Goal: Transaction & Acquisition: Purchase product/service

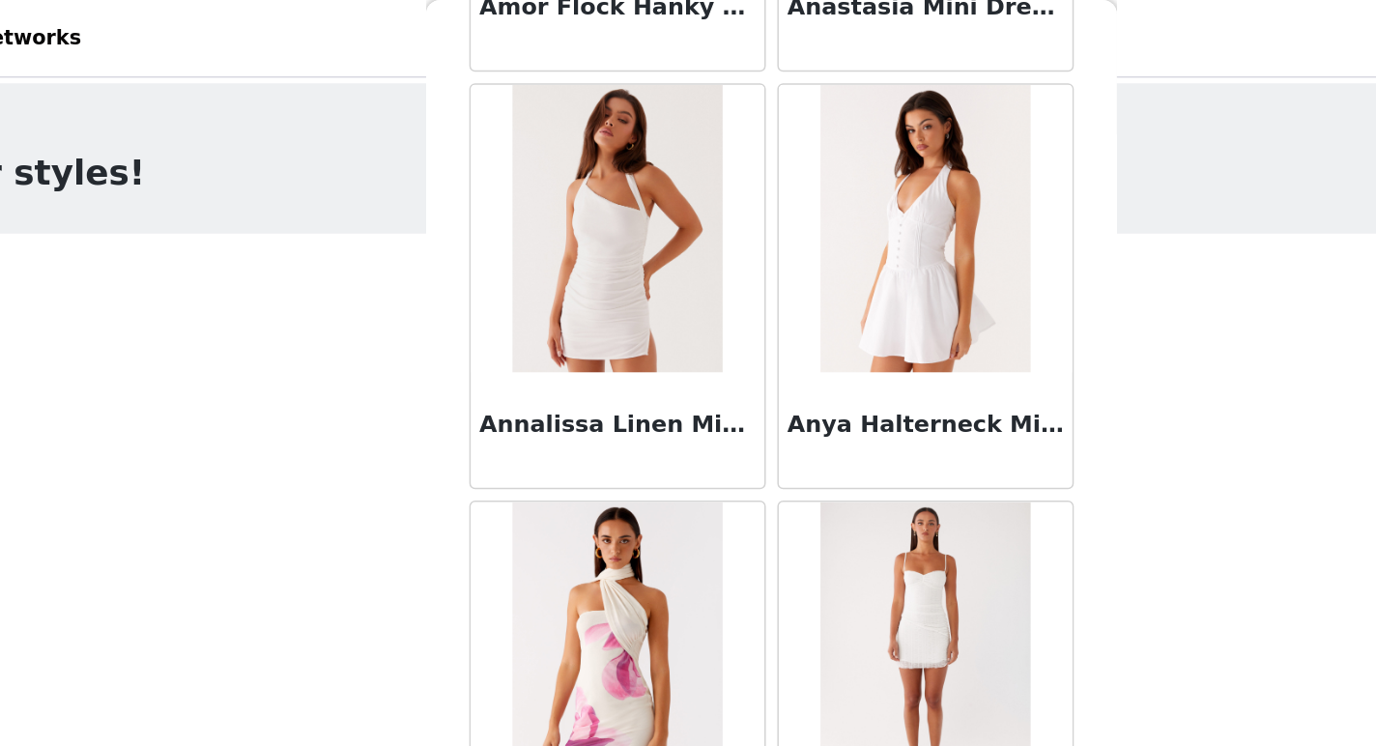
click at [339, 161] on div "STEP 1 OF 4 Select your styles! You will receive 6 products. 5/6 Selected Brixt…" at bounding box center [688, 637] width 1376 height 1162
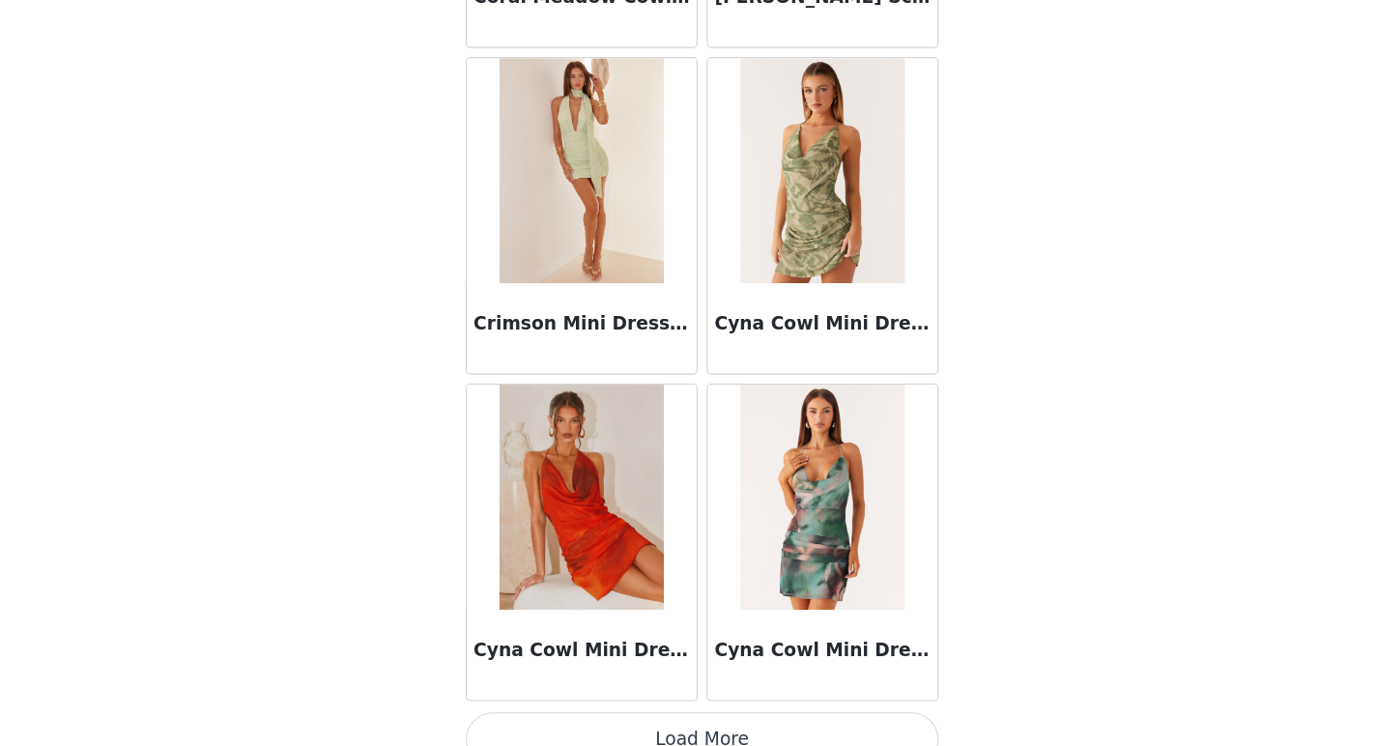
scroll to position [610, 0]
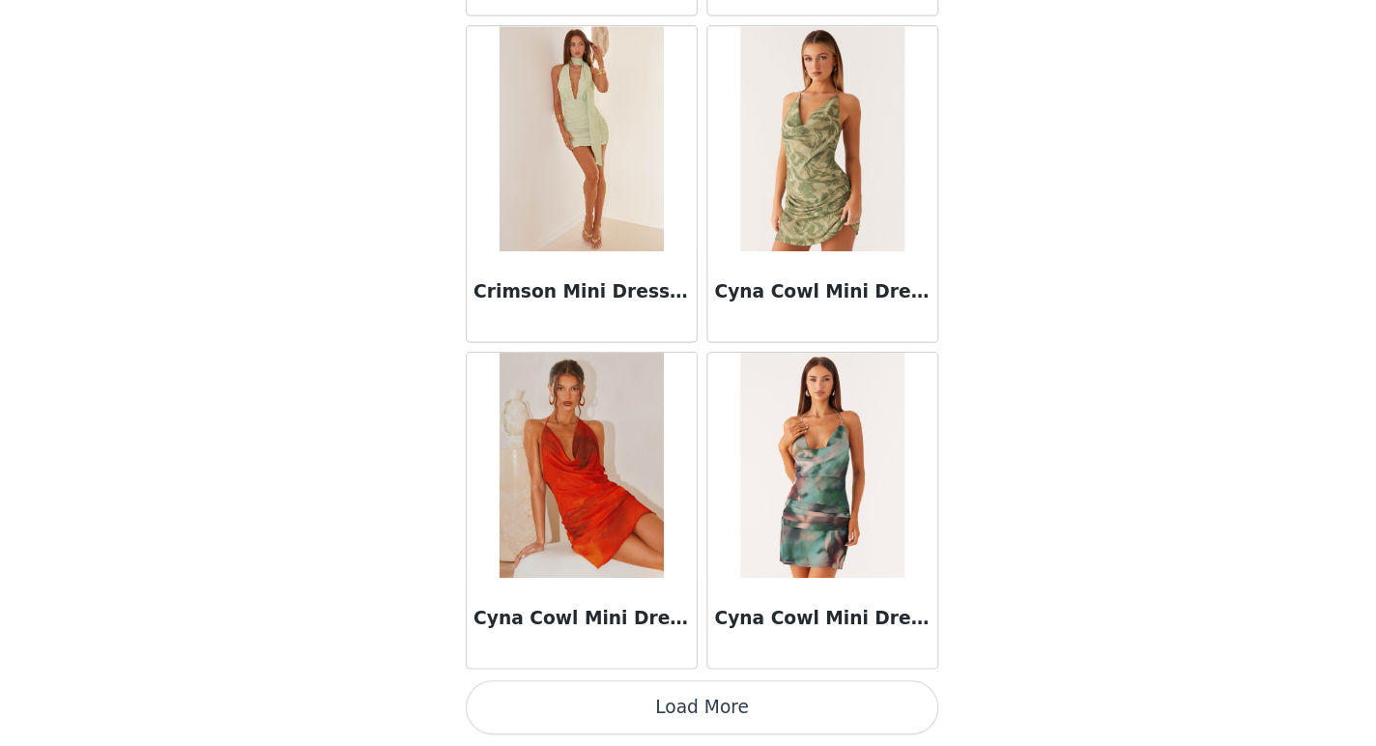
click at [696, 710] on button "Load More" at bounding box center [688, 713] width 406 height 46
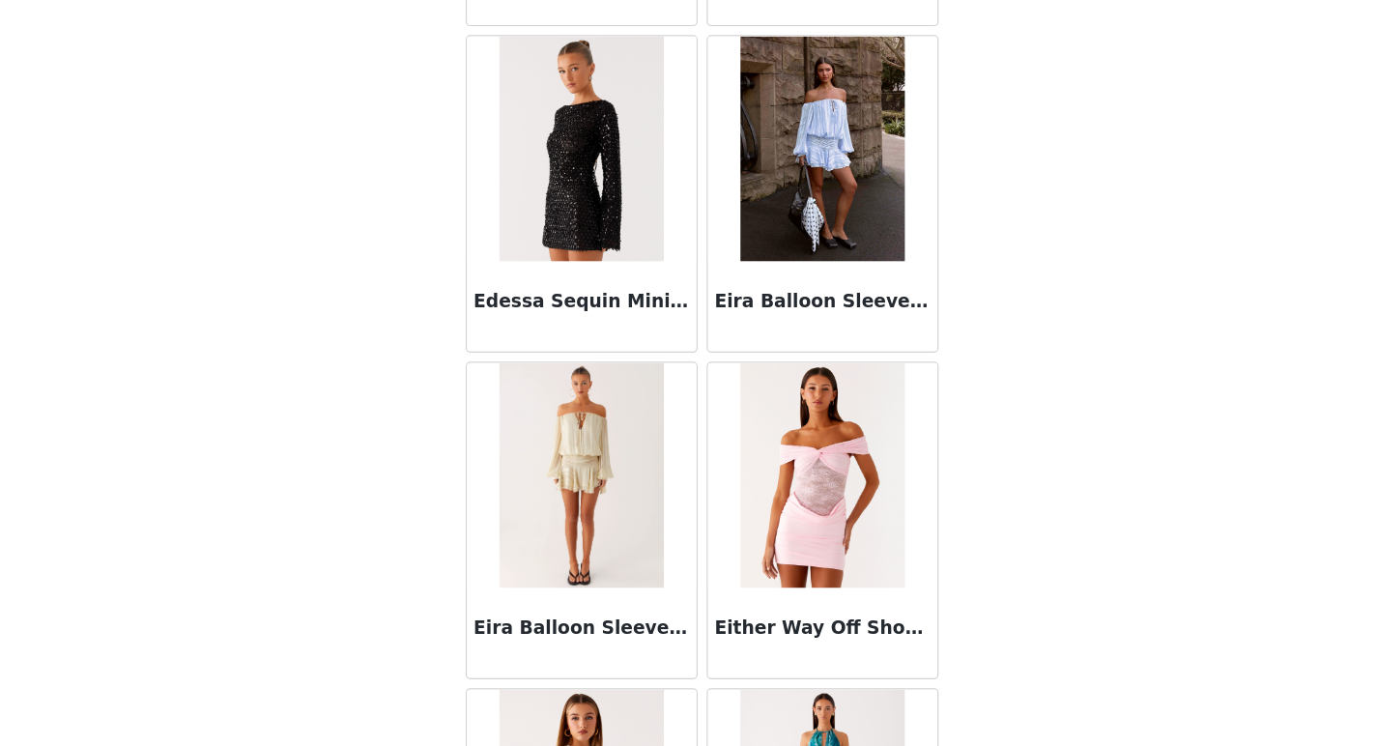
scroll to position [16220, 0]
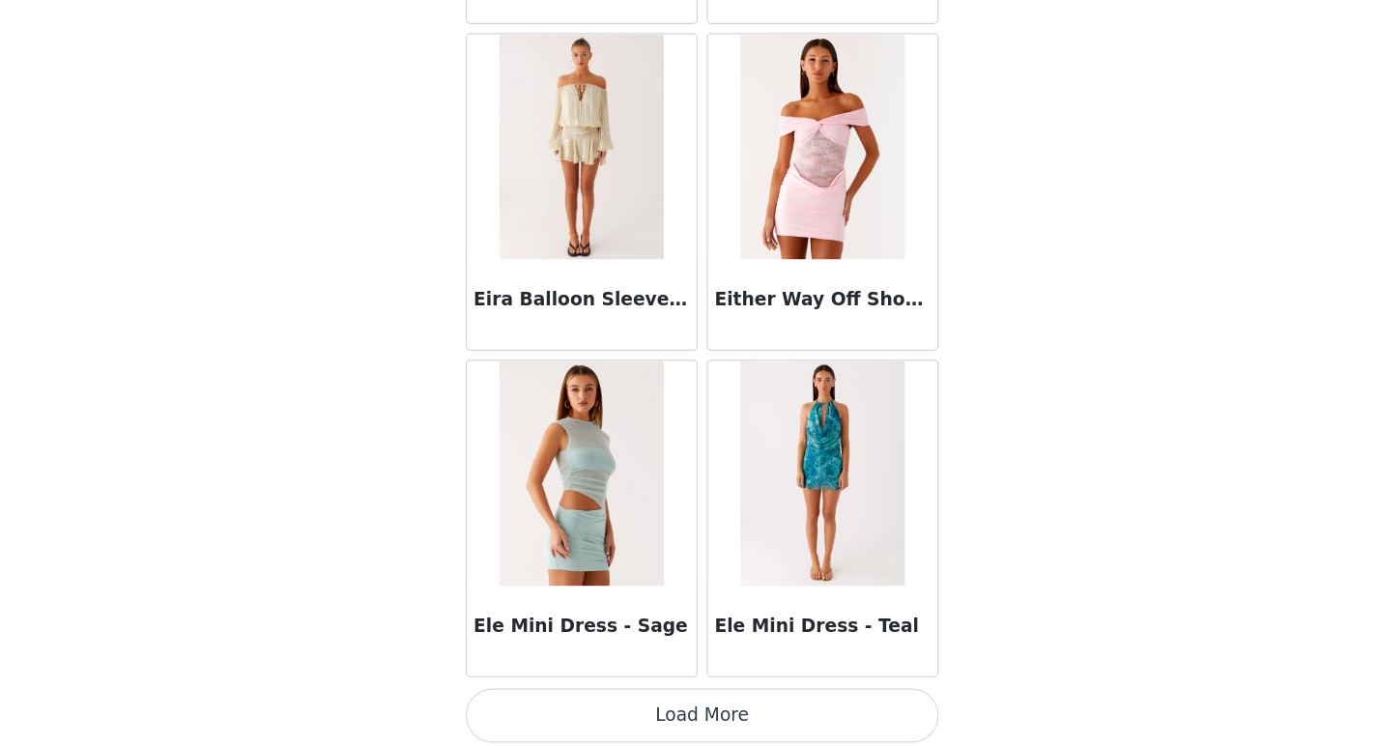
click at [722, 720] on button "Load More" at bounding box center [688, 720] width 406 height 46
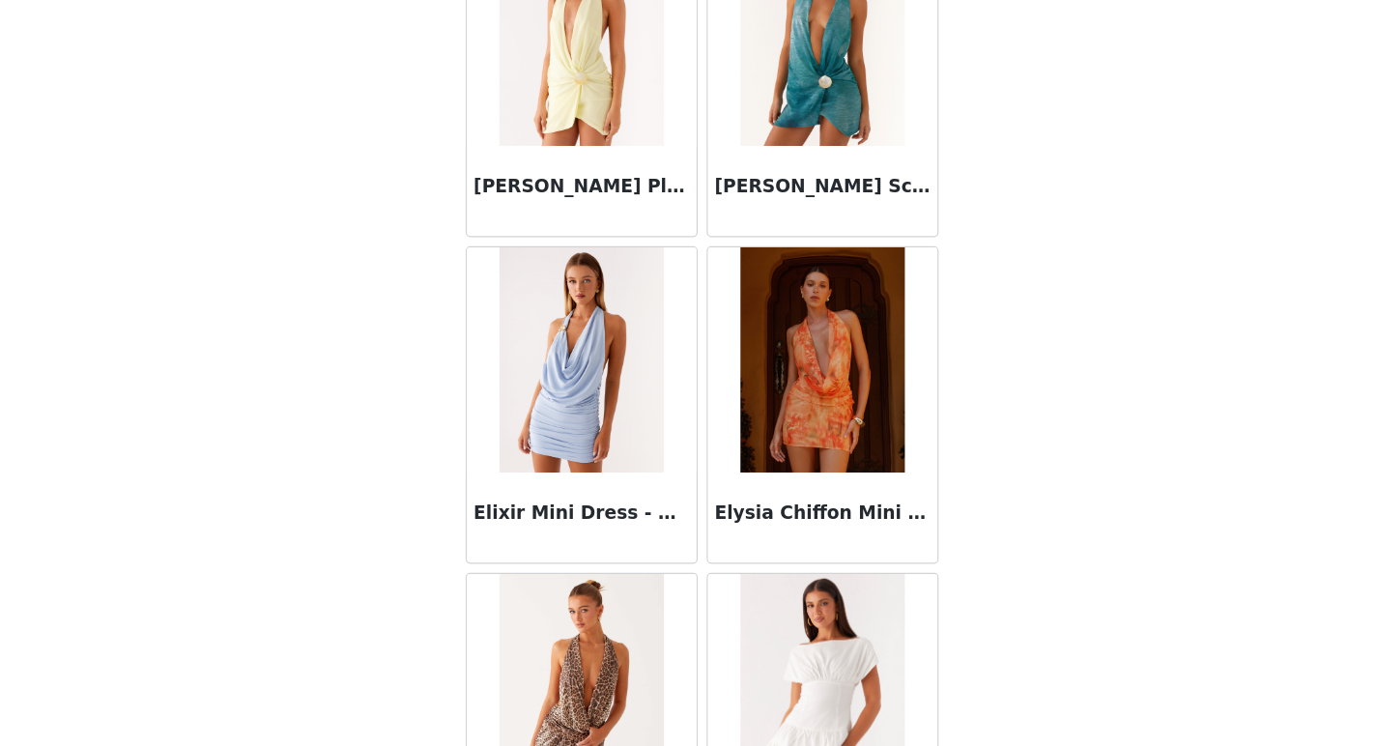
scroll to position [18090, 0]
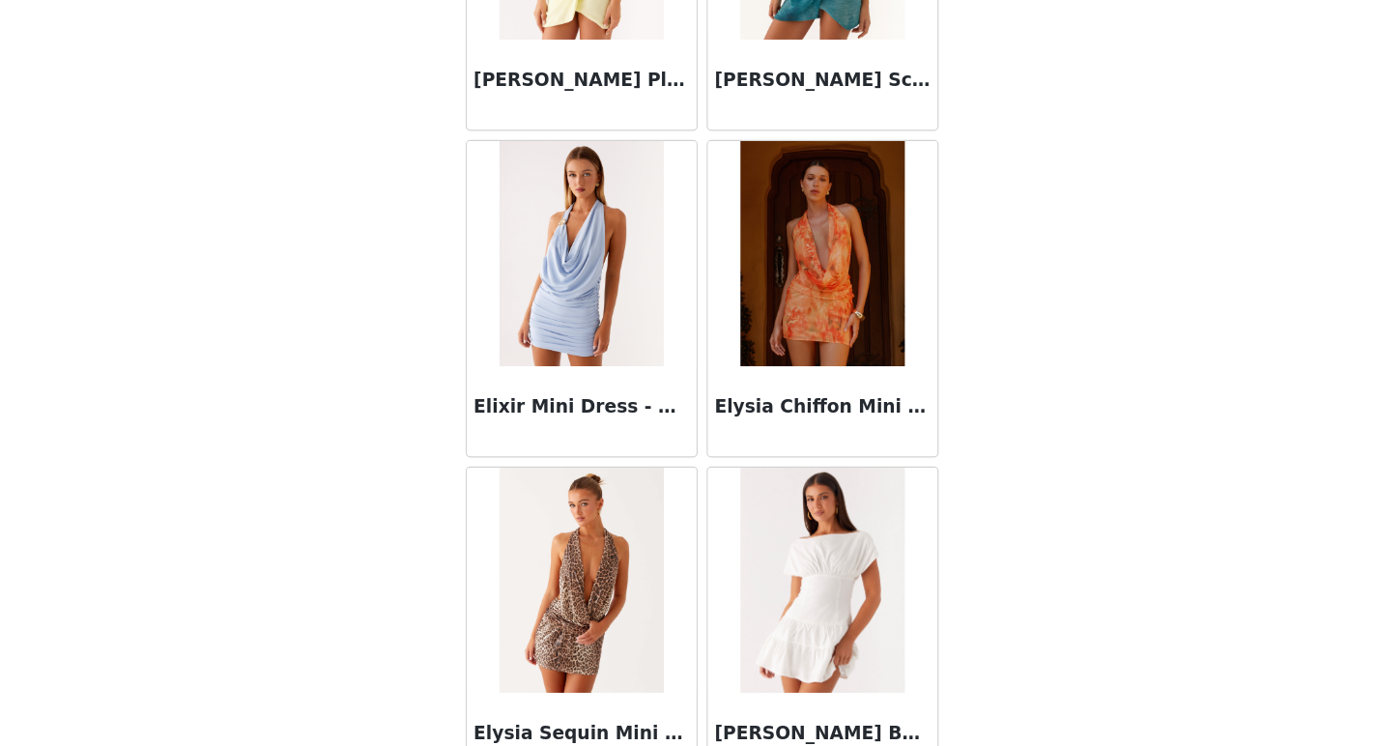
click at [804, 379] on img at bounding box center [791, 323] width 140 height 193
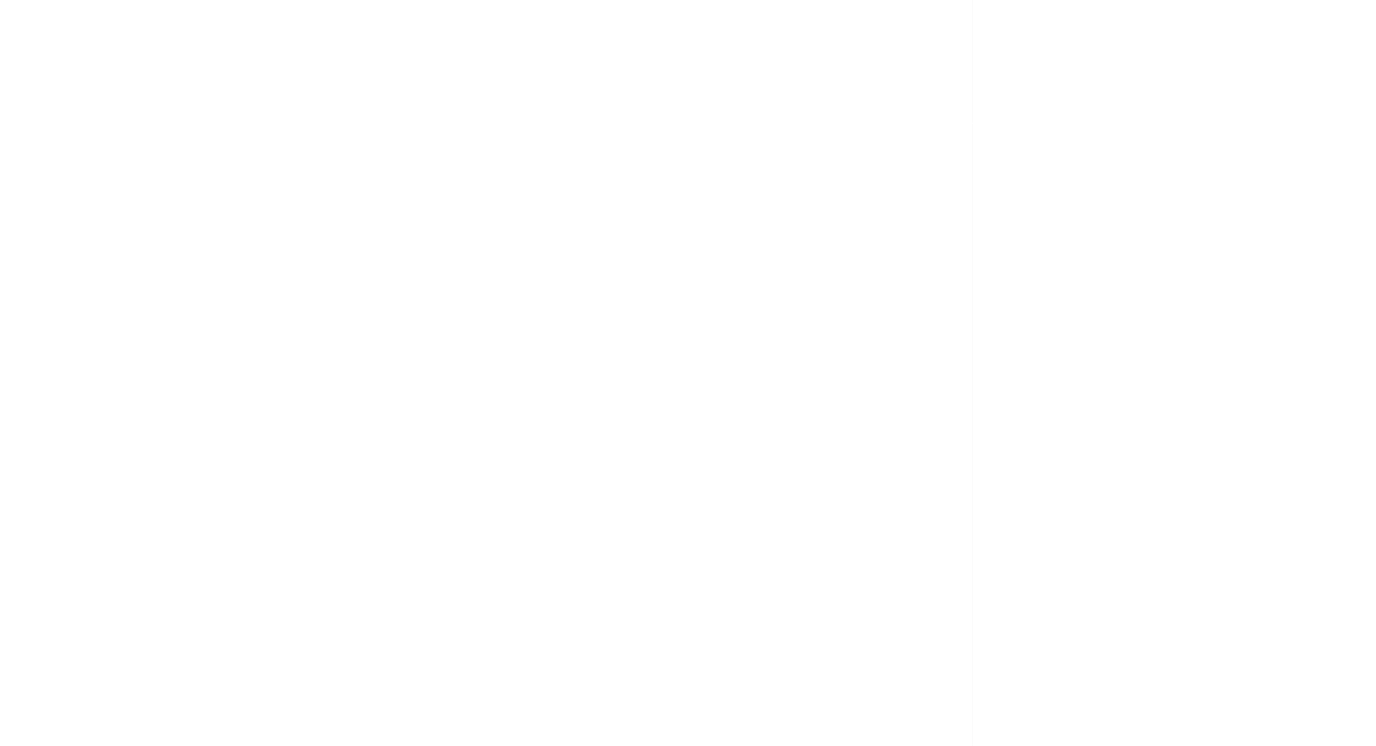
scroll to position [0, 0]
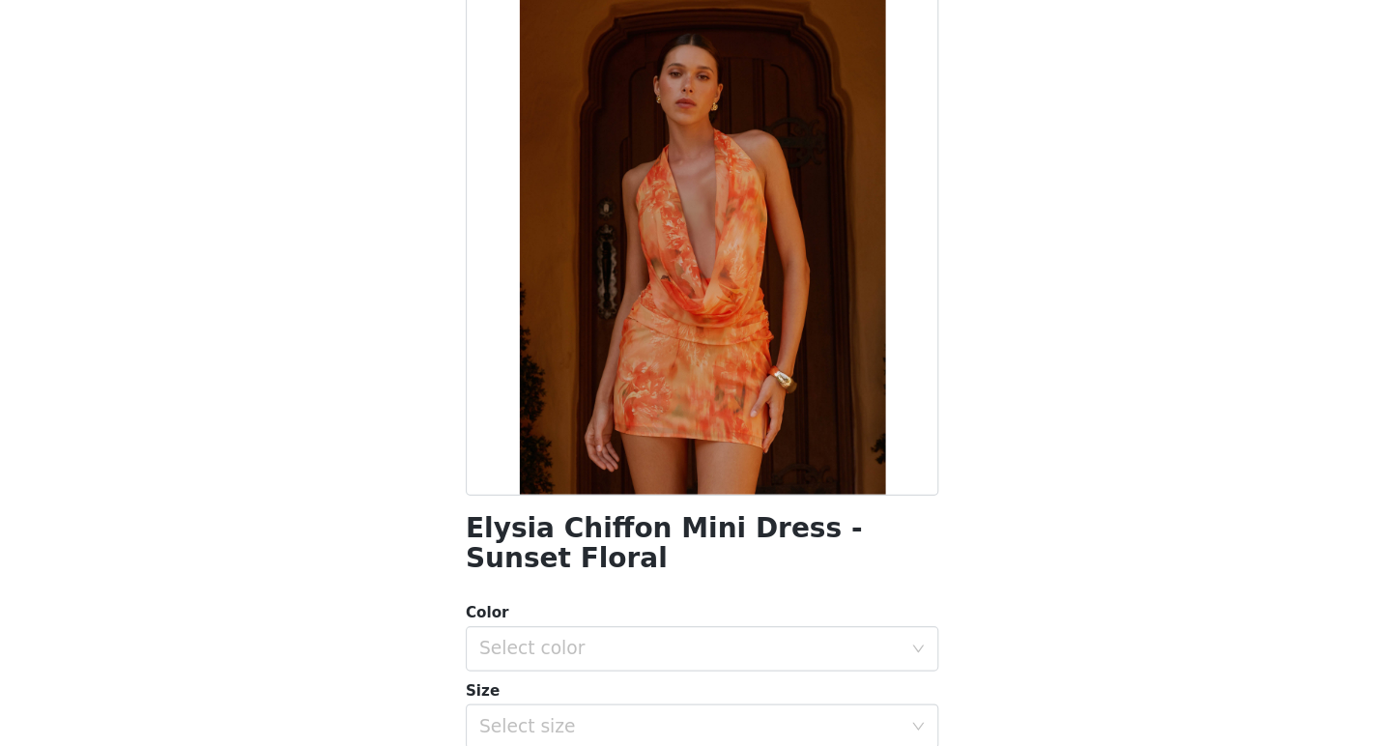
click at [701, 623] on div "Color" at bounding box center [688, 631] width 406 height 19
click at [698, 653] on div "Select color" at bounding box center [677, 662] width 361 height 19
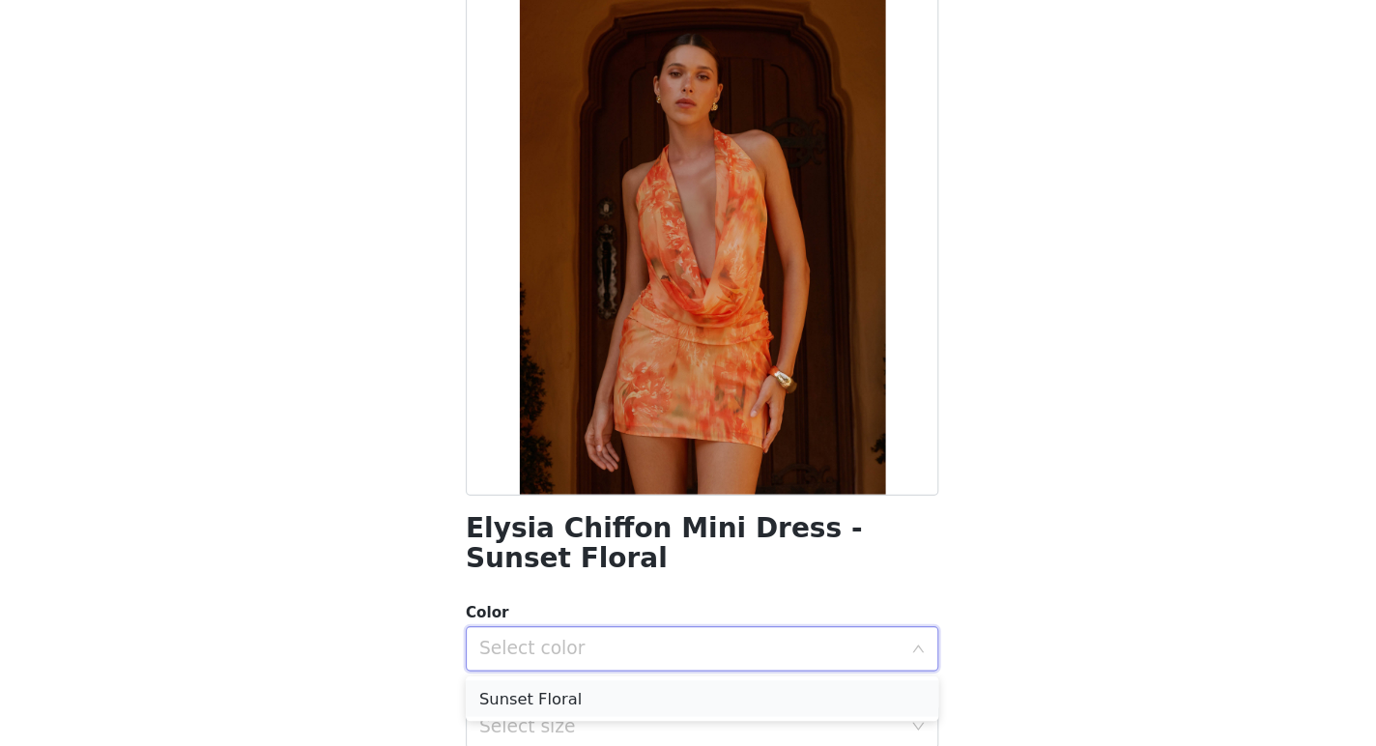
click at [687, 704] on li "Sunset Floral" at bounding box center [688, 705] width 406 height 31
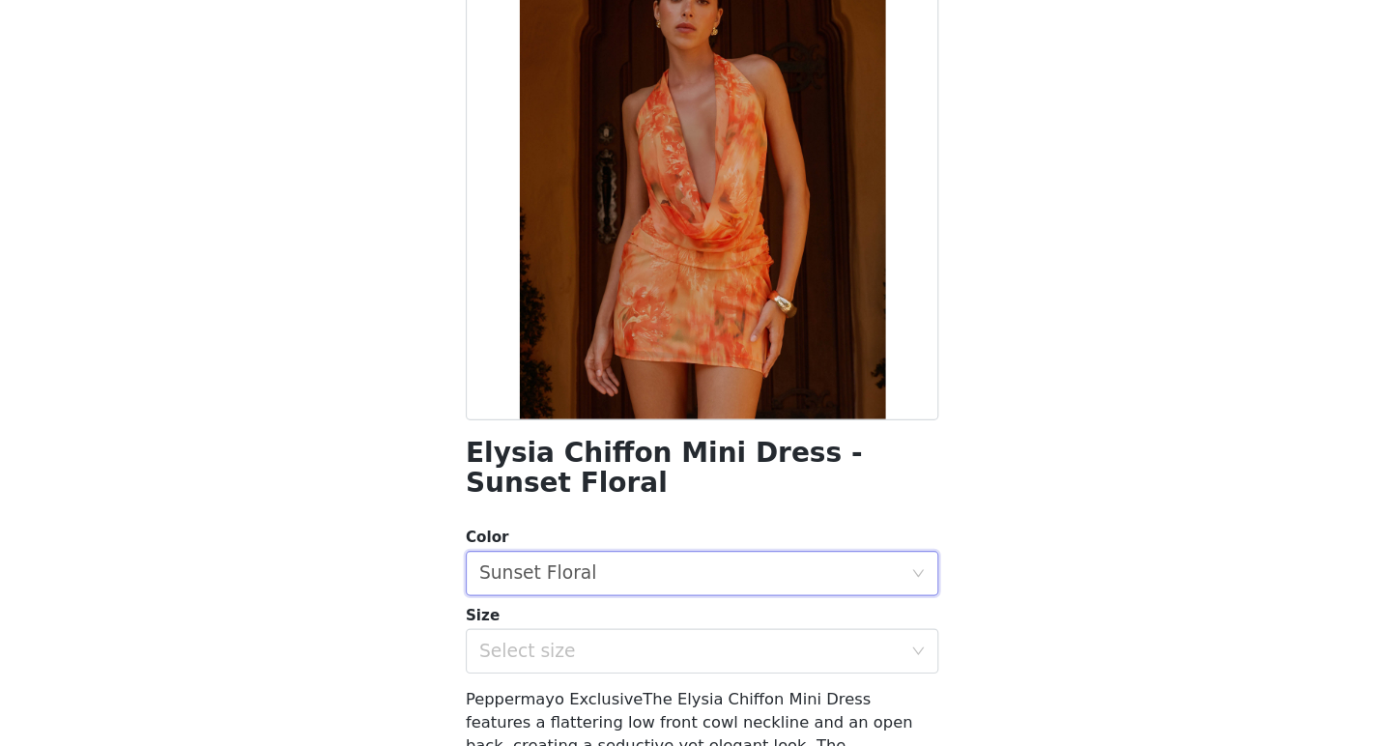
scroll to position [66, 0]
click at [673, 667] on div "Select size" at bounding box center [677, 663] width 361 height 19
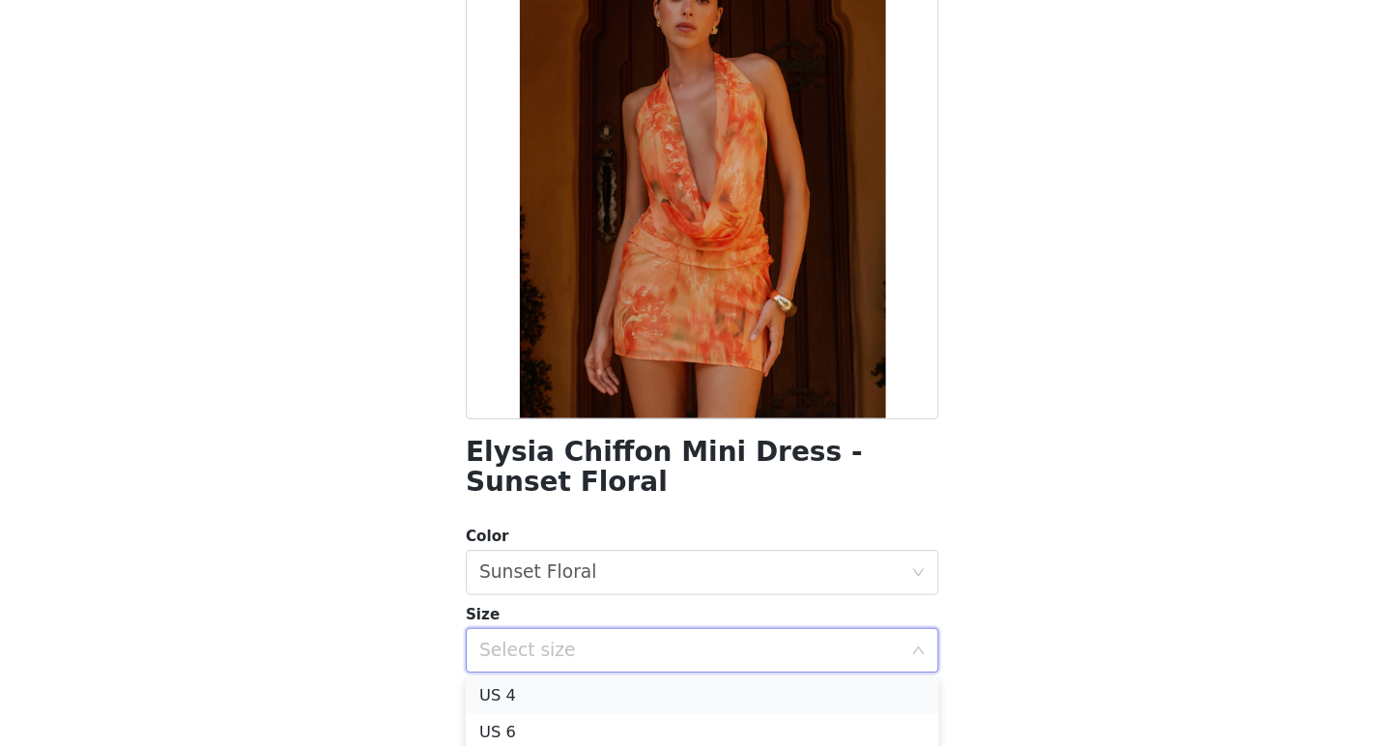
click at [618, 702] on li "US 4" at bounding box center [688, 702] width 406 height 31
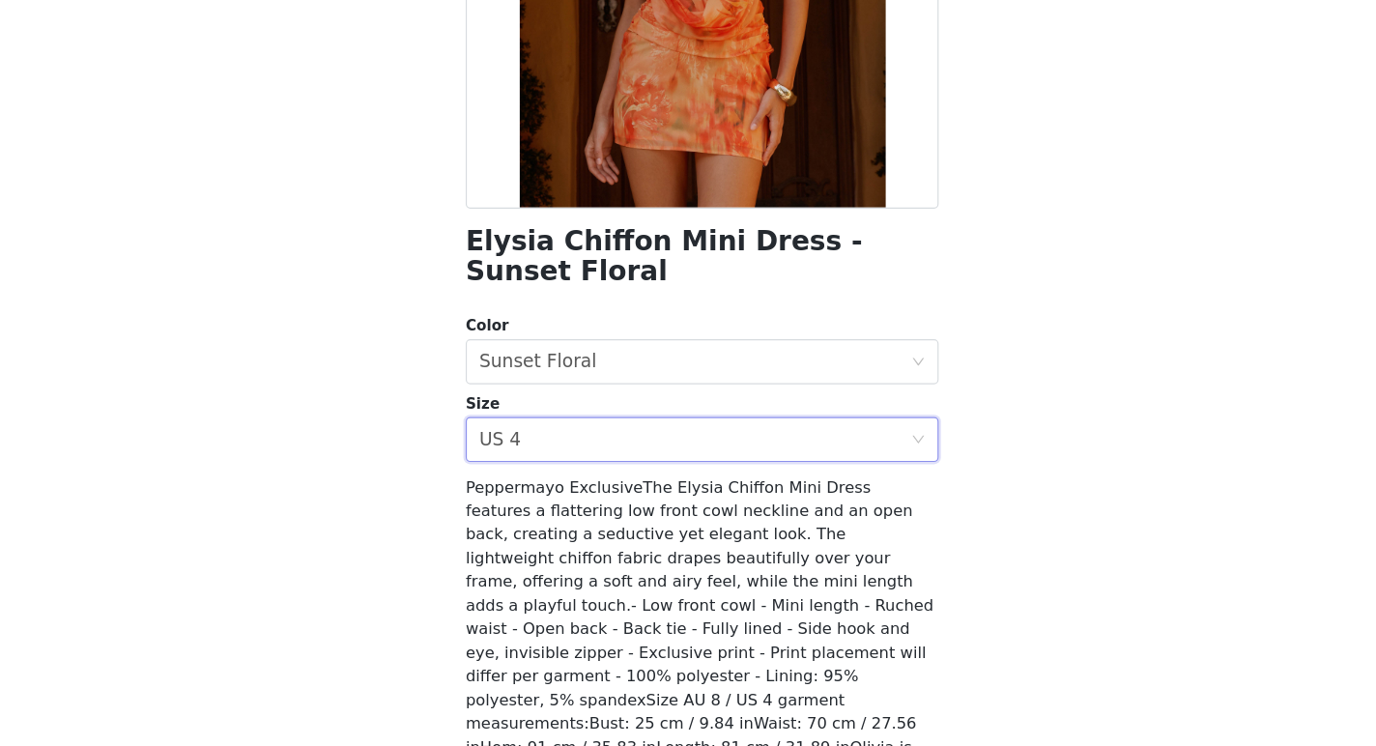
scroll to position [319, 0]
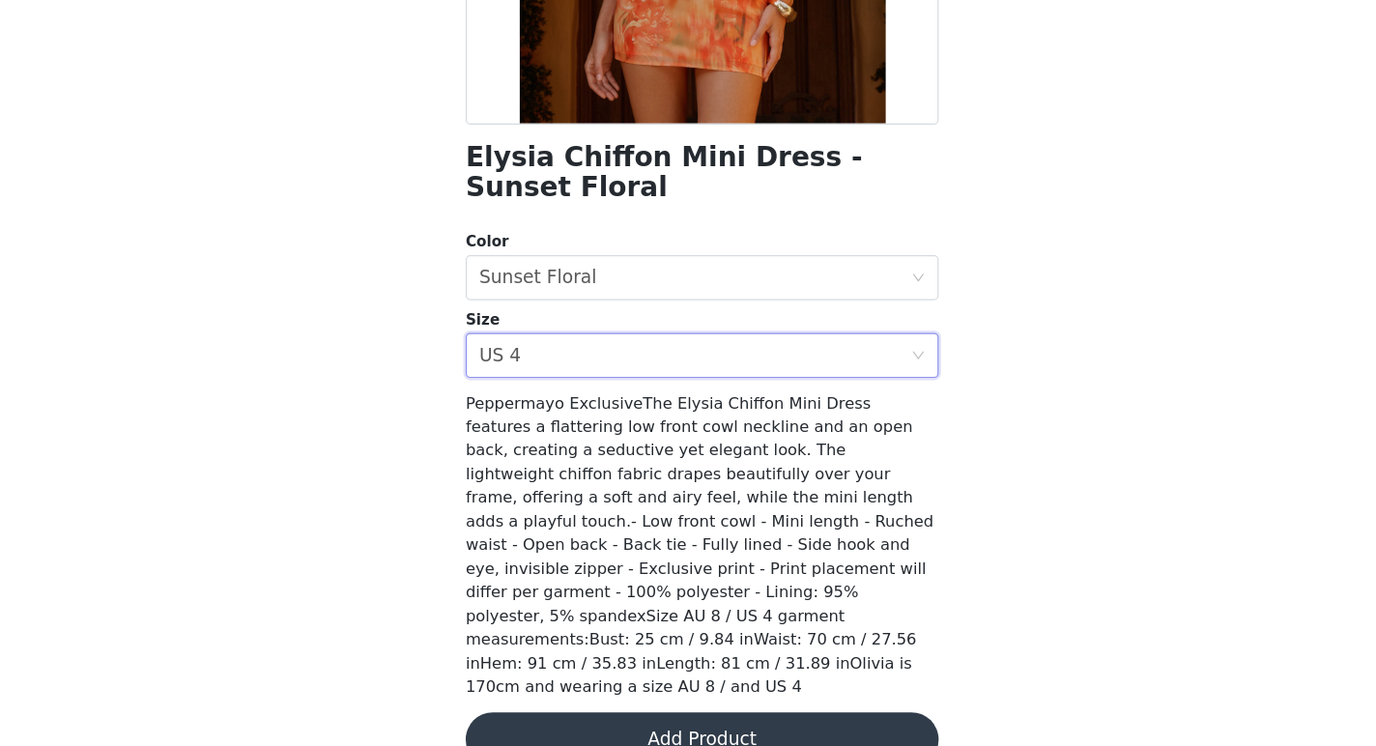
click at [651, 717] on button "Add Product" at bounding box center [688, 740] width 406 height 46
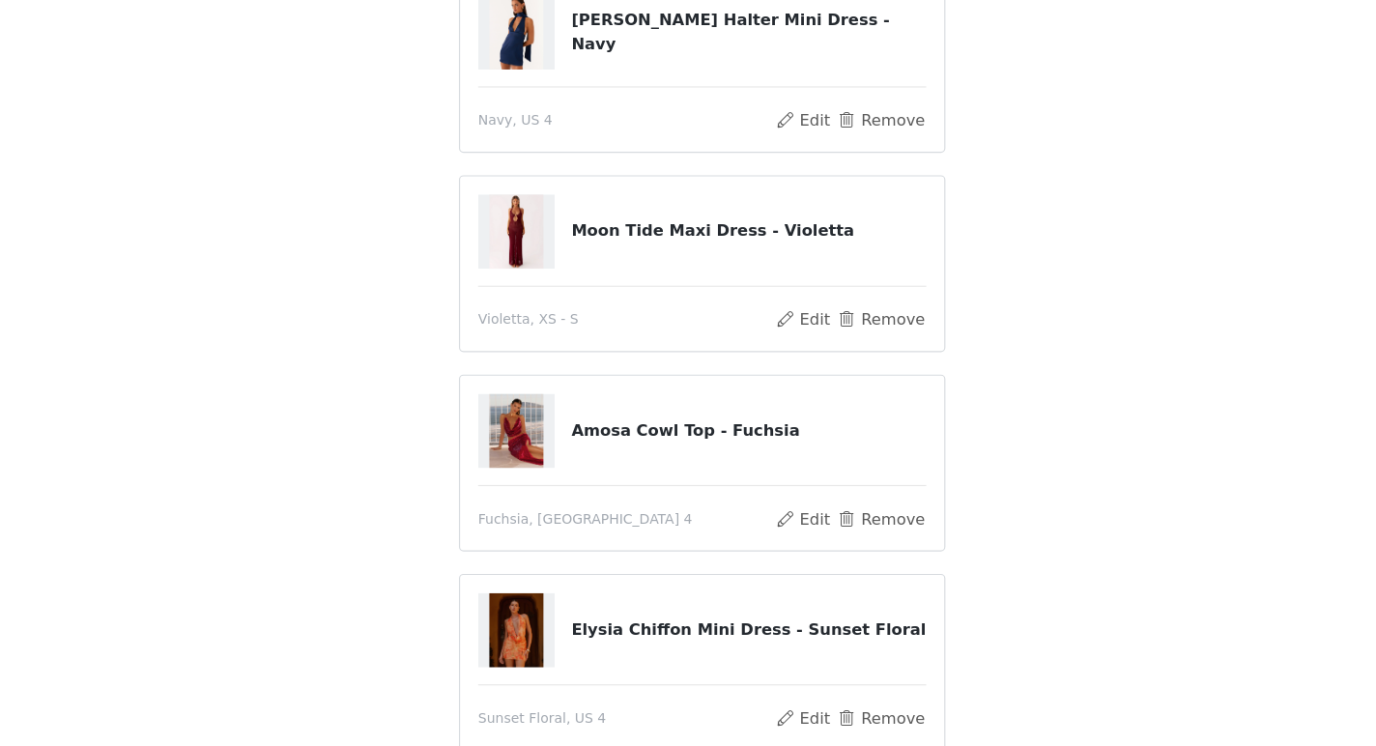
scroll to position [493, 0]
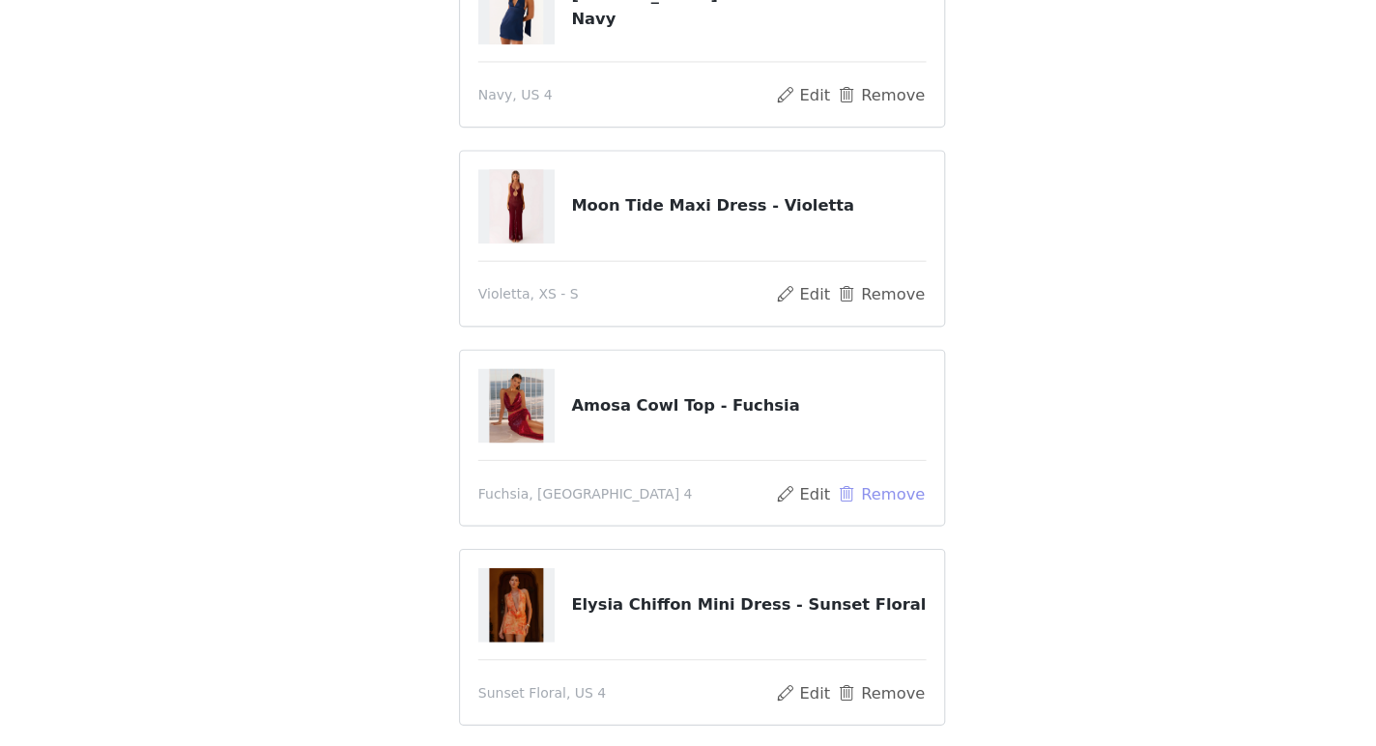
click at [842, 528] on button "Remove" at bounding box center [841, 529] width 77 height 23
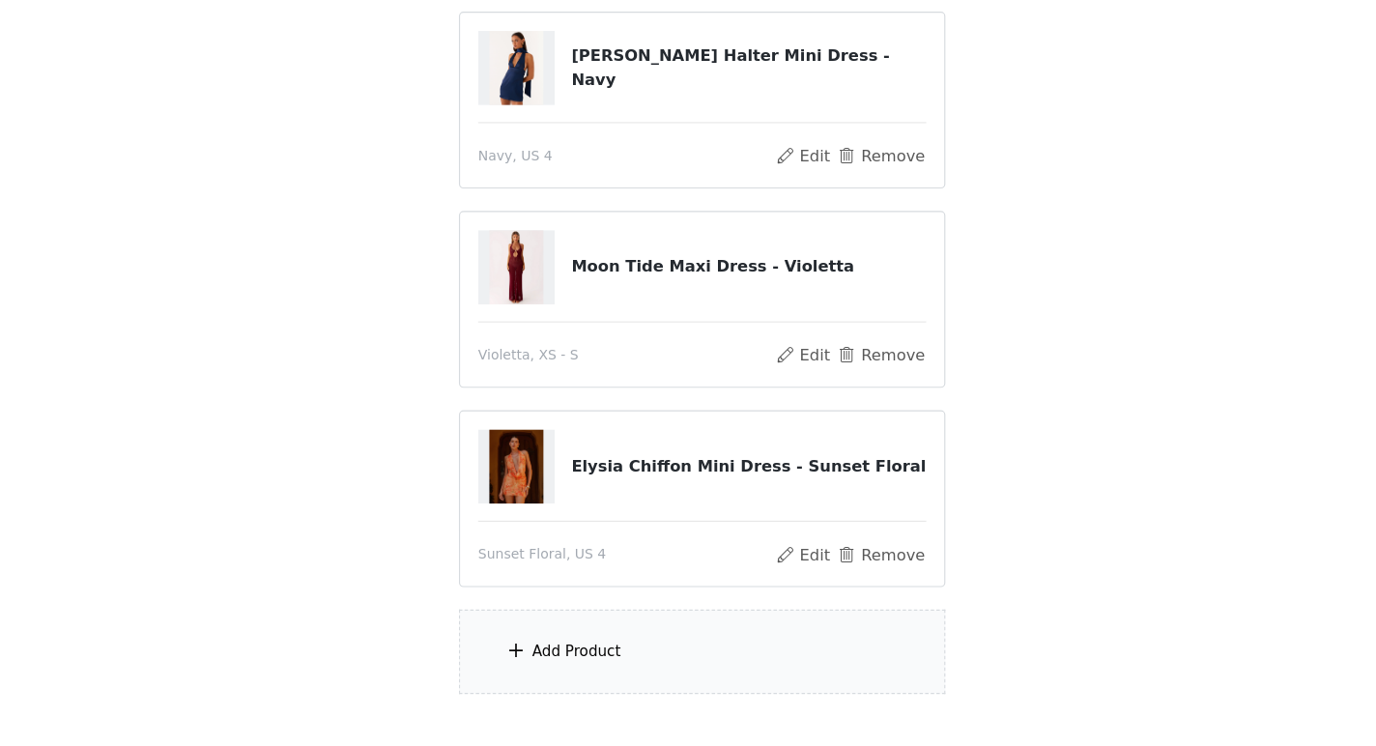
click at [694, 647] on div "Add Product" at bounding box center [688, 665] width 418 height 72
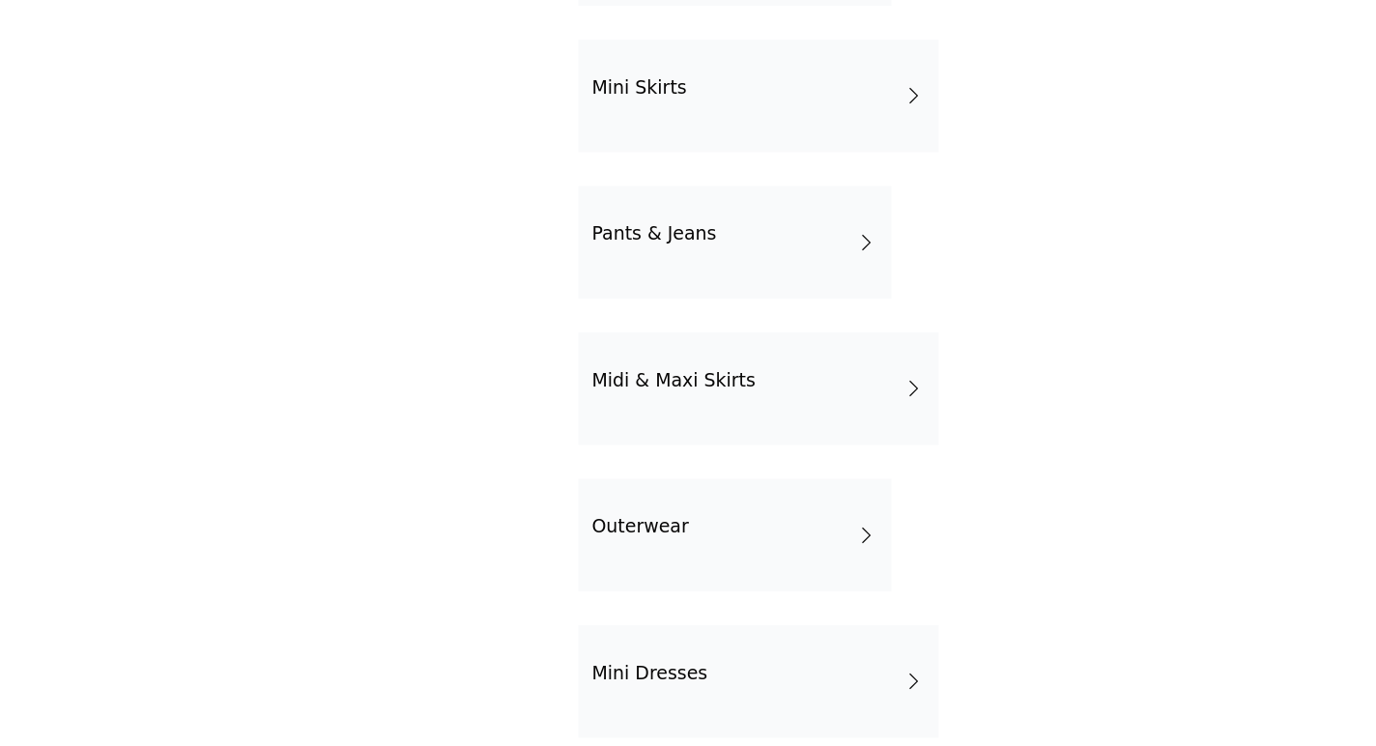
scroll to position [0, 0]
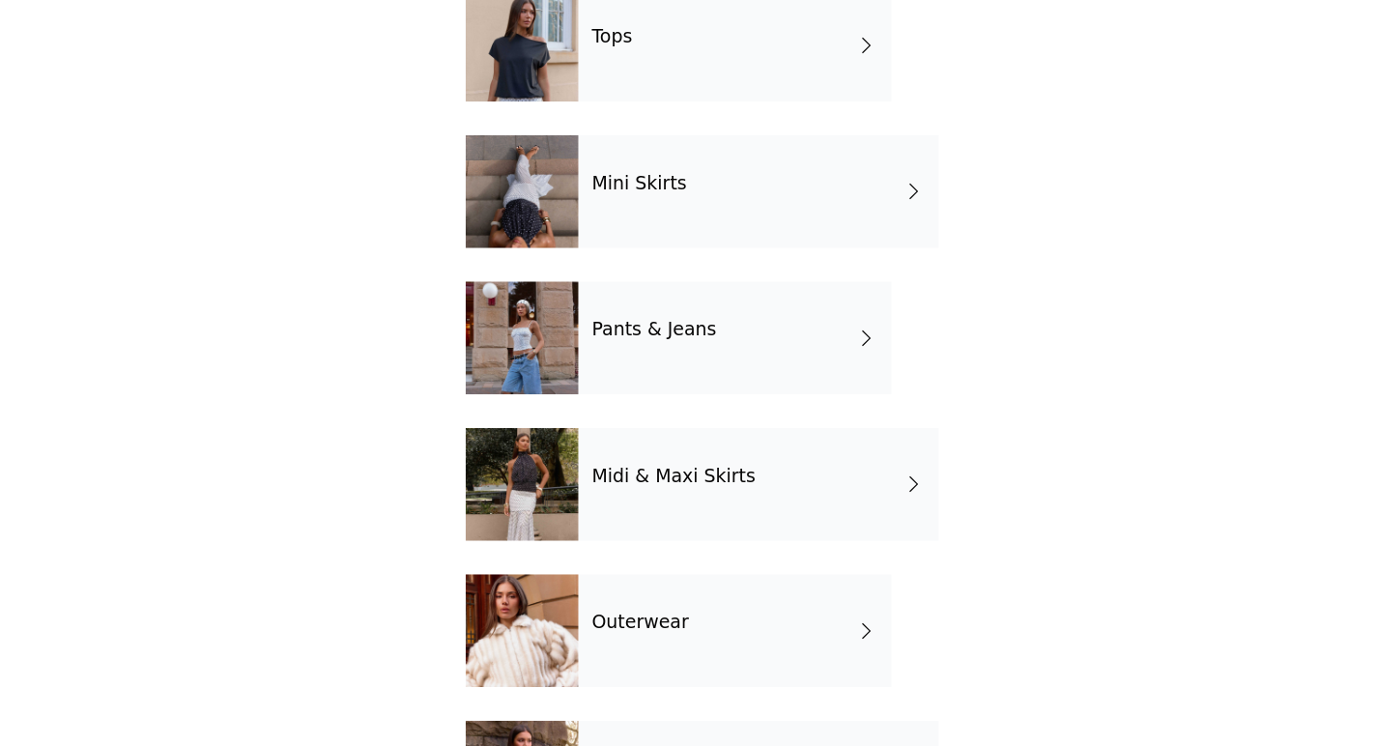
click at [692, 232] on div "Mini Skirts" at bounding box center [736, 270] width 309 height 97
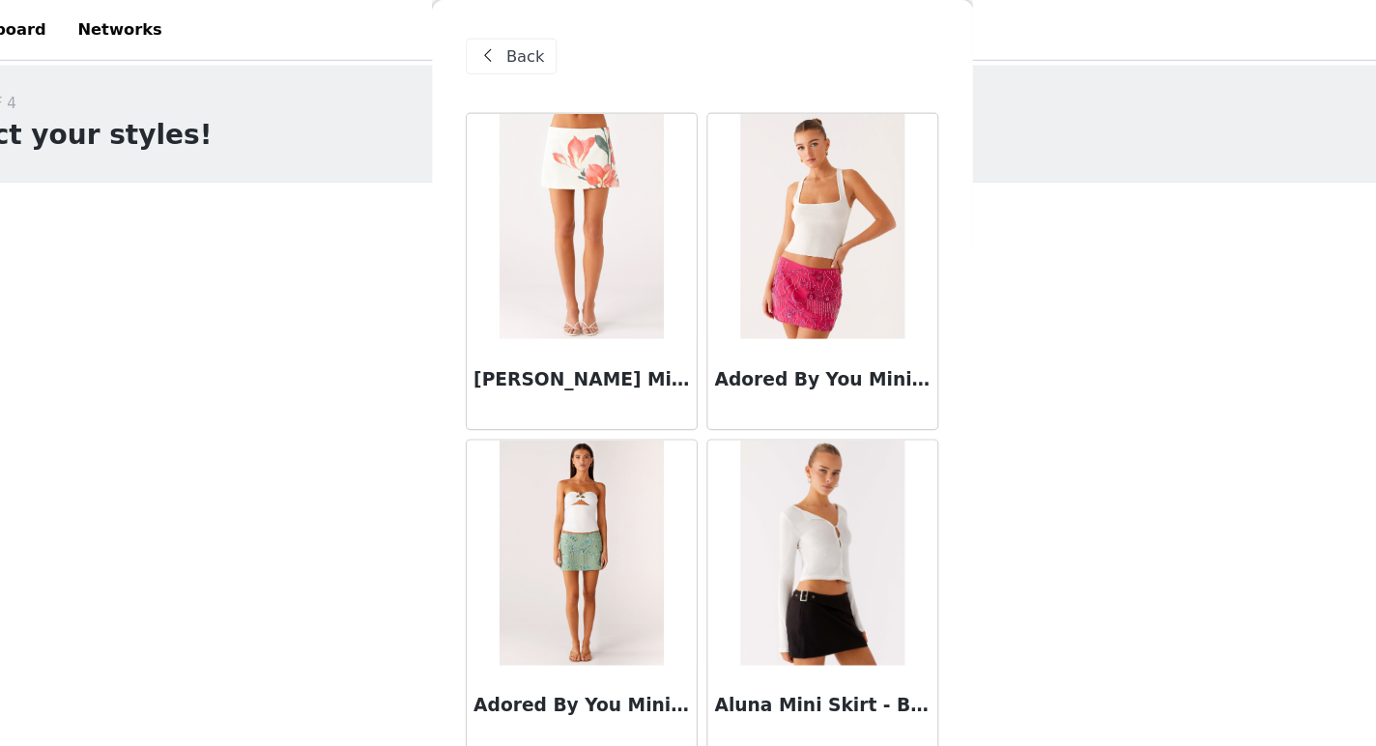
click at [518, 43] on div "Back" at bounding box center [524, 48] width 78 height 31
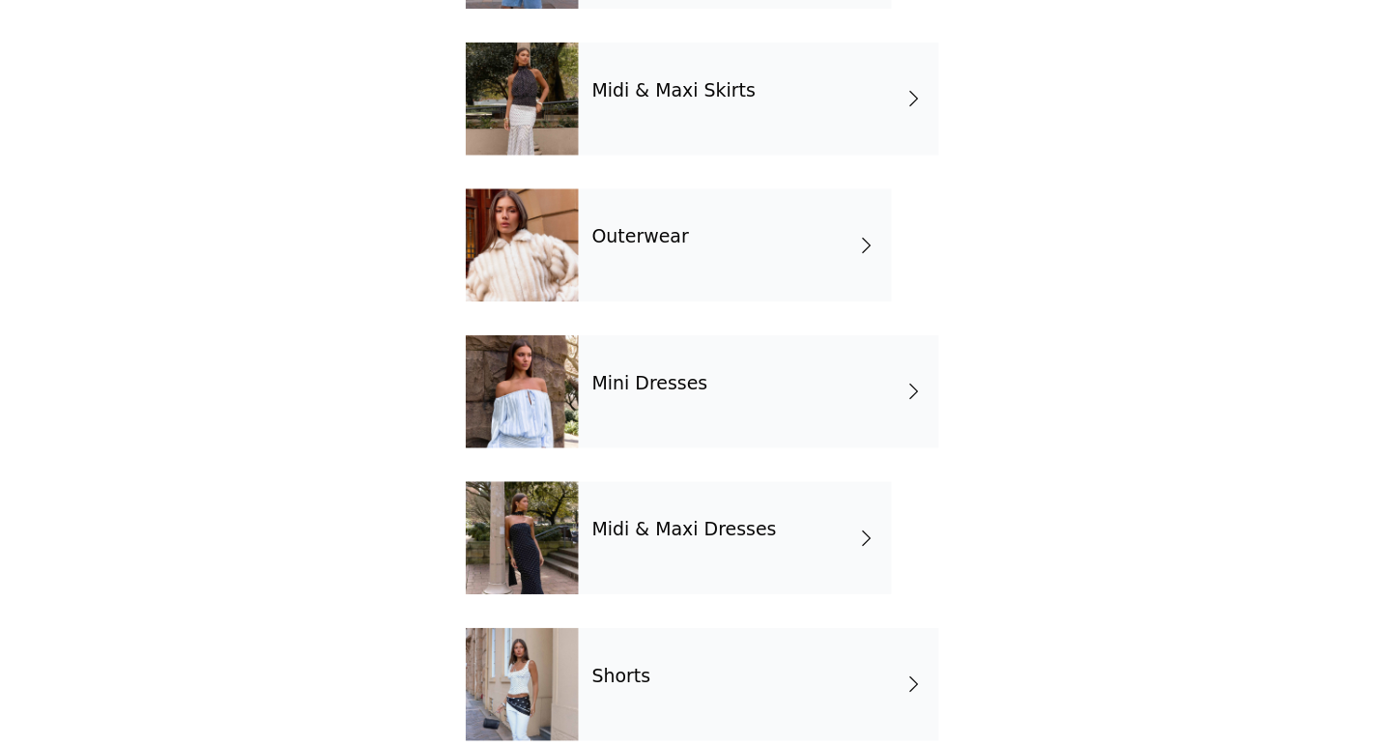
scroll to position [356, 0]
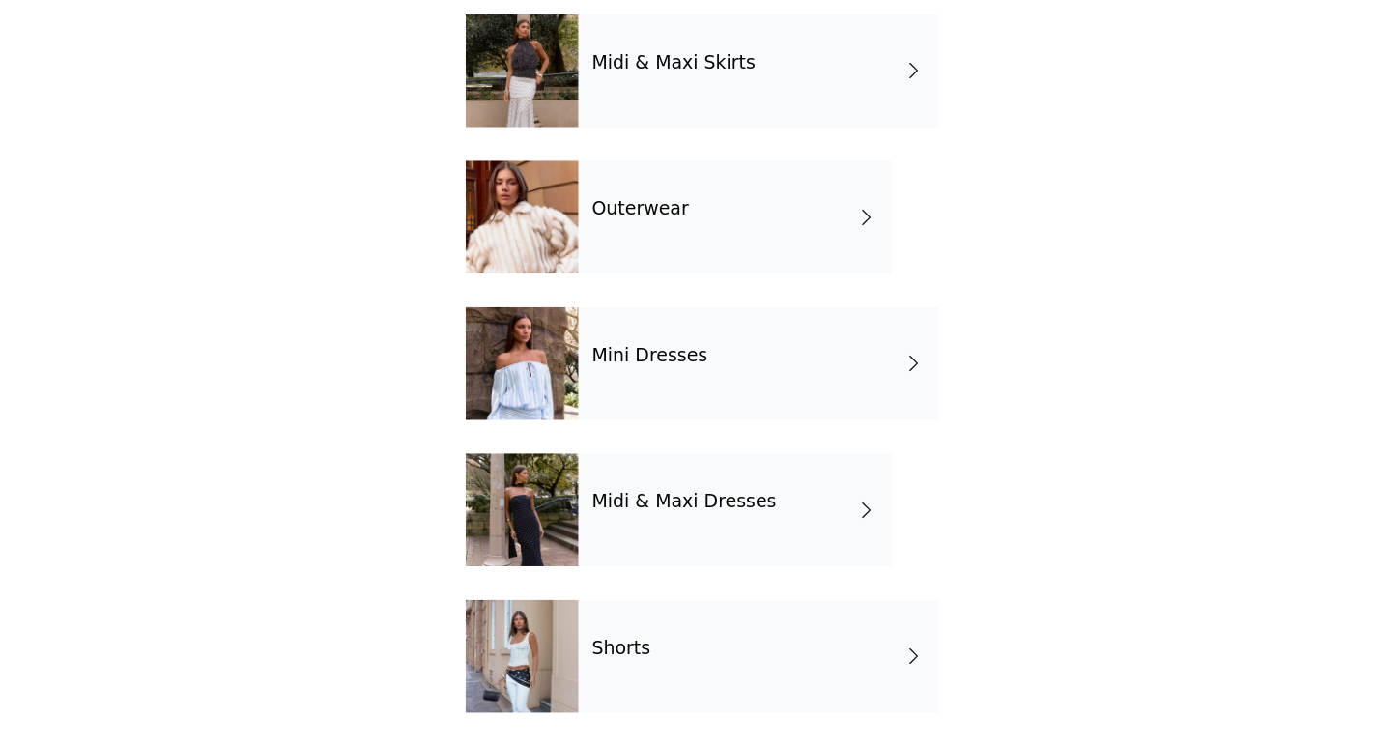
click at [659, 680] on div "Shorts" at bounding box center [736, 669] width 309 height 97
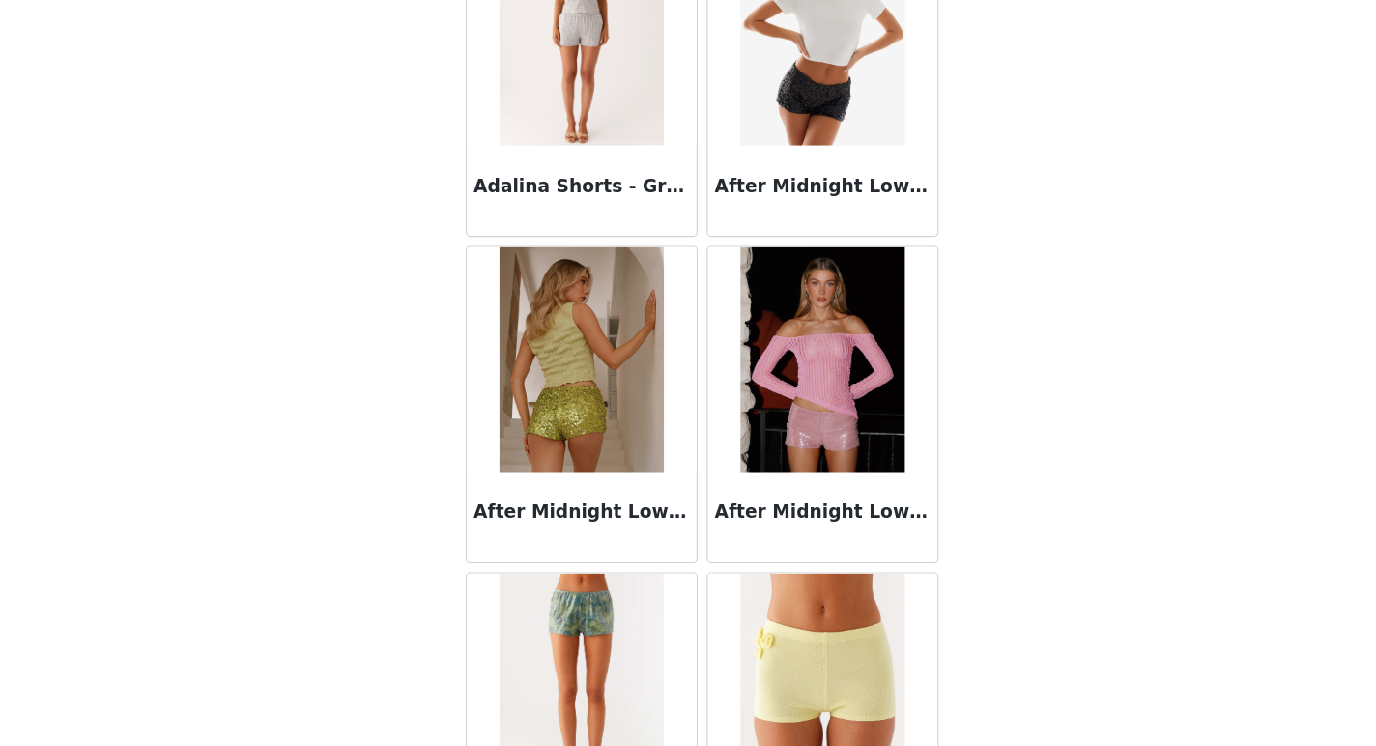
scroll to position [56, 0]
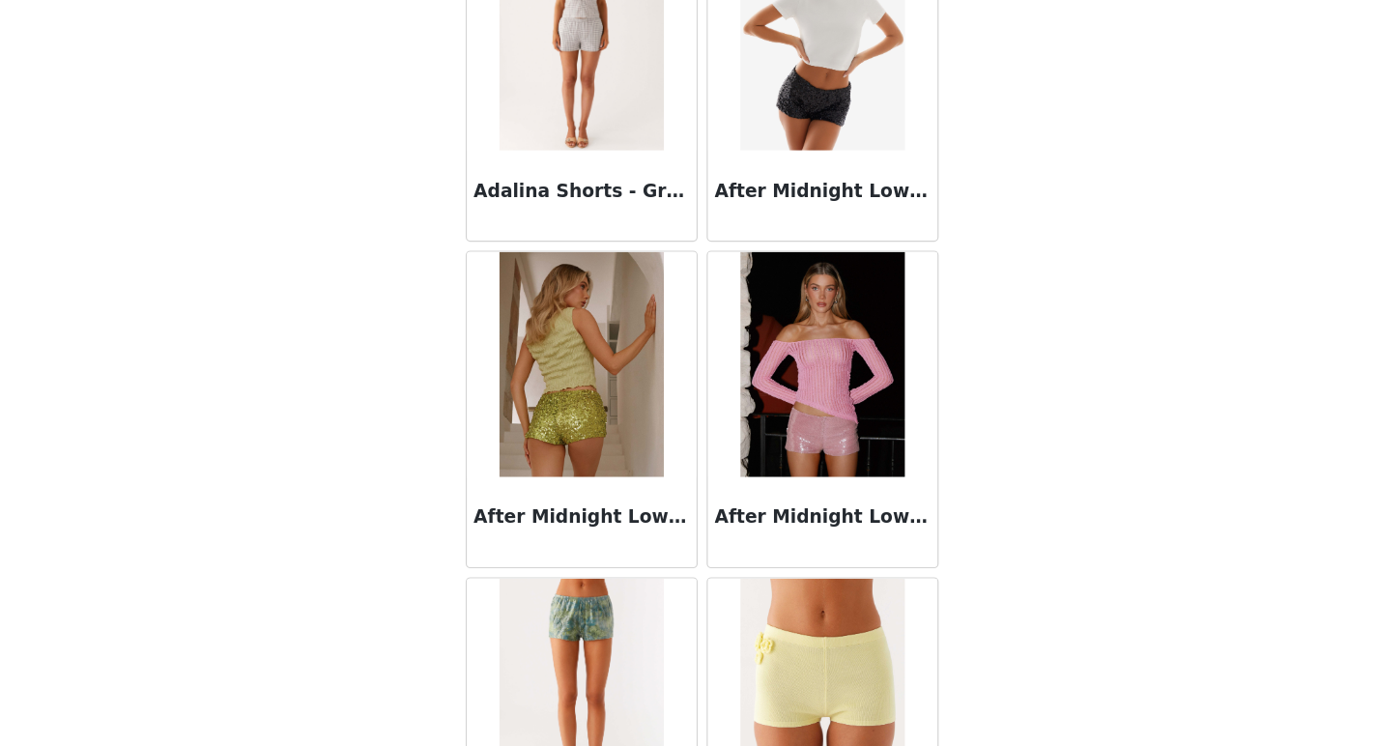
click at [796, 139] on img at bounding box center [791, 138] width 140 height 193
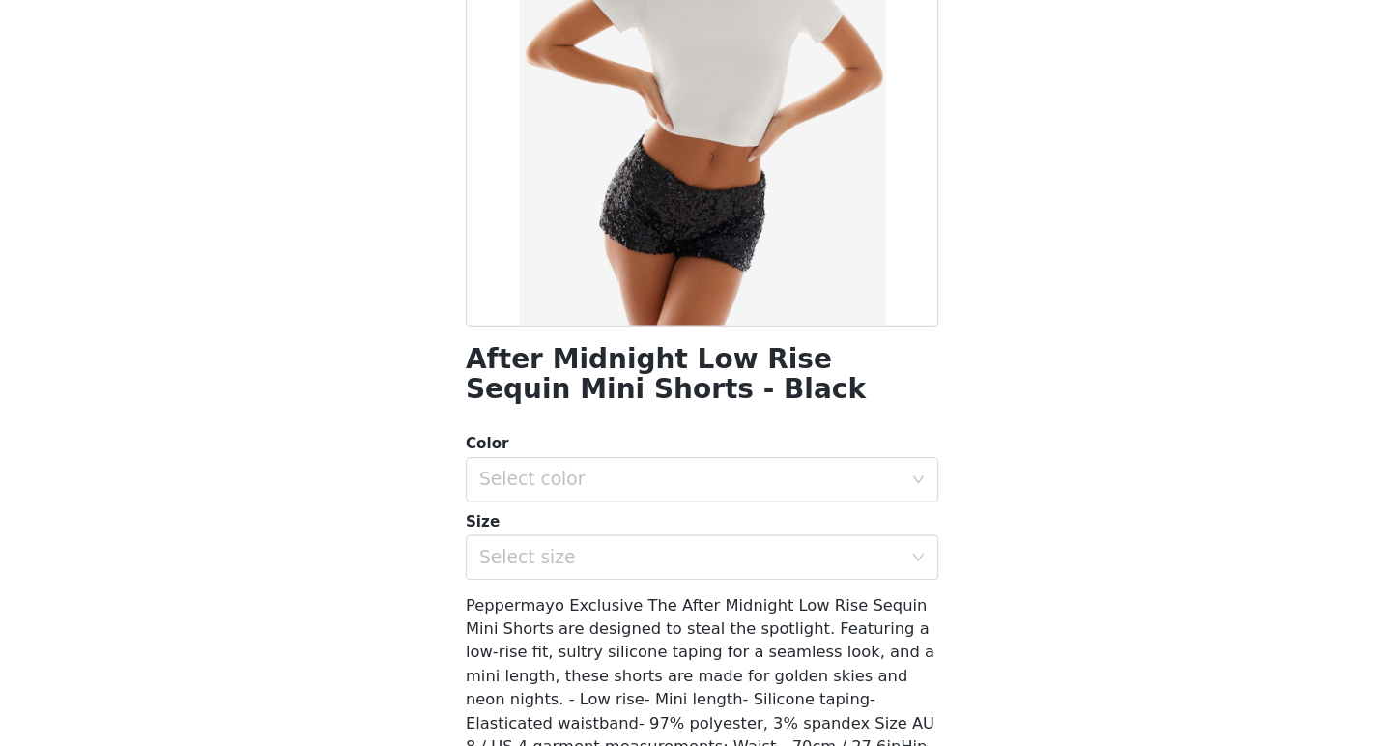
scroll to position [215, 0]
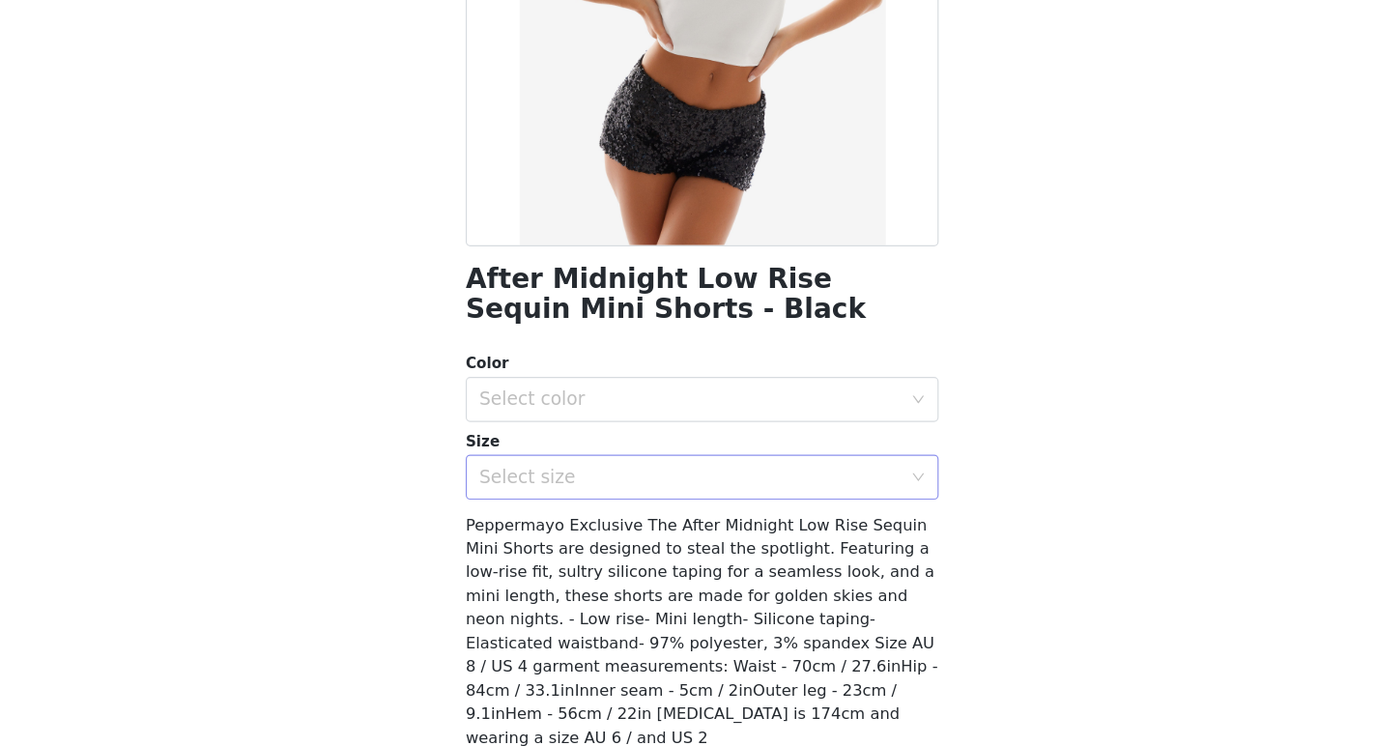
click at [657, 516] on div "Select size" at bounding box center [677, 515] width 361 height 19
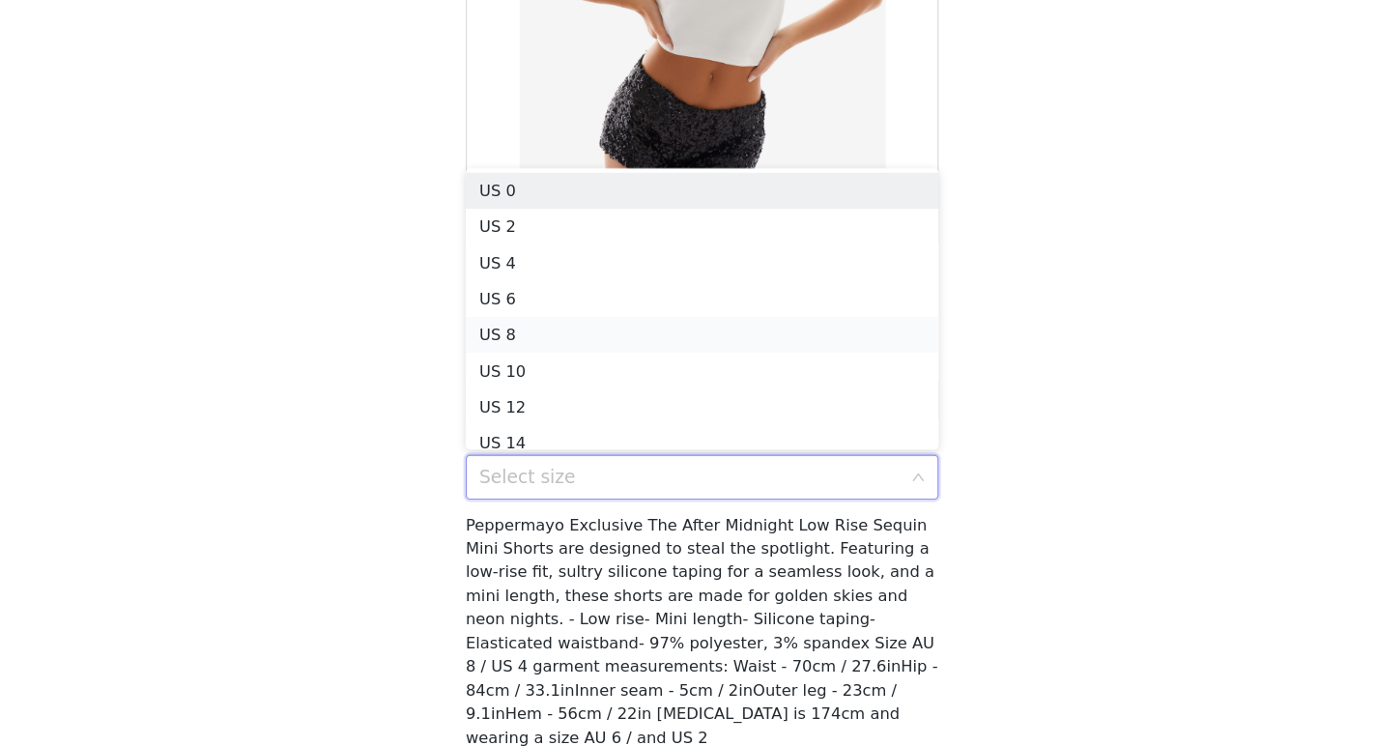
scroll to position [10, 0]
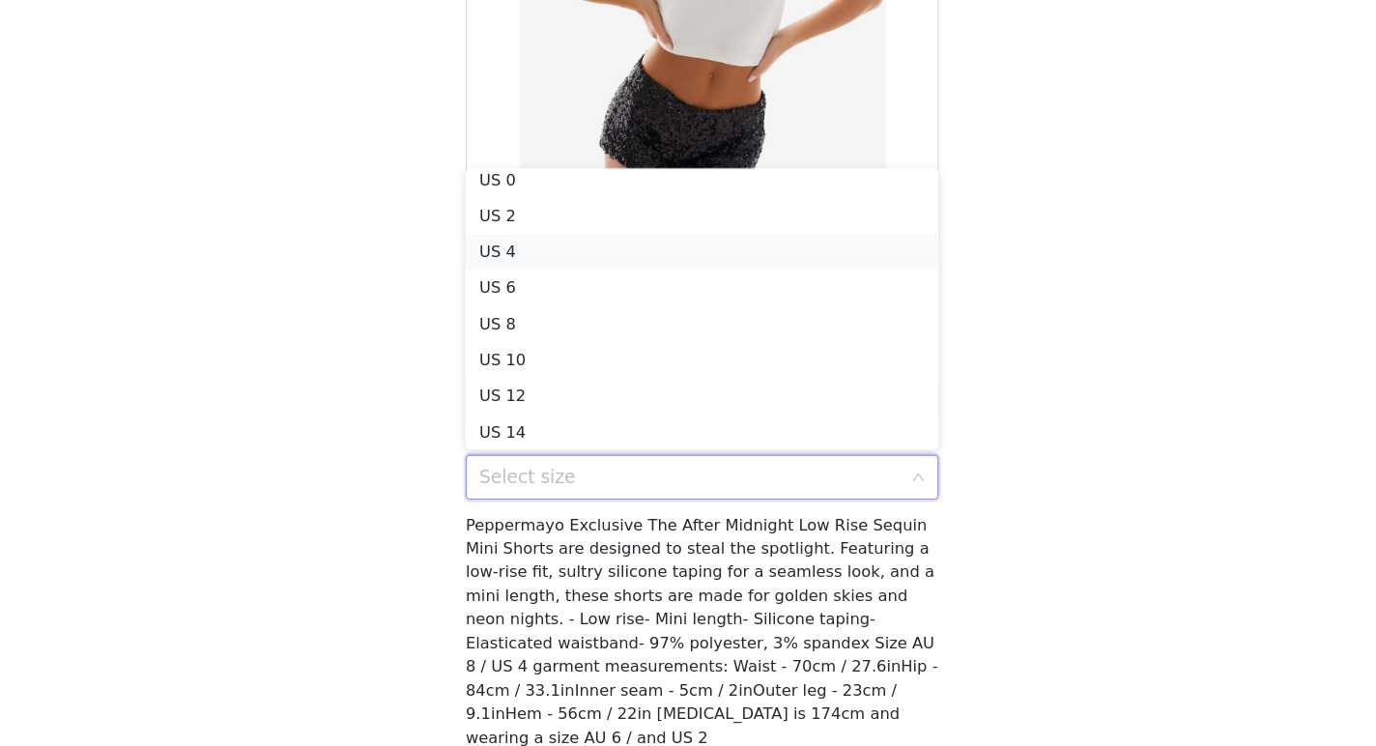
click at [626, 335] on li "US 4" at bounding box center [688, 321] width 406 height 31
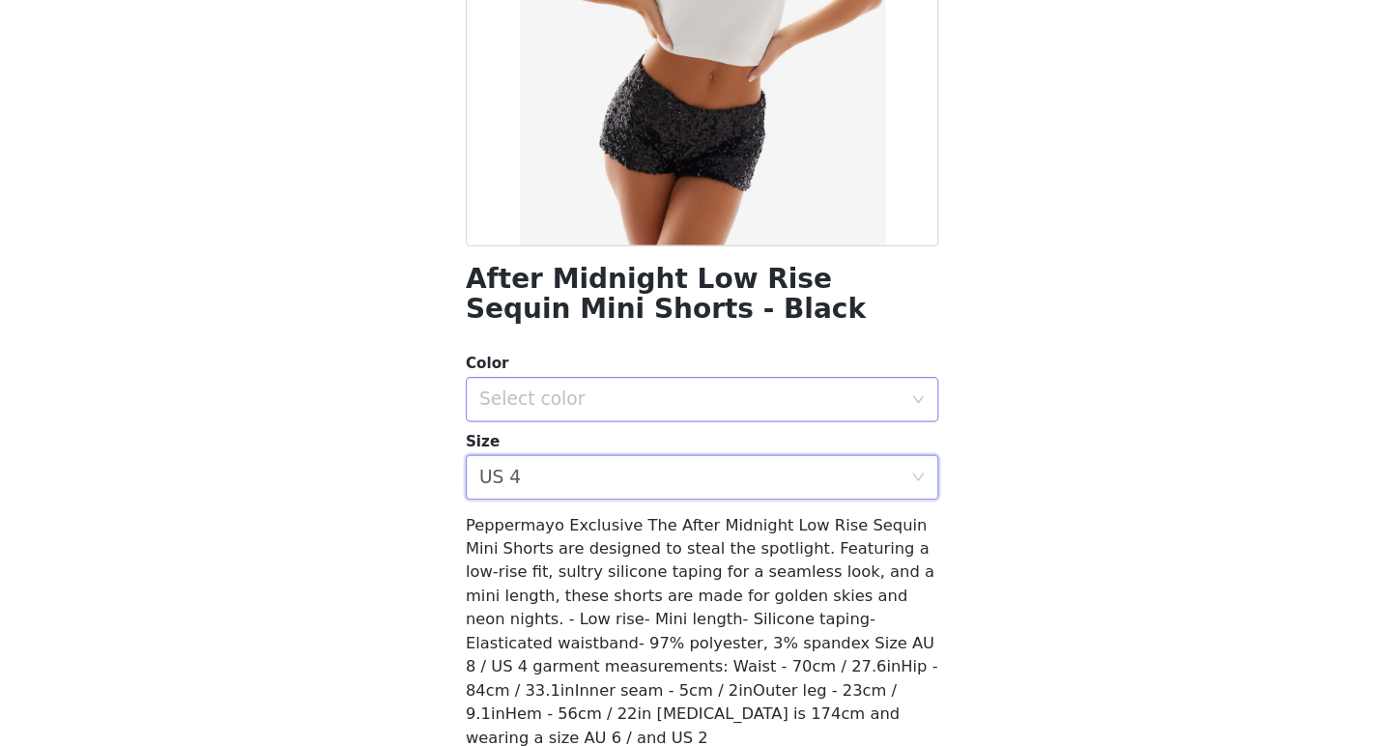
click at [629, 464] on div "Select color" at bounding box center [682, 448] width 370 height 37
click at [614, 492] on li "Black" at bounding box center [688, 491] width 406 height 31
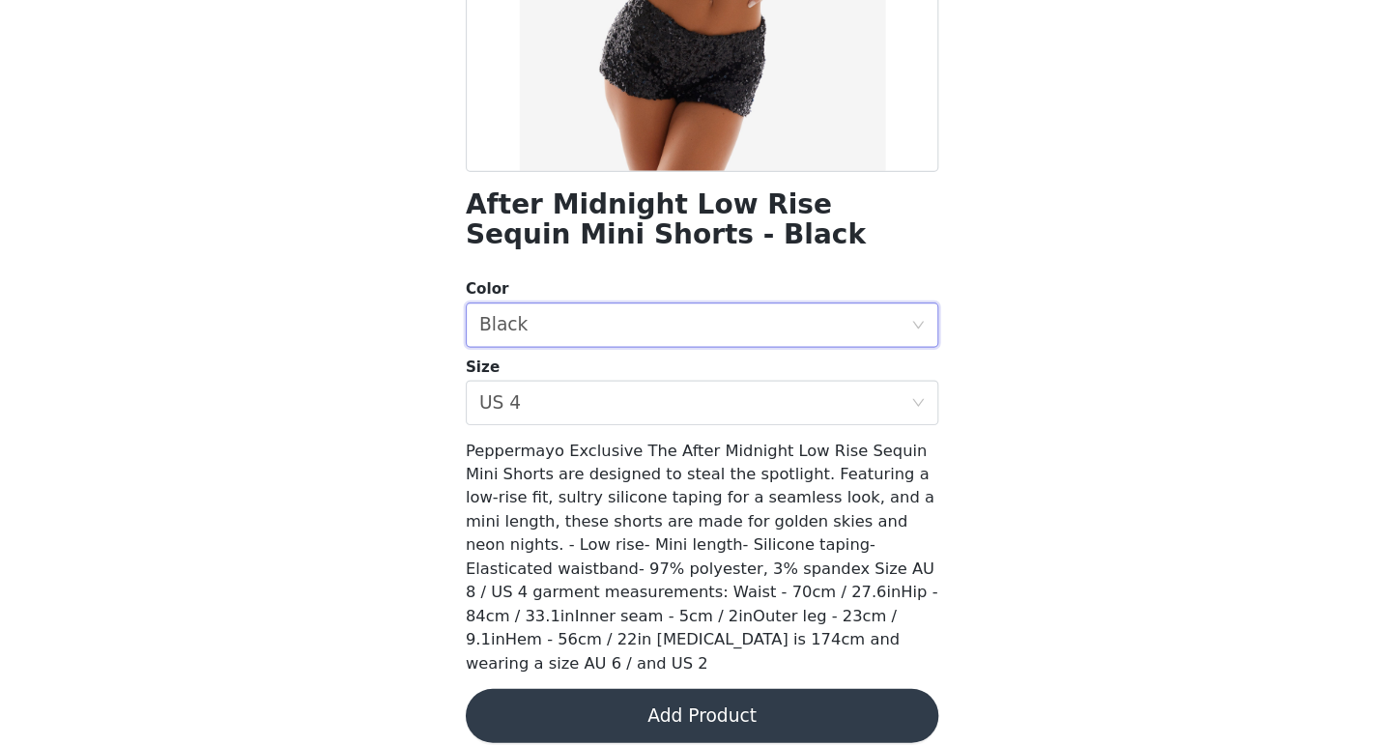
click at [634, 697] on button "Add Product" at bounding box center [688, 720] width 406 height 46
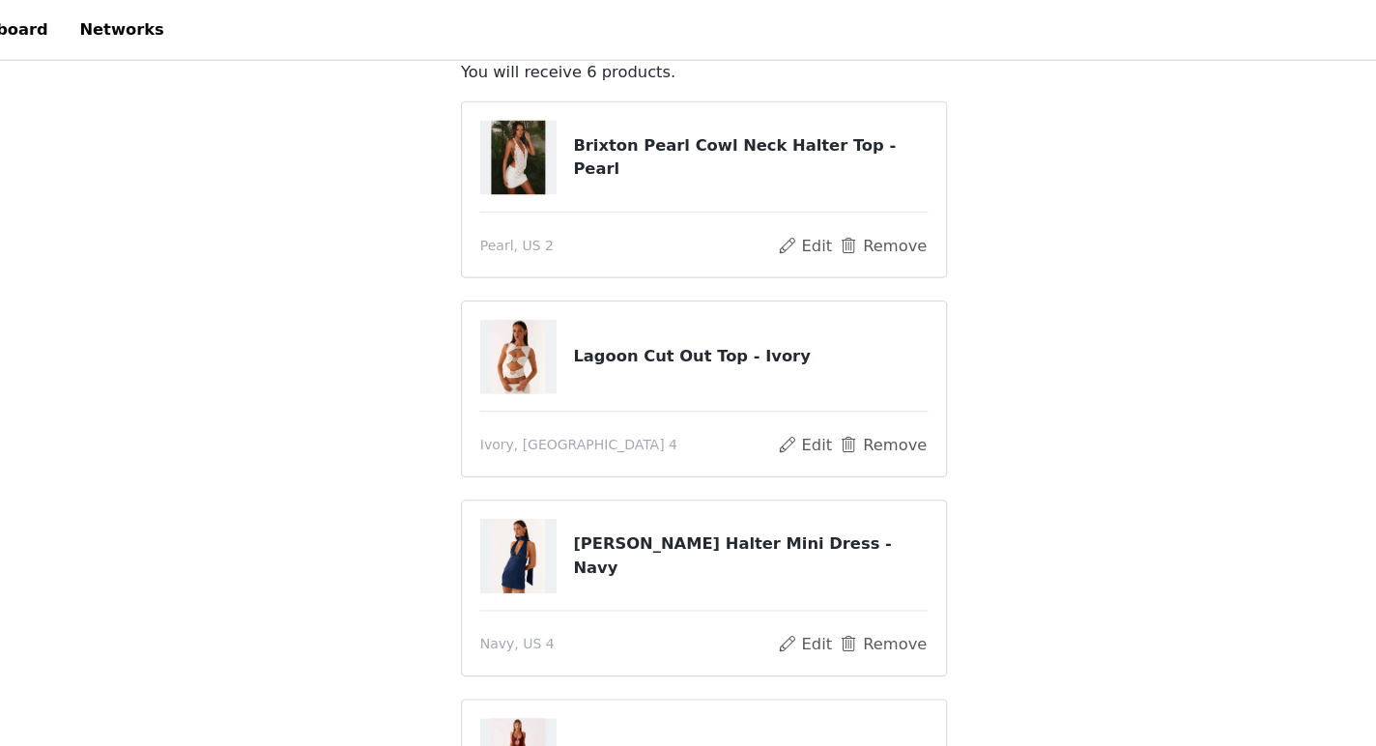
scroll to position [0, 0]
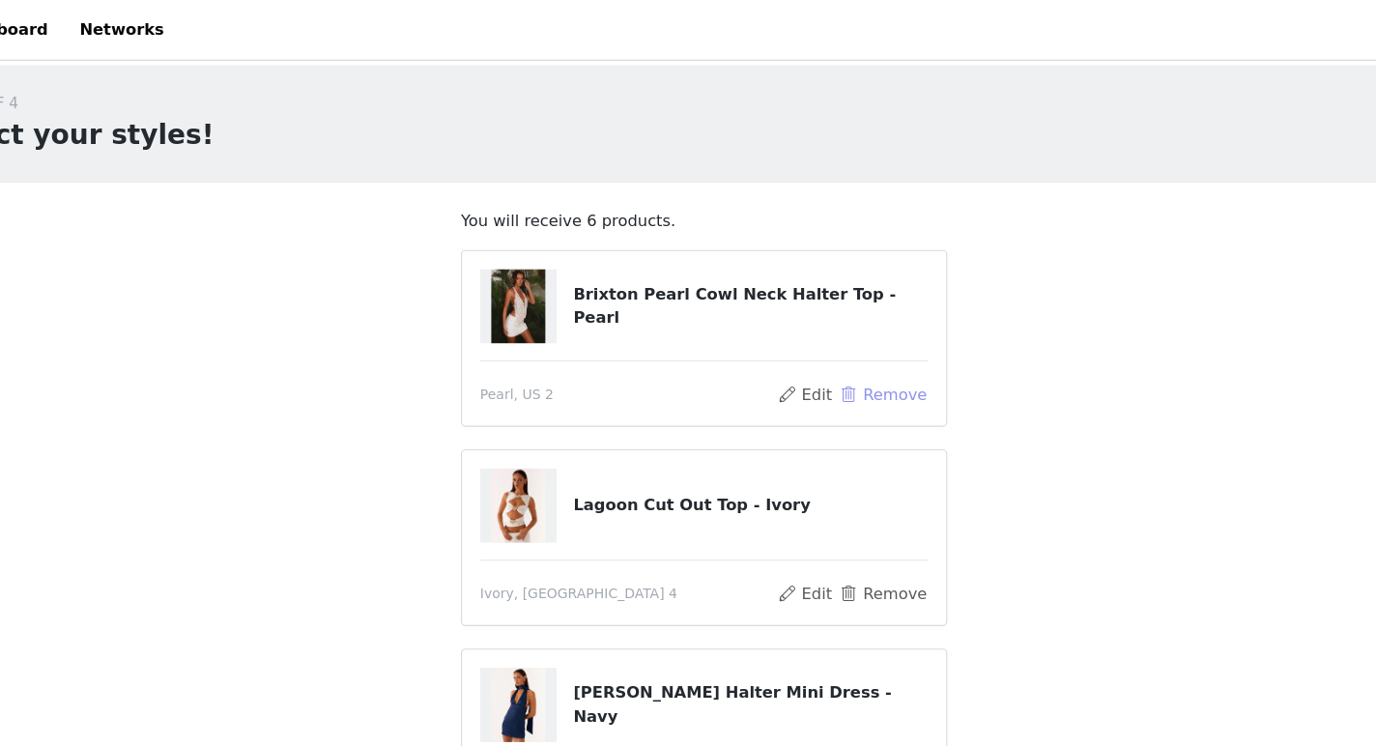
click at [844, 335] on button "Remove" at bounding box center [841, 338] width 77 height 23
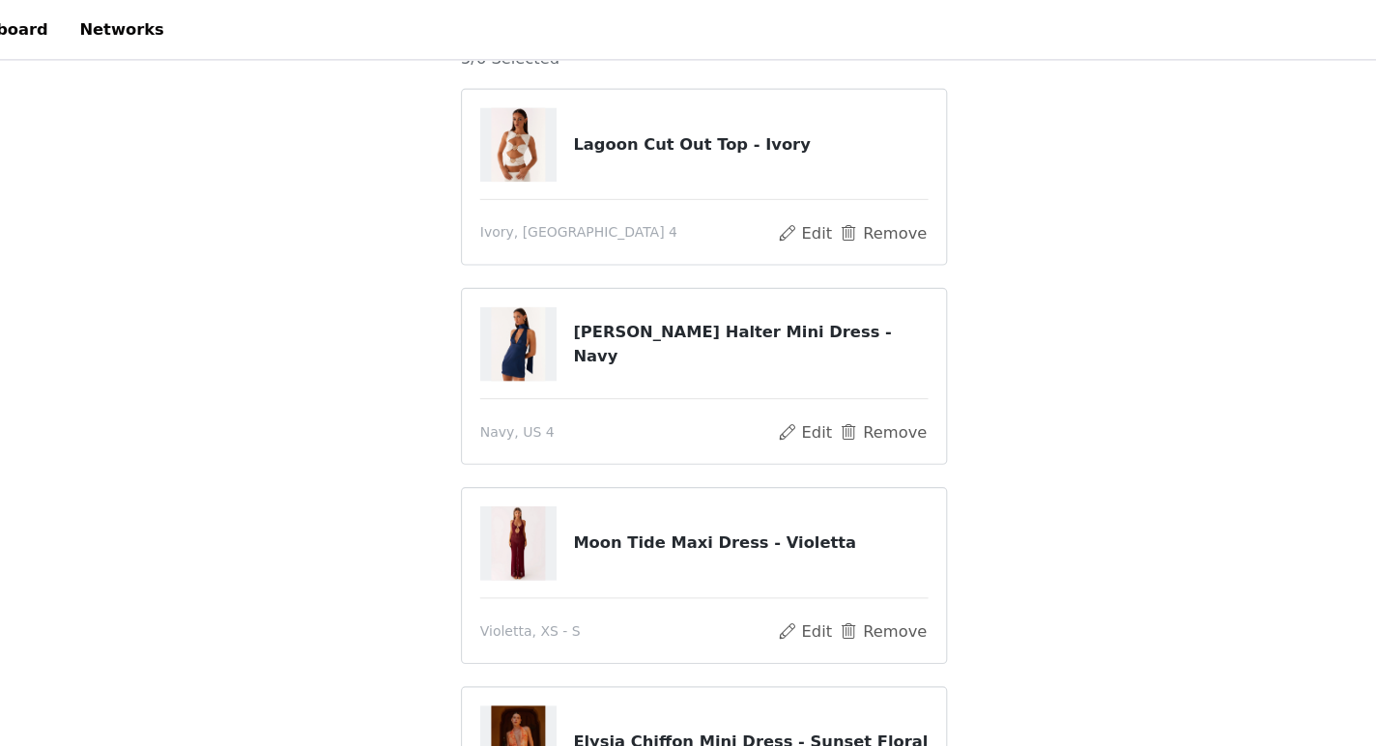
scroll to position [610, 0]
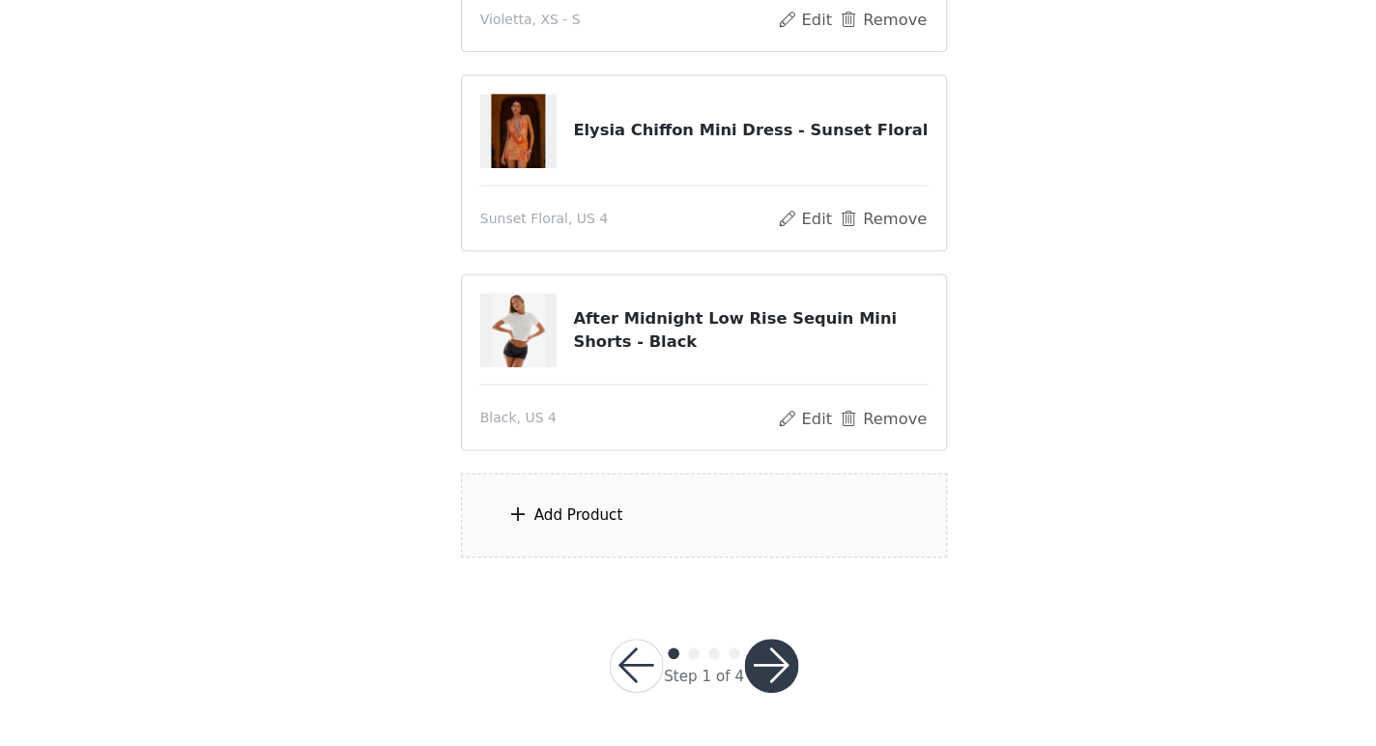
click at [651, 543] on div "Add Product" at bounding box center [688, 548] width 418 height 72
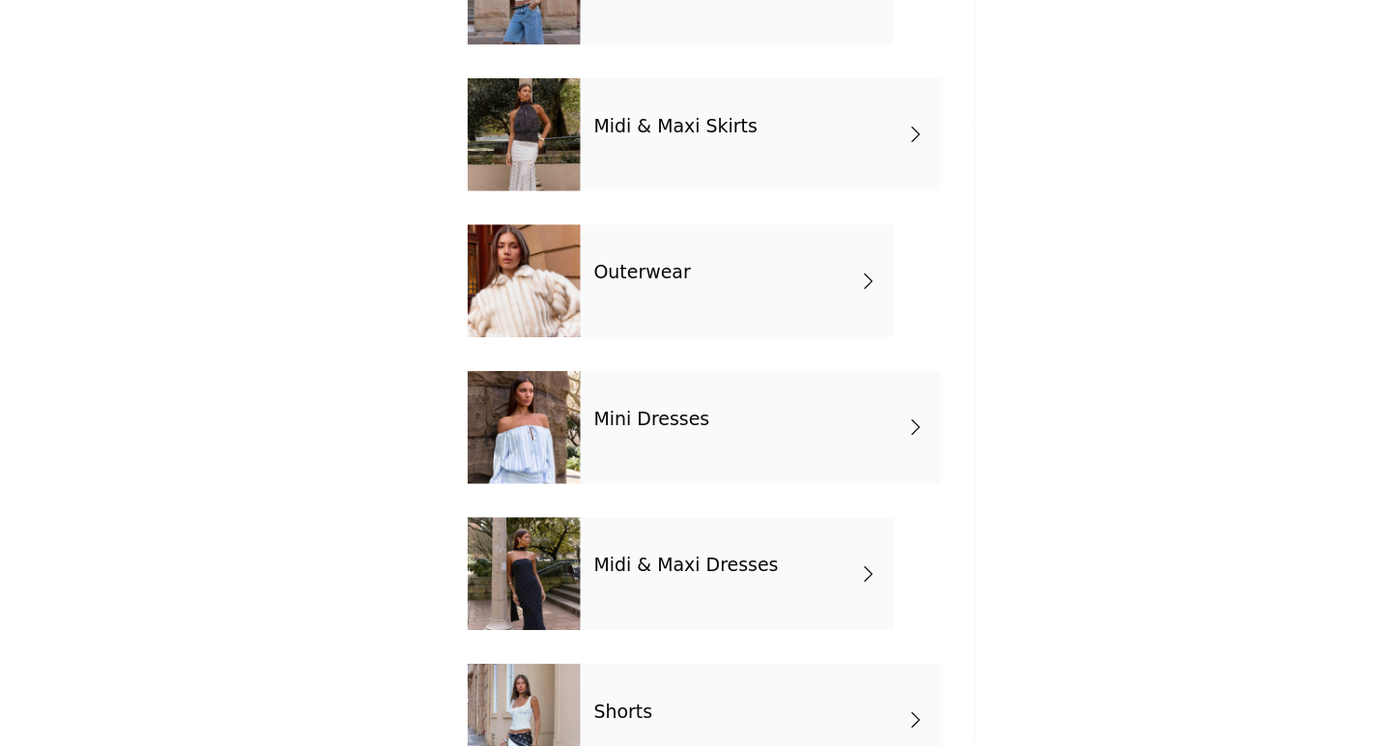
scroll to position [356, 0]
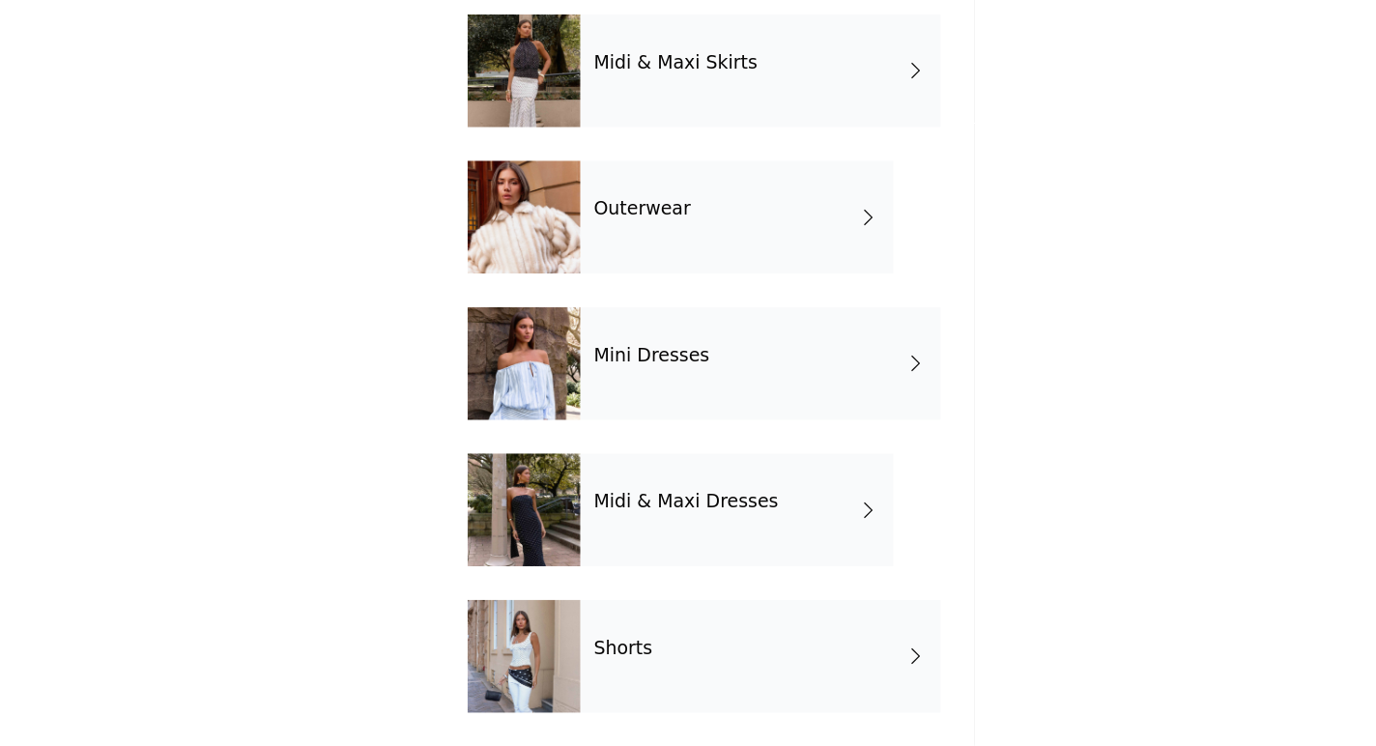
click at [768, 320] on div "Outerwear" at bounding box center [716, 292] width 269 height 97
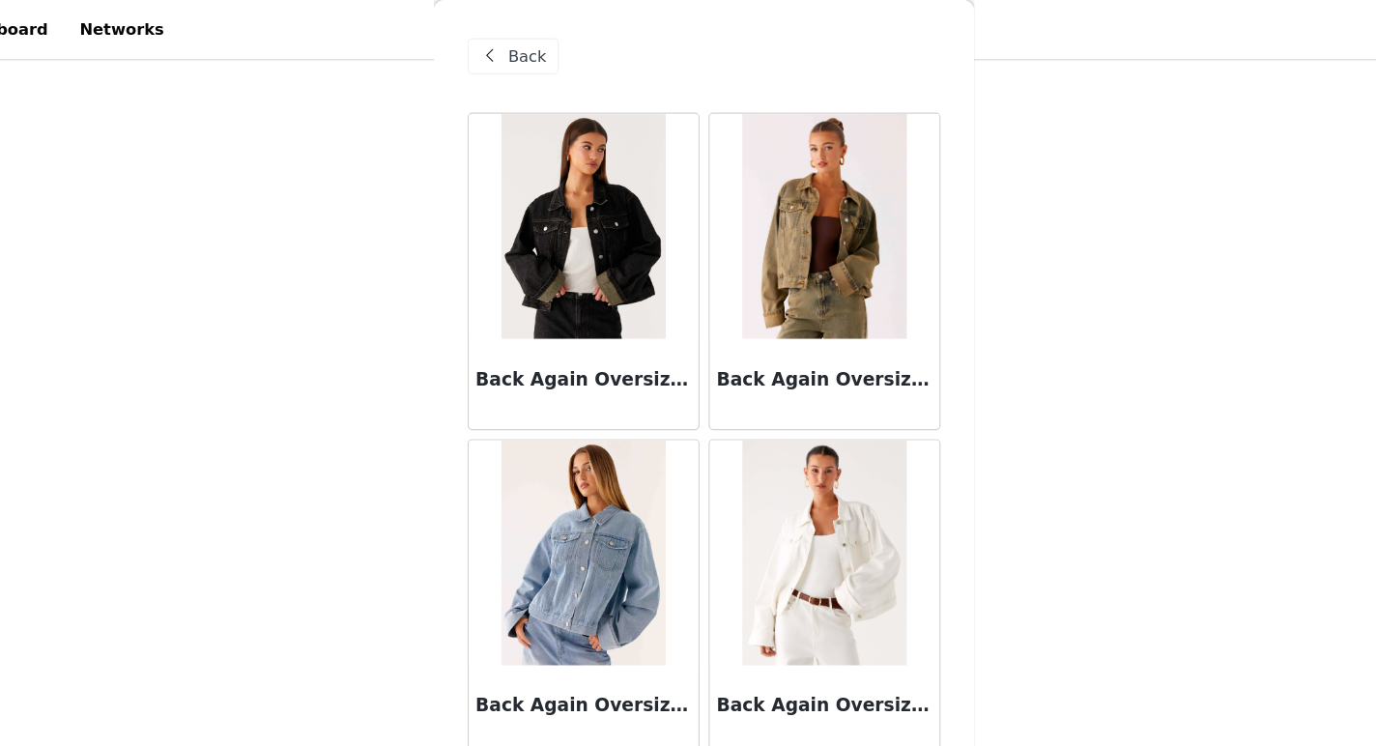
scroll to position [0, 0]
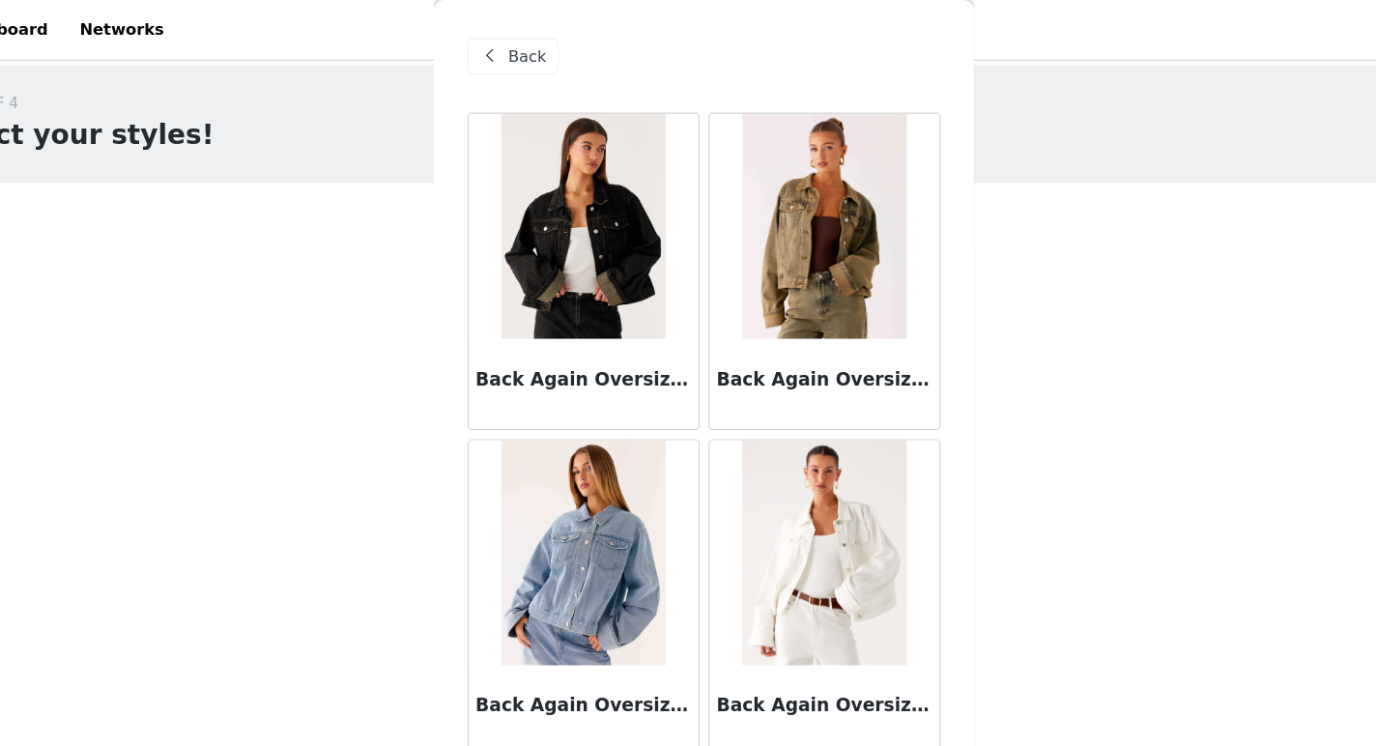
click at [535, 67] on div "Back" at bounding box center [688, 48] width 406 height 97
click at [529, 55] on span "Back" at bounding box center [536, 49] width 33 height 20
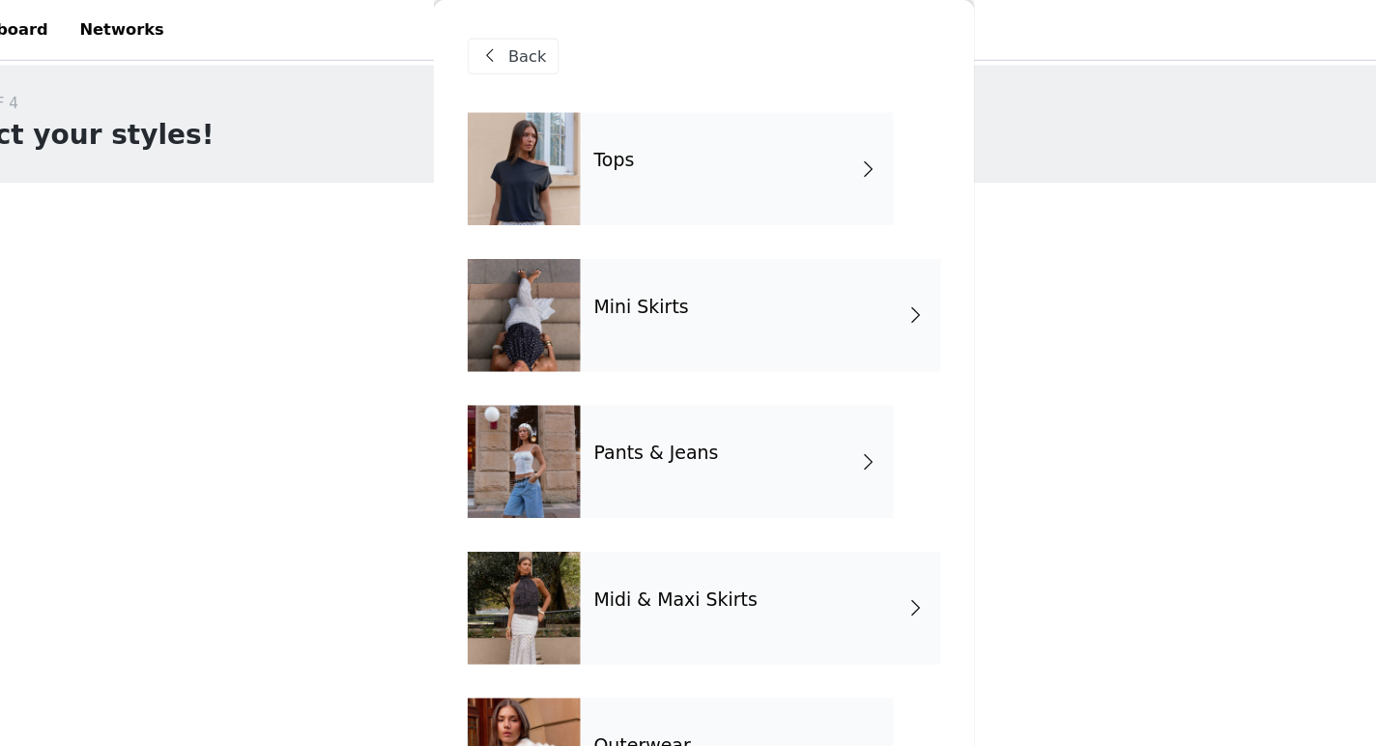
click at [529, 55] on span "Back" at bounding box center [536, 49] width 33 height 20
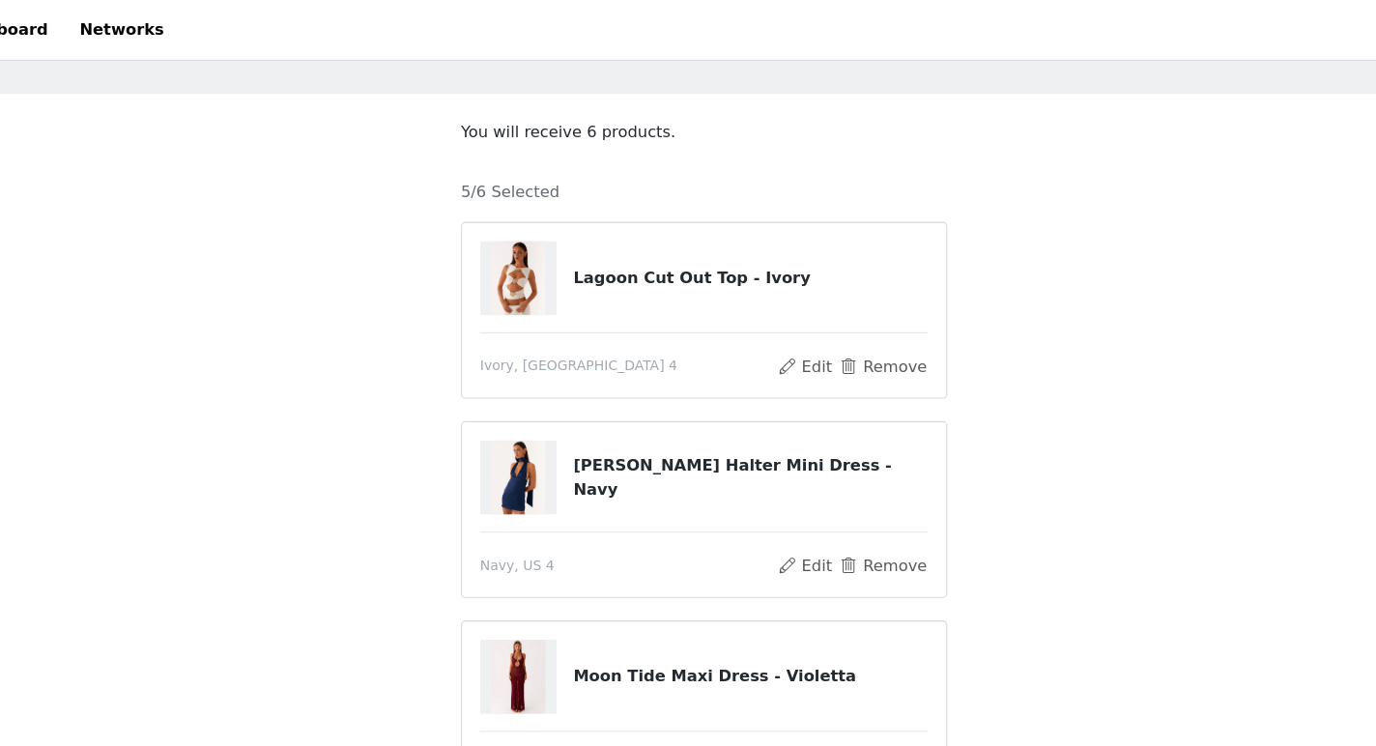
scroll to position [57, 0]
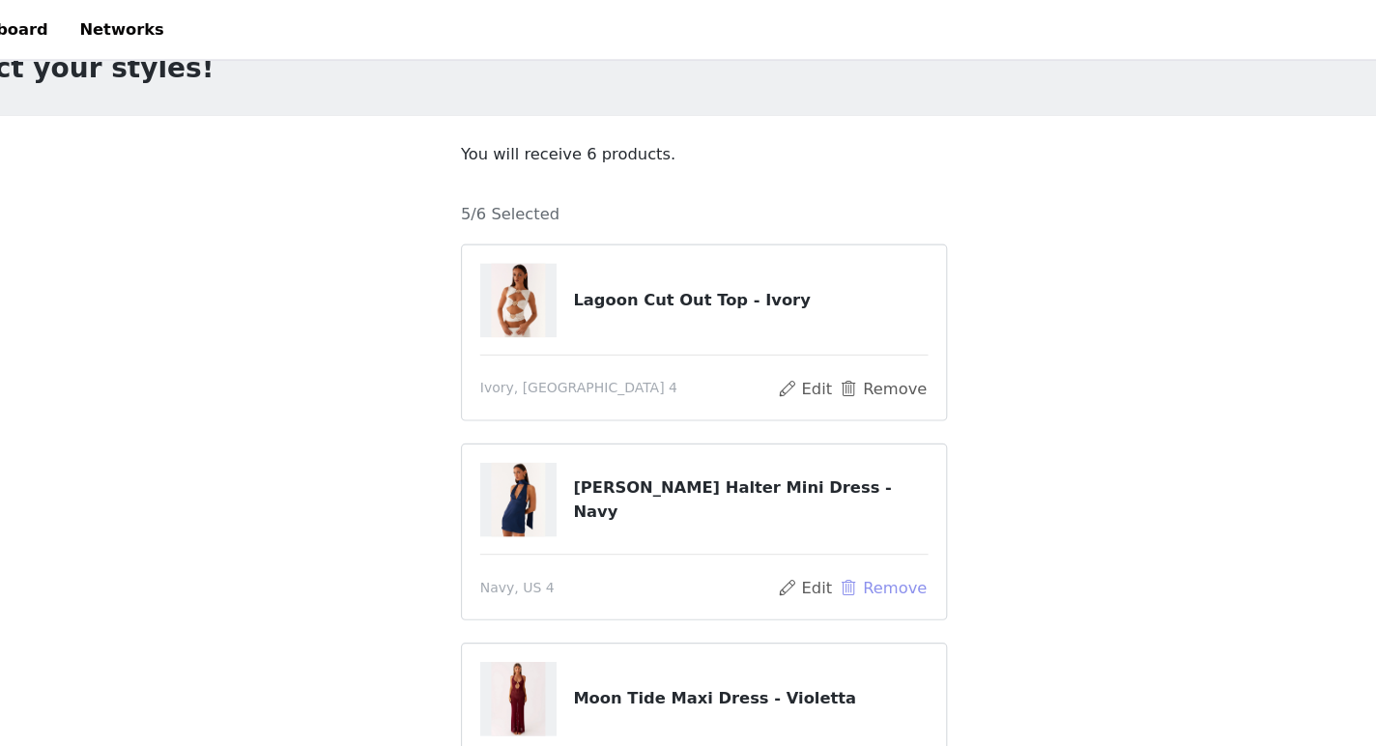
click at [824, 502] on button "Remove" at bounding box center [841, 504] width 77 height 23
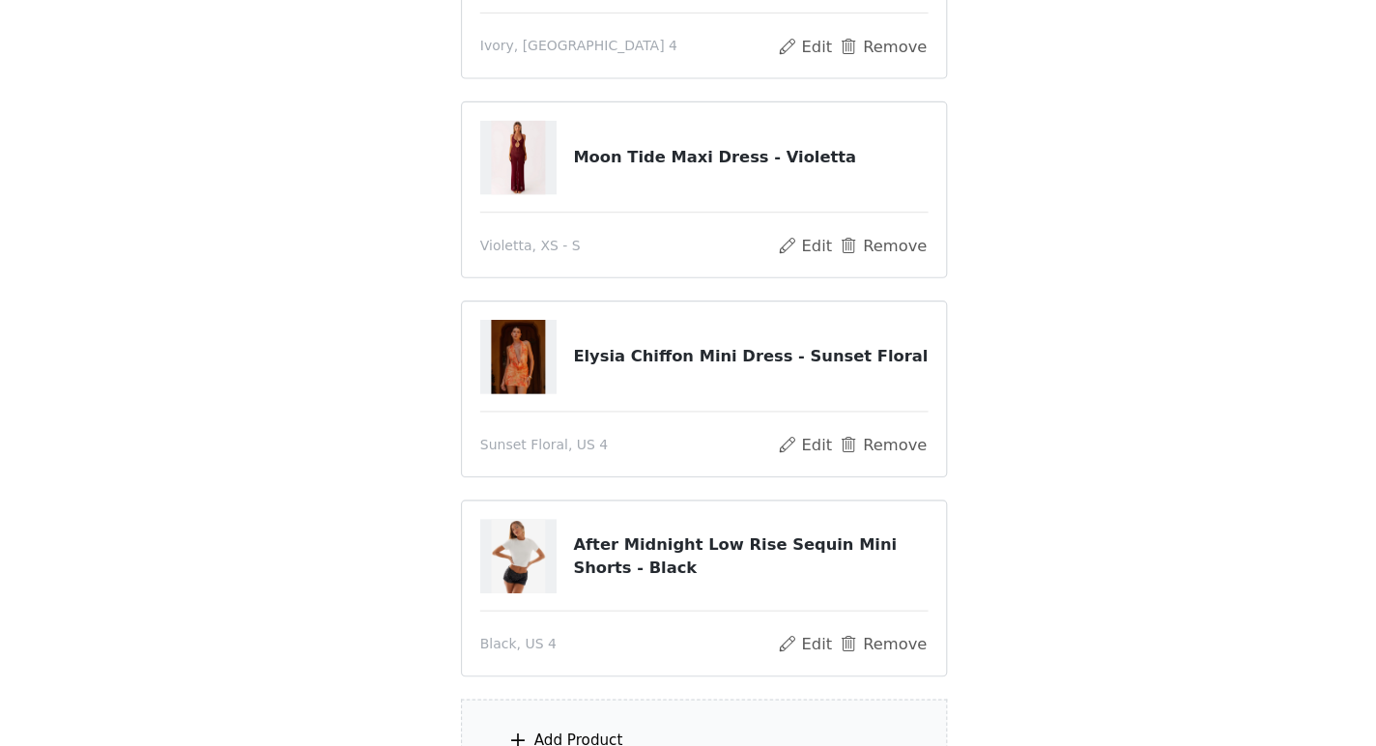
scroll to position [359, 0]
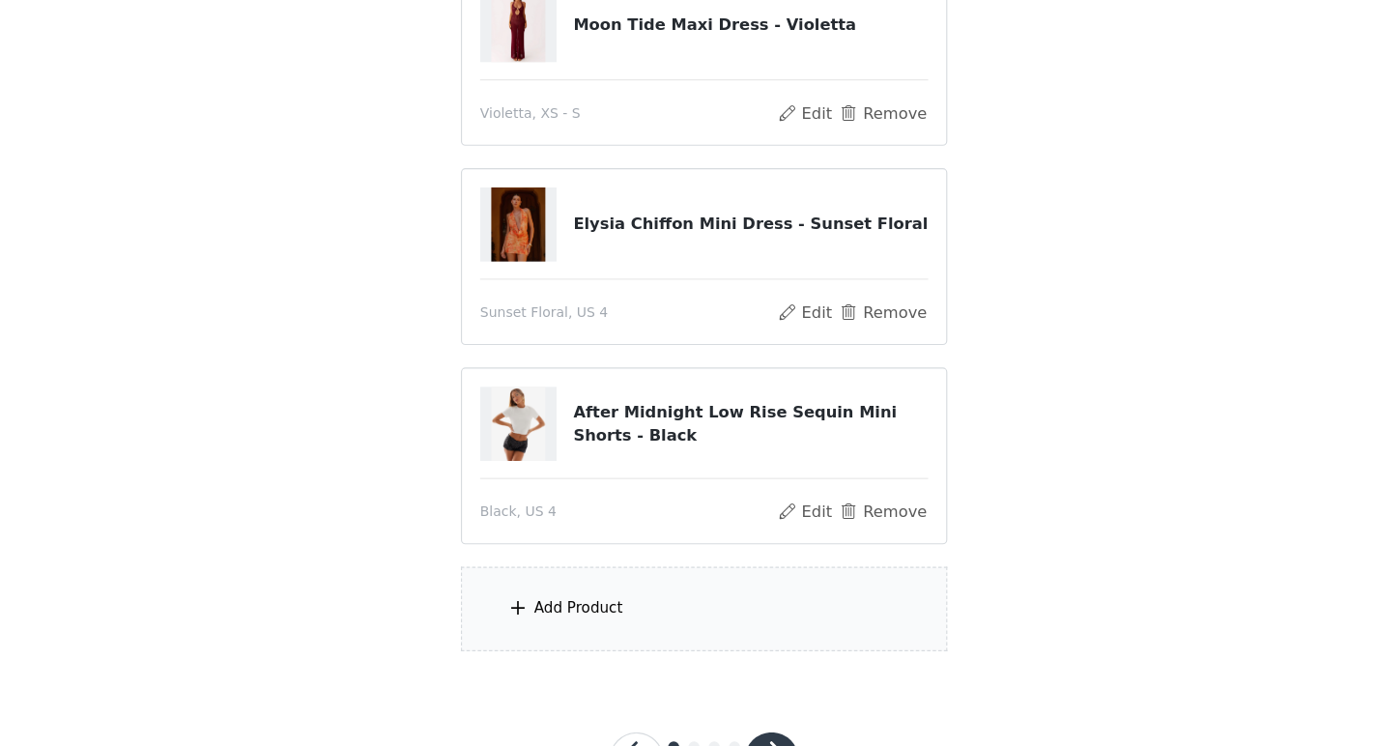
click at [593, 633] on div "Add Product" at bounding box center [580, 628] width 76 height 19
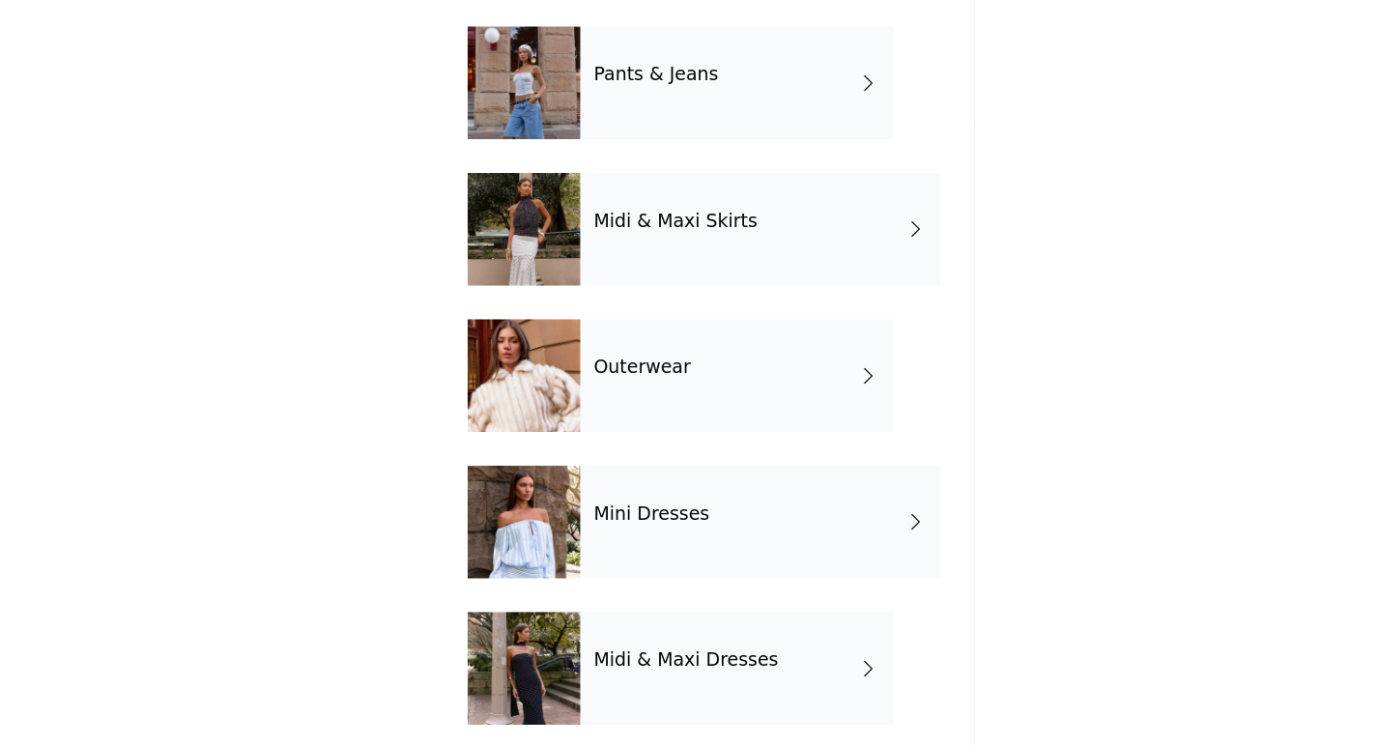
scroll to position [356, 0]
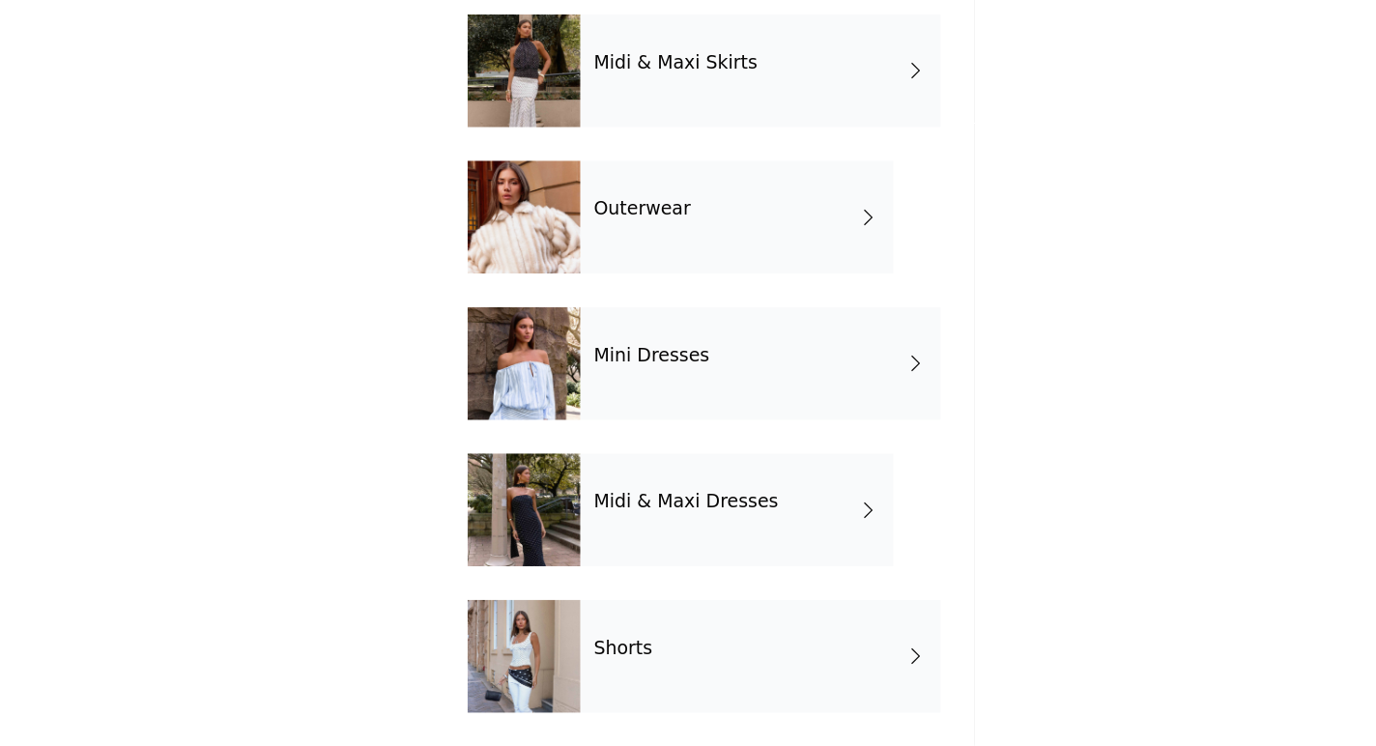
click at [684, 693] on div "Shorts" at bounding box center [736, 669] width 309 height 97
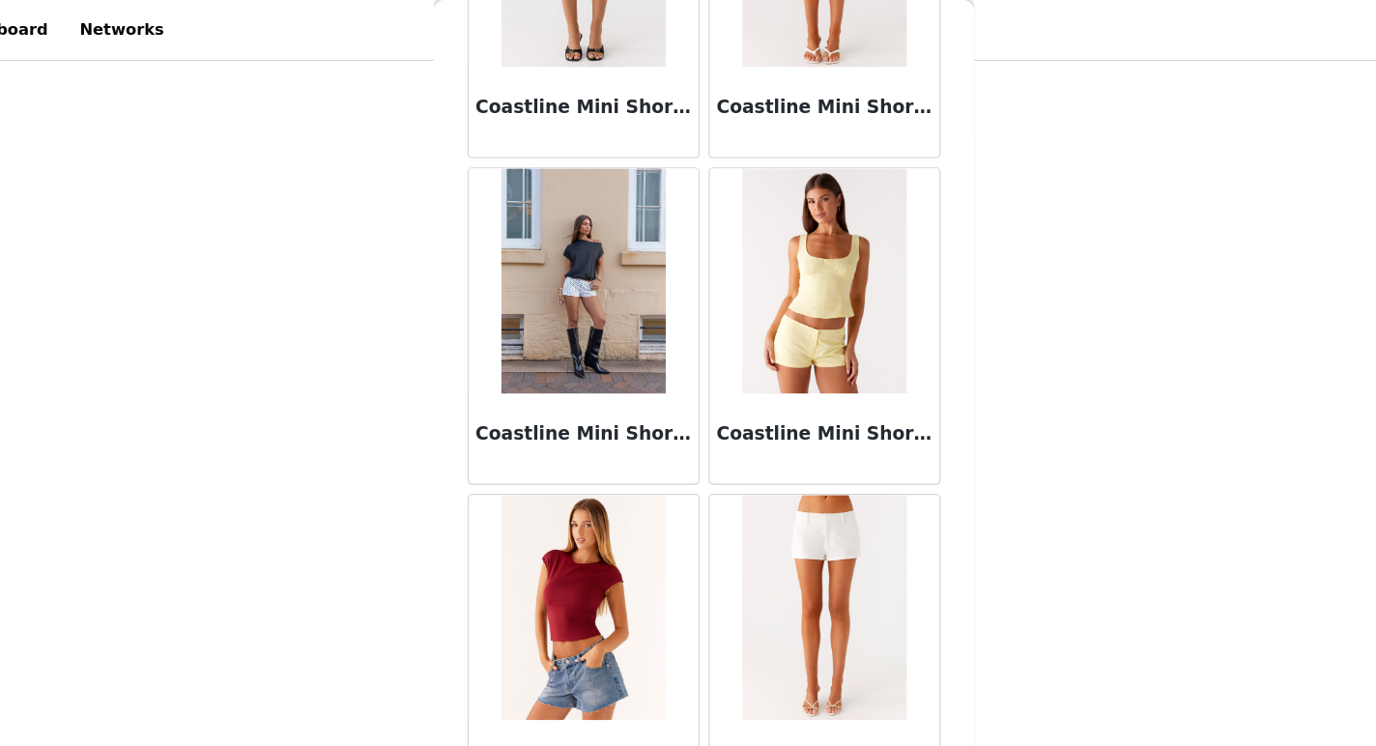
scroll to position [1576, 0]
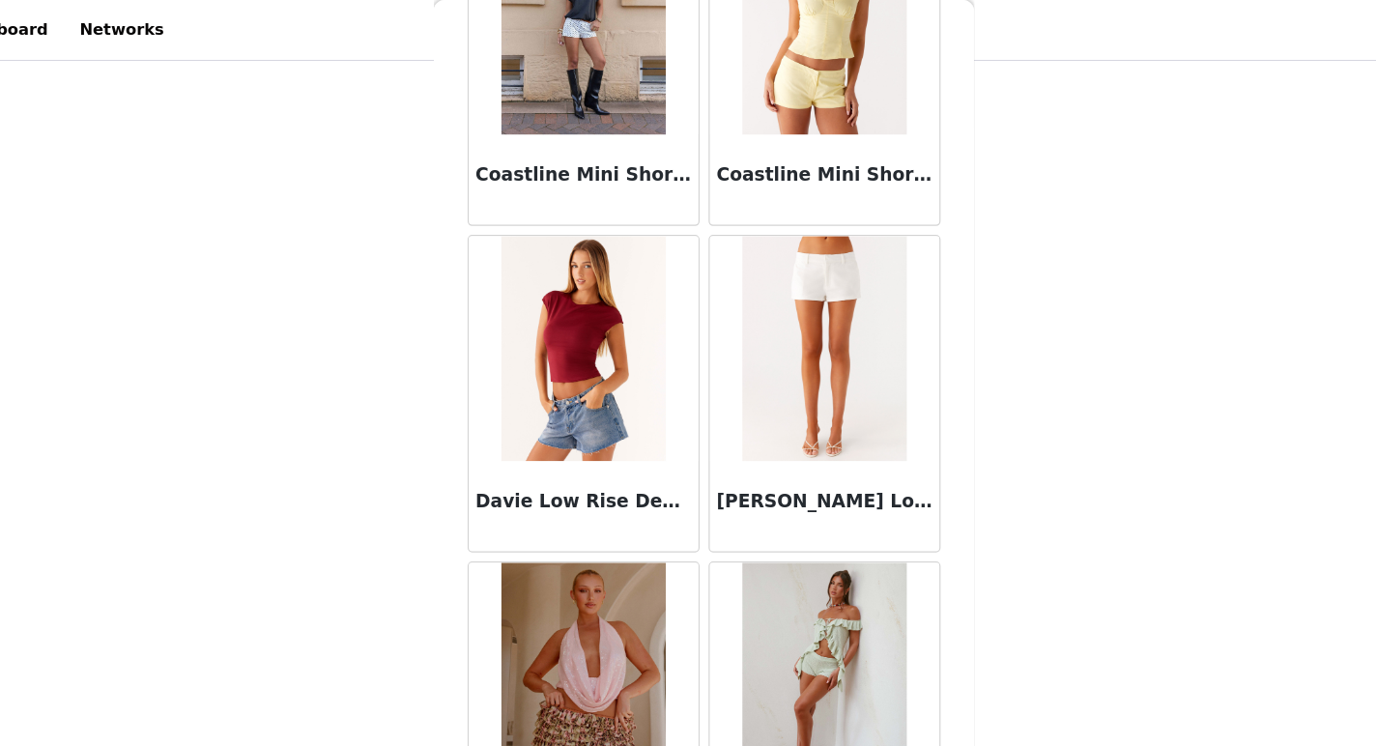
click at [778, 340] on img at bounding box center [791, 299] width 140 height 193
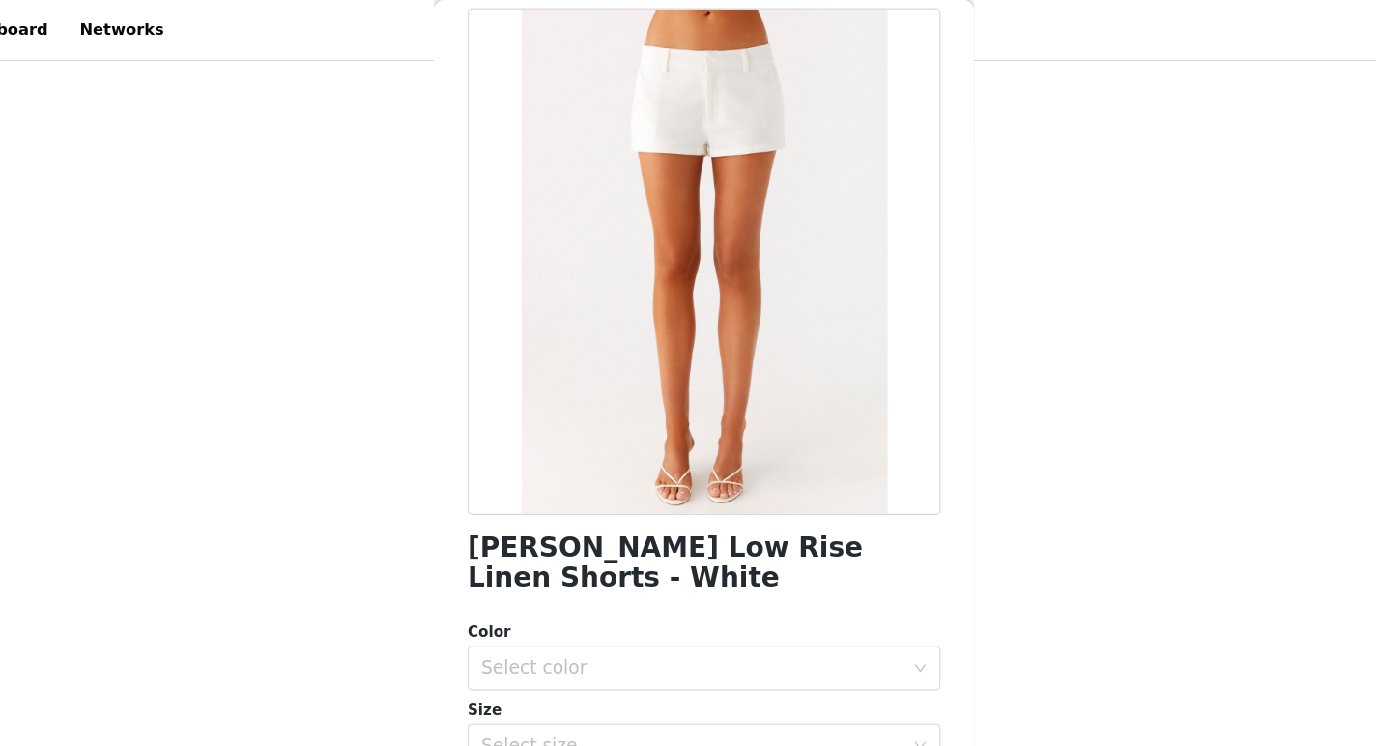
scroll to position [0, 0]
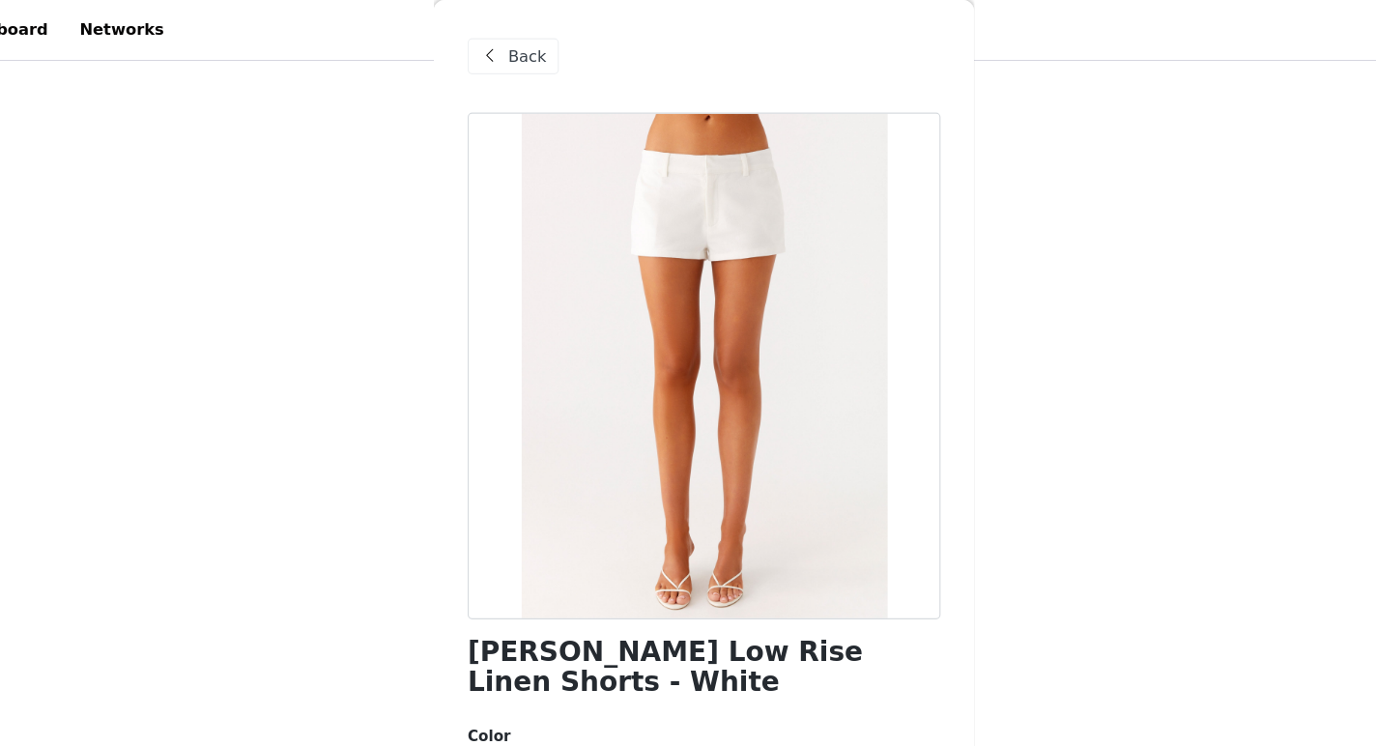
click at [528, 50] on span "Back" at bounding box center [536, 49] width 33 height 20
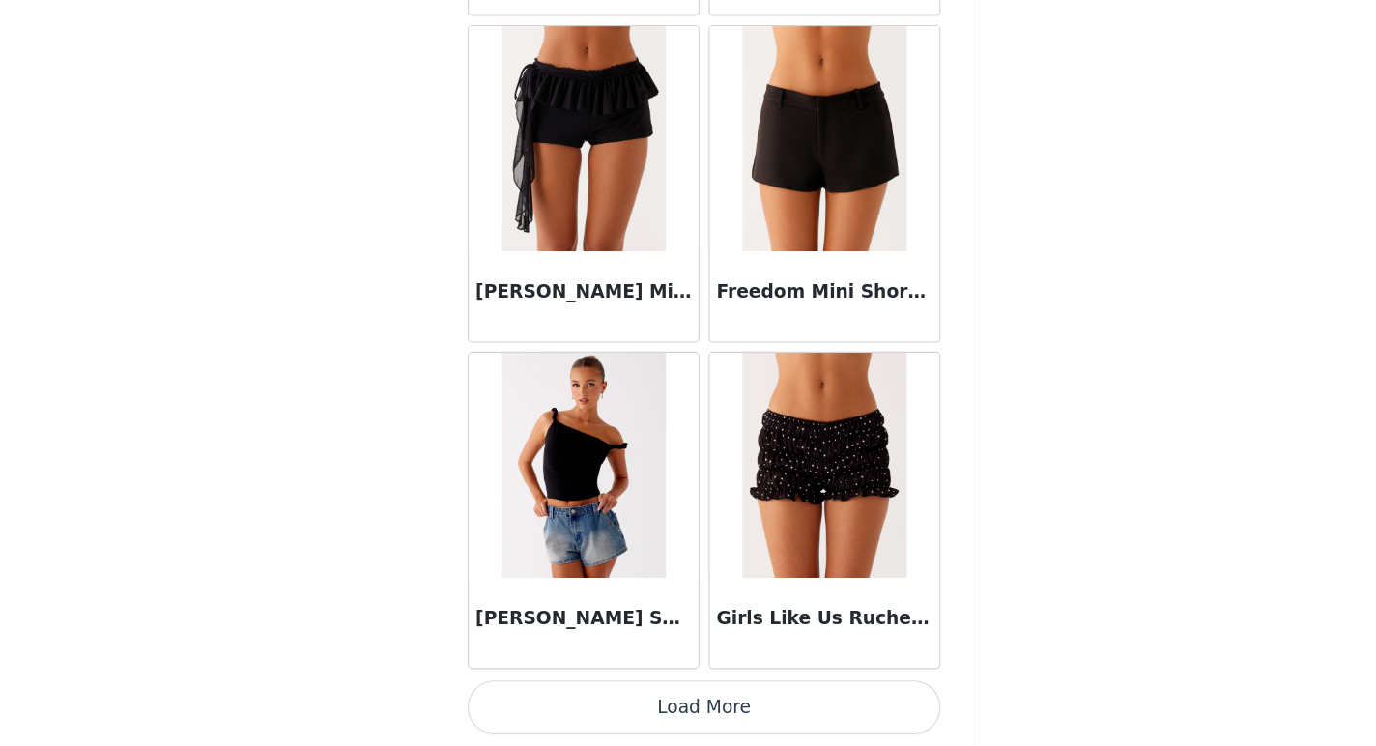
scroll to position [439, 0]
click at [605, 702] on button "Load More" at bounding box center [688, 713] width 406 height 46
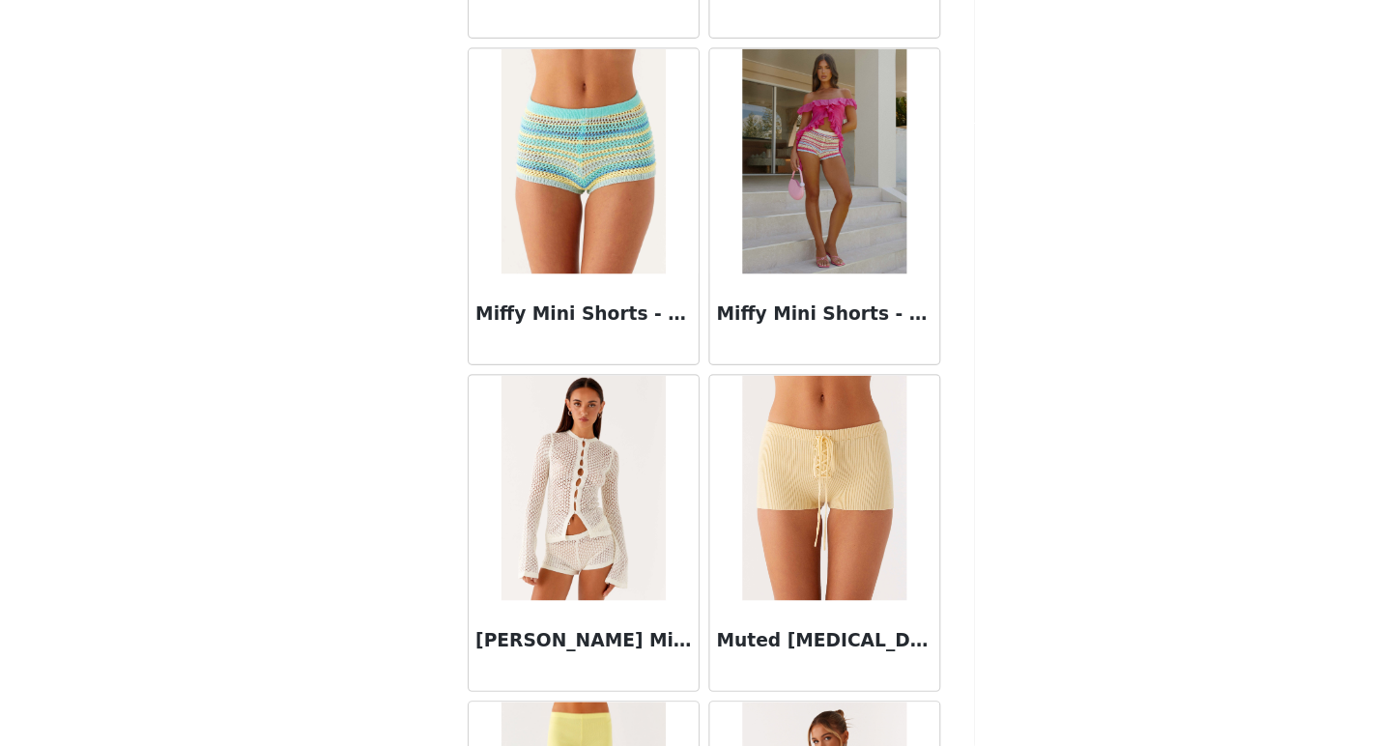
scroll to position [5015, 0]
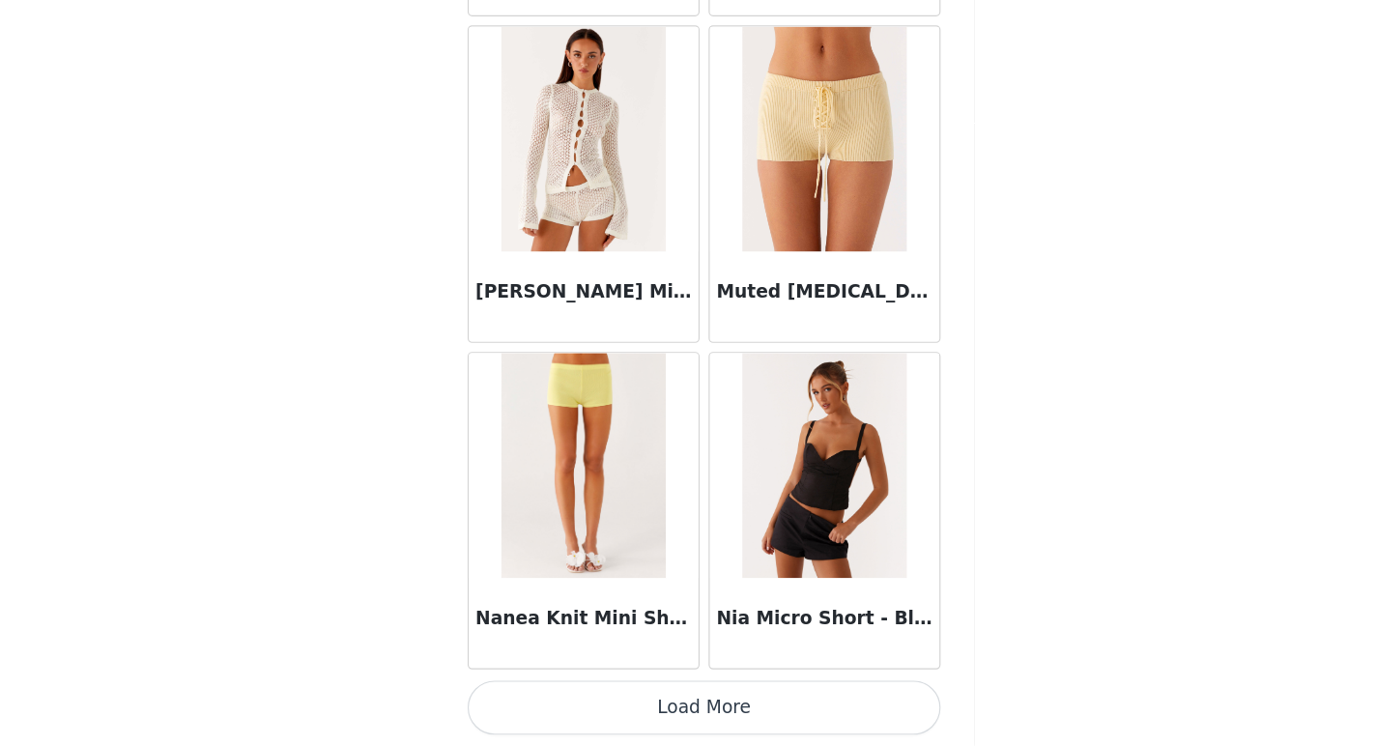
click at [624, 715] on button "Load More" at bounding box center [688, 713] width 406 height 46
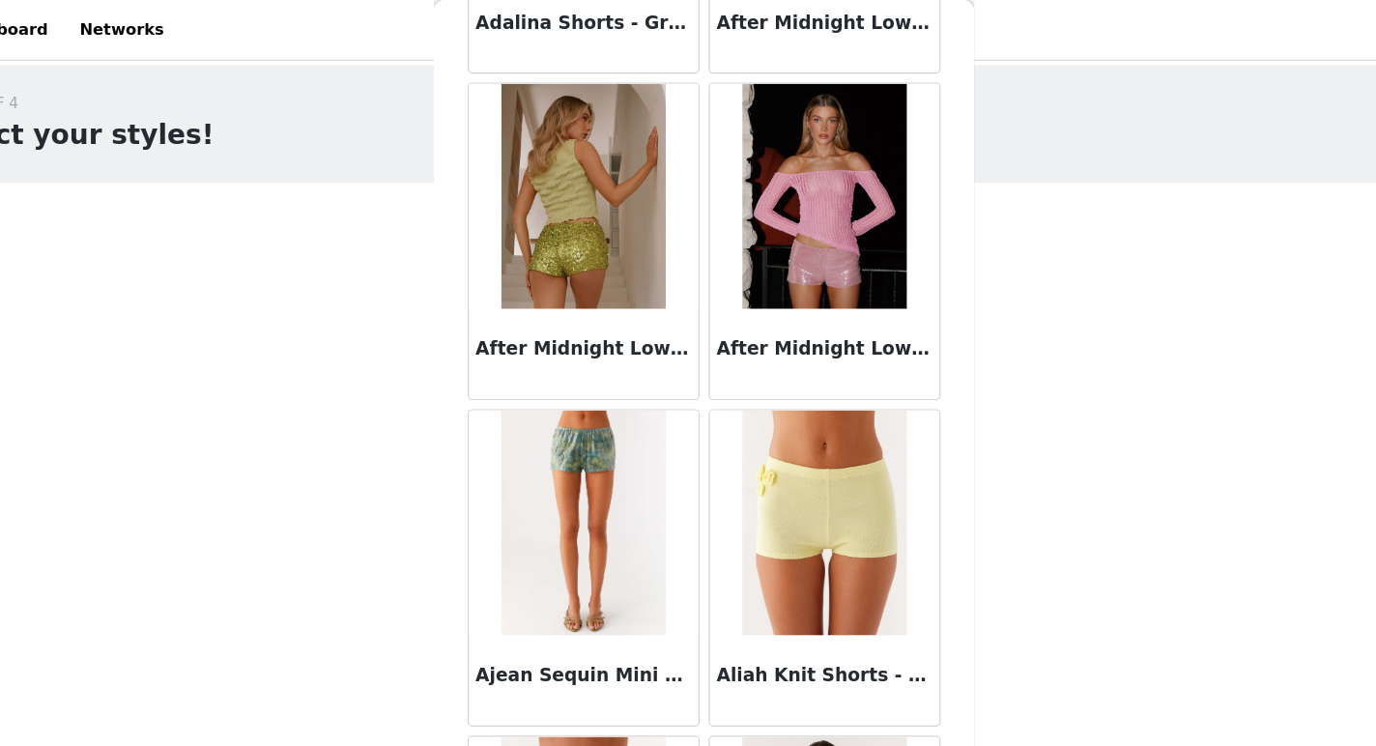
scroll to position [0, 0]
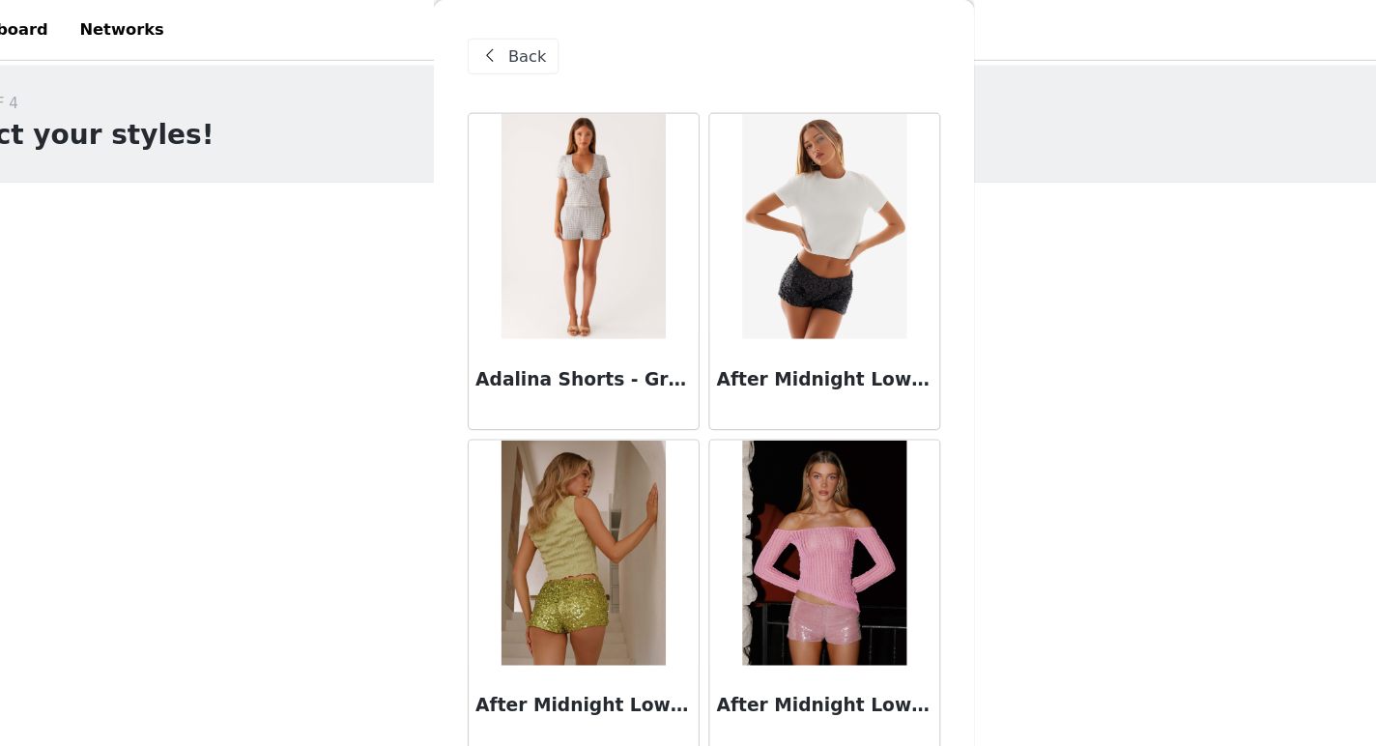
click at [513, 51] on span at bounding box center [504, 48] width 23 height 23
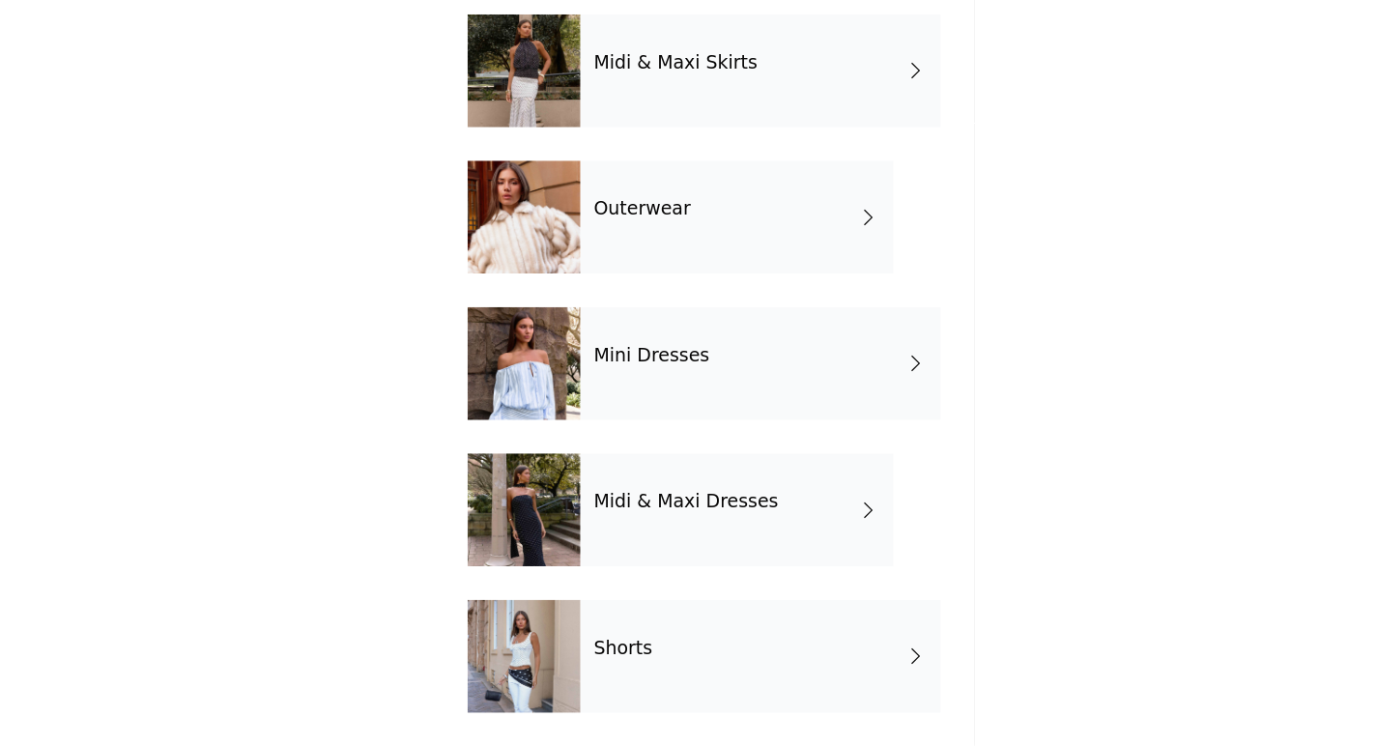
scroll to position [93, 0]
click at [696, 546] on div "Midi & Maxi Dresses" at bounding box center [716, 543] width 269 height 97
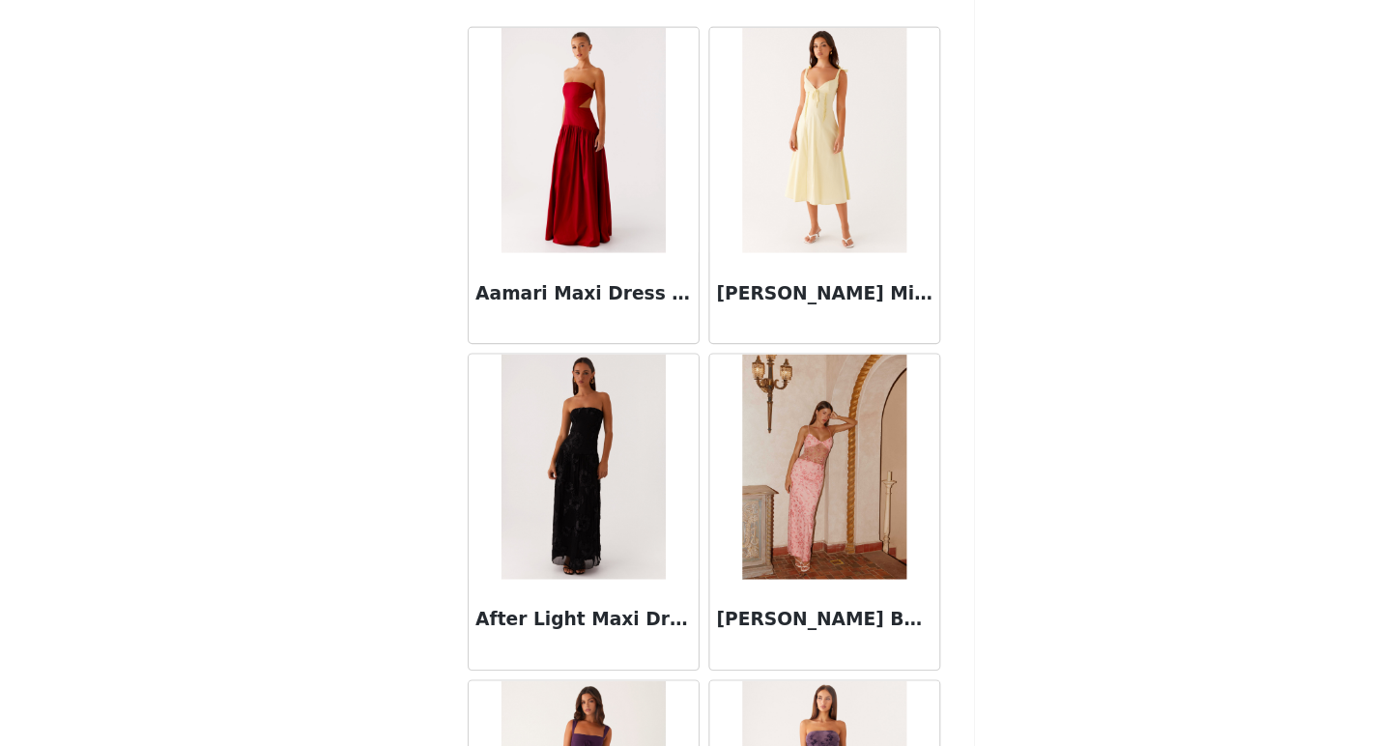
scroll to position [0, 0]
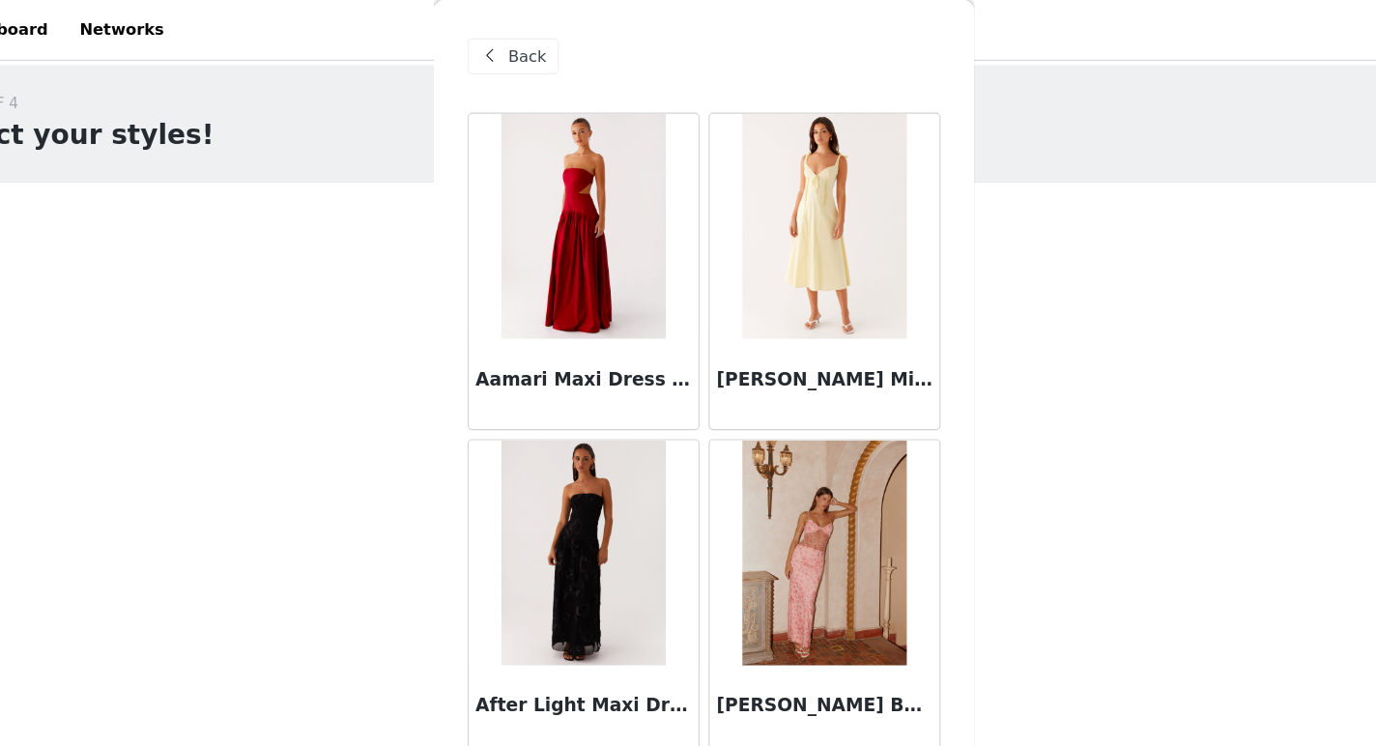
click at [513, 51] on span at bounding box center [504, 48] width 23 height 23
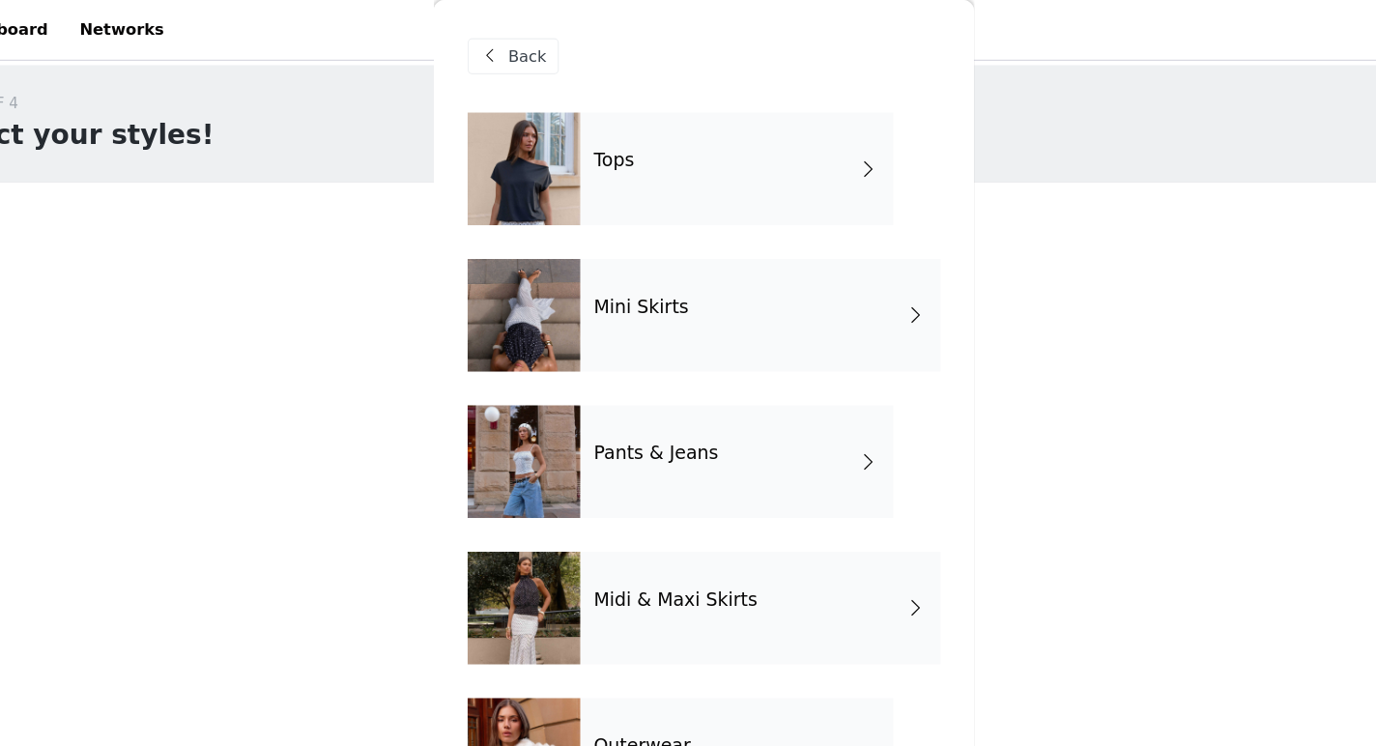
click at [516, 38] on div "Back" at bounding box center [524, 48] width 78 height 31
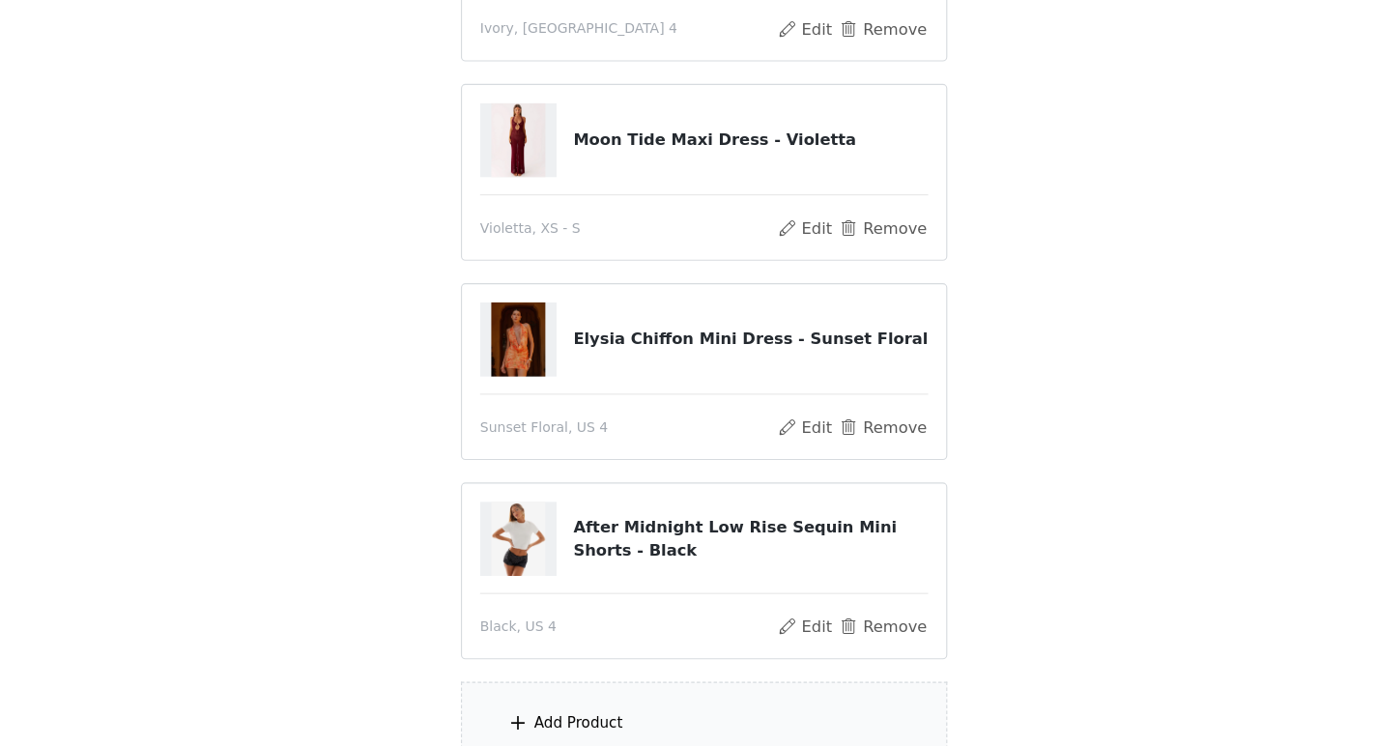
scroll to position [439, 0]
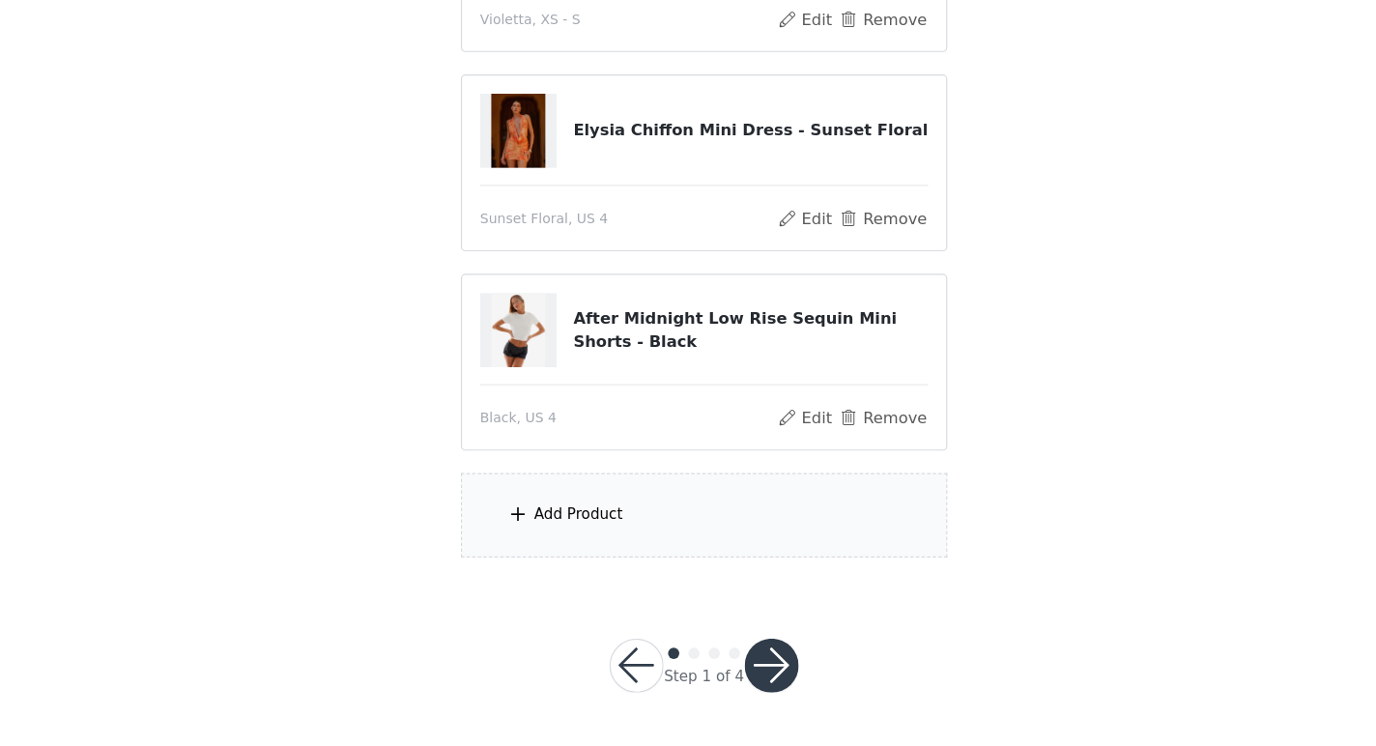
click at [612, 560] on div "Add Product" at bounding box center [688, 548] width 418 height 72
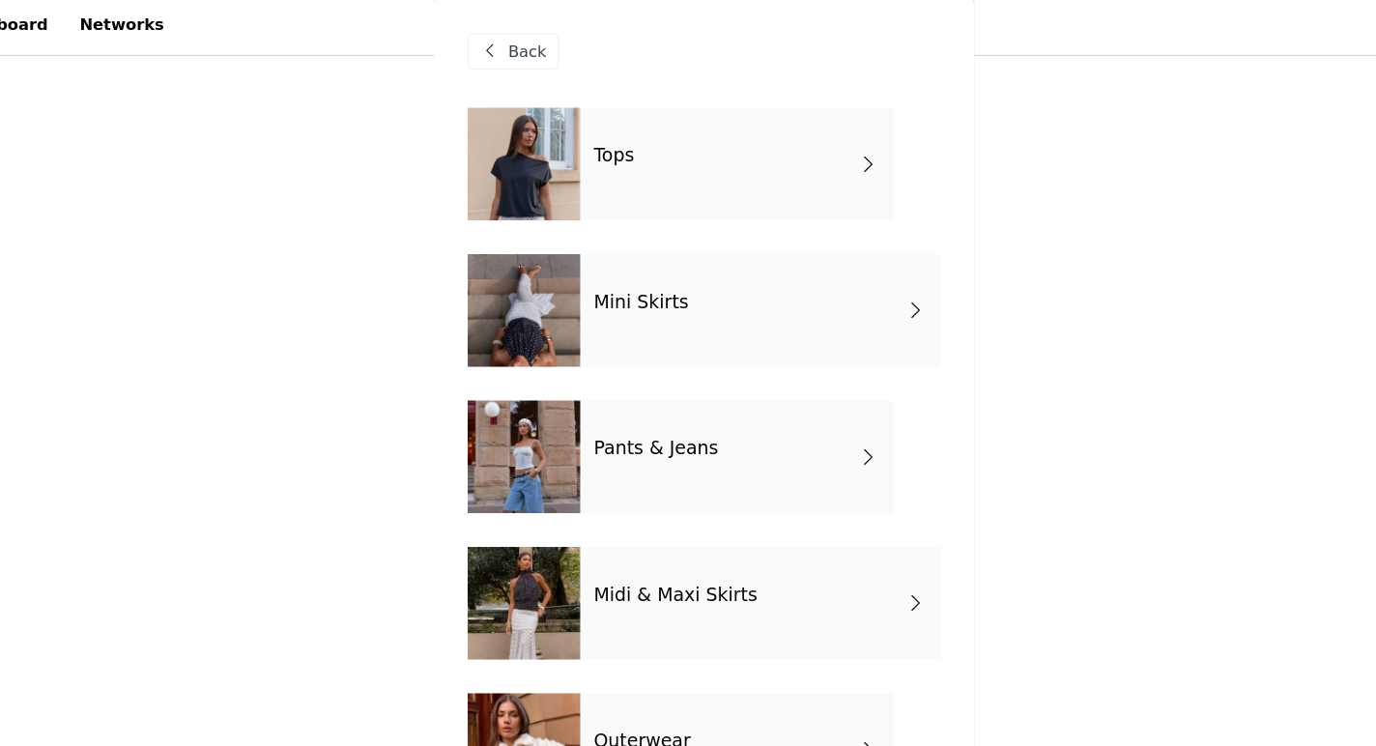
click at [652, 151] on div "Tops" at bounding box center [716, 145] width 269 height 97
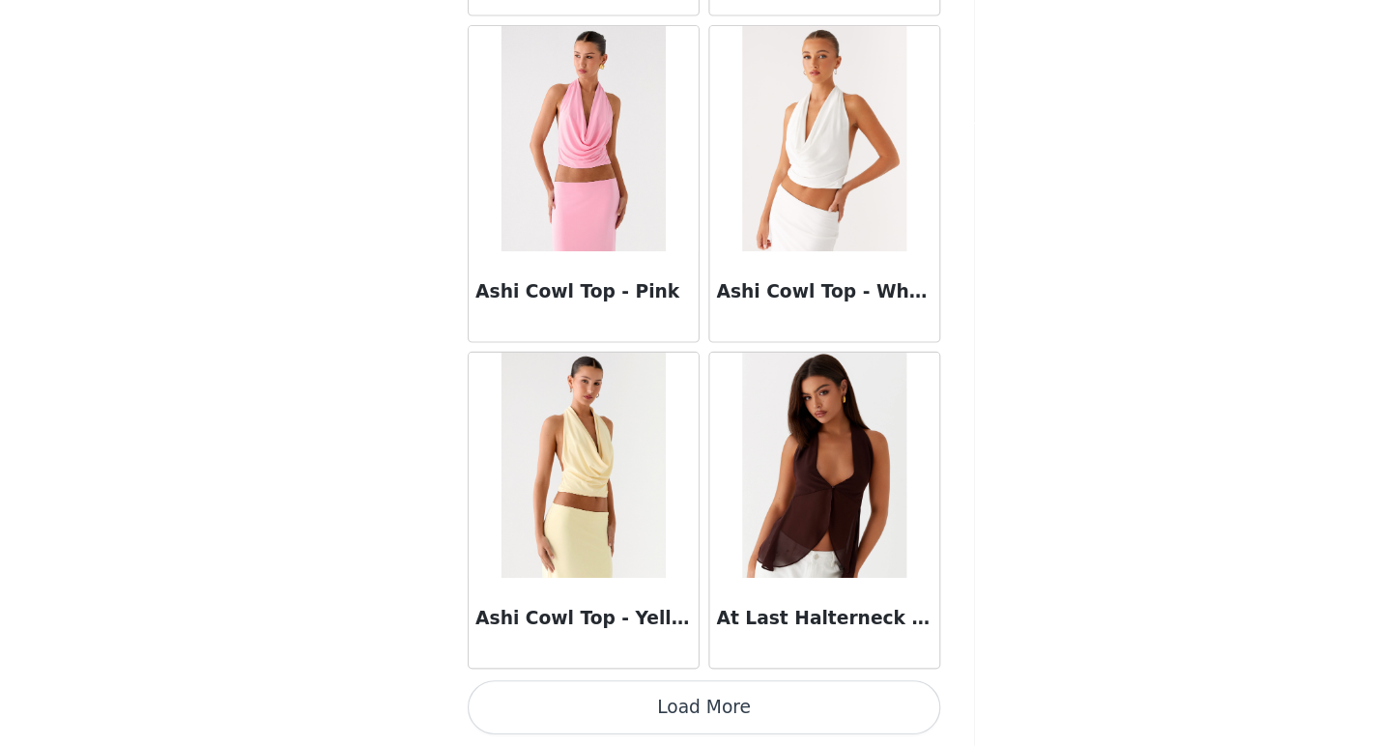
click at [701, 723] on button "Load More" at bounding box center [688, 713] width 406 height 46
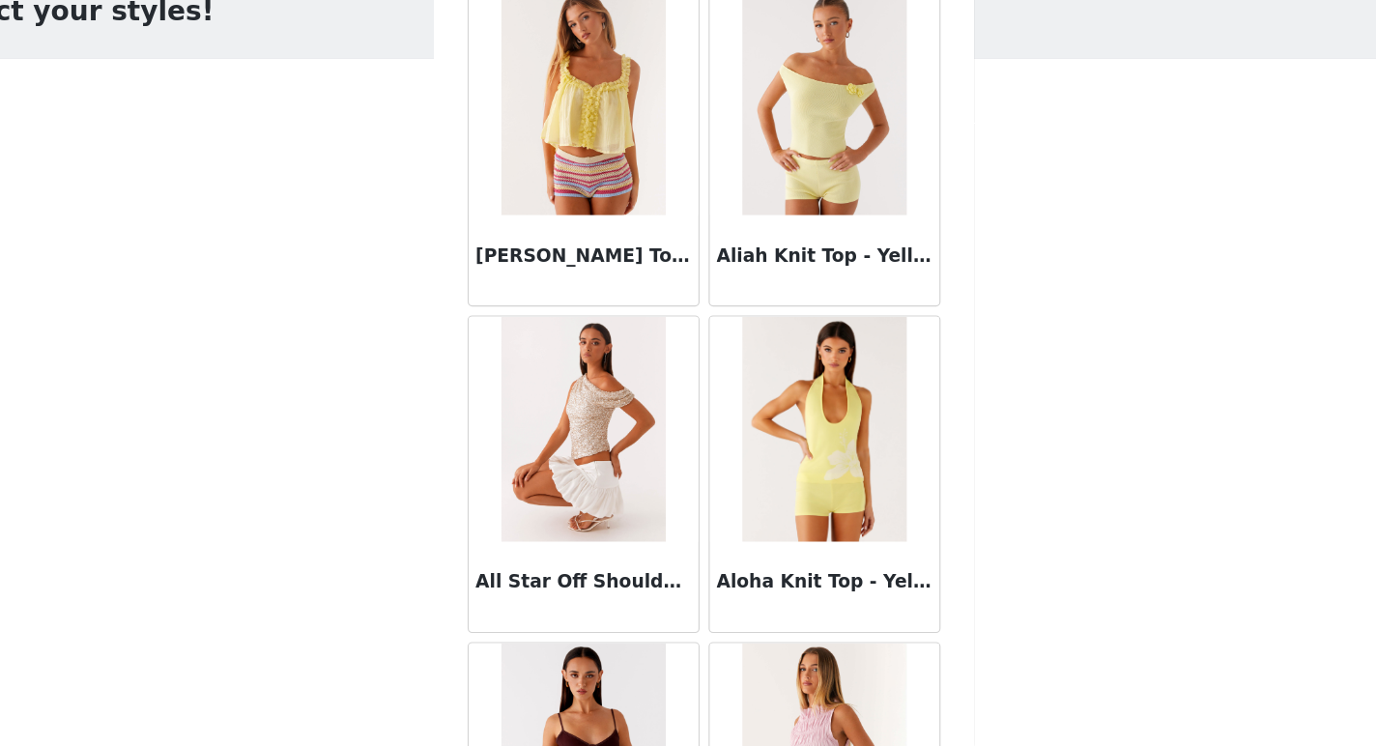
scroll to position [0, 0]
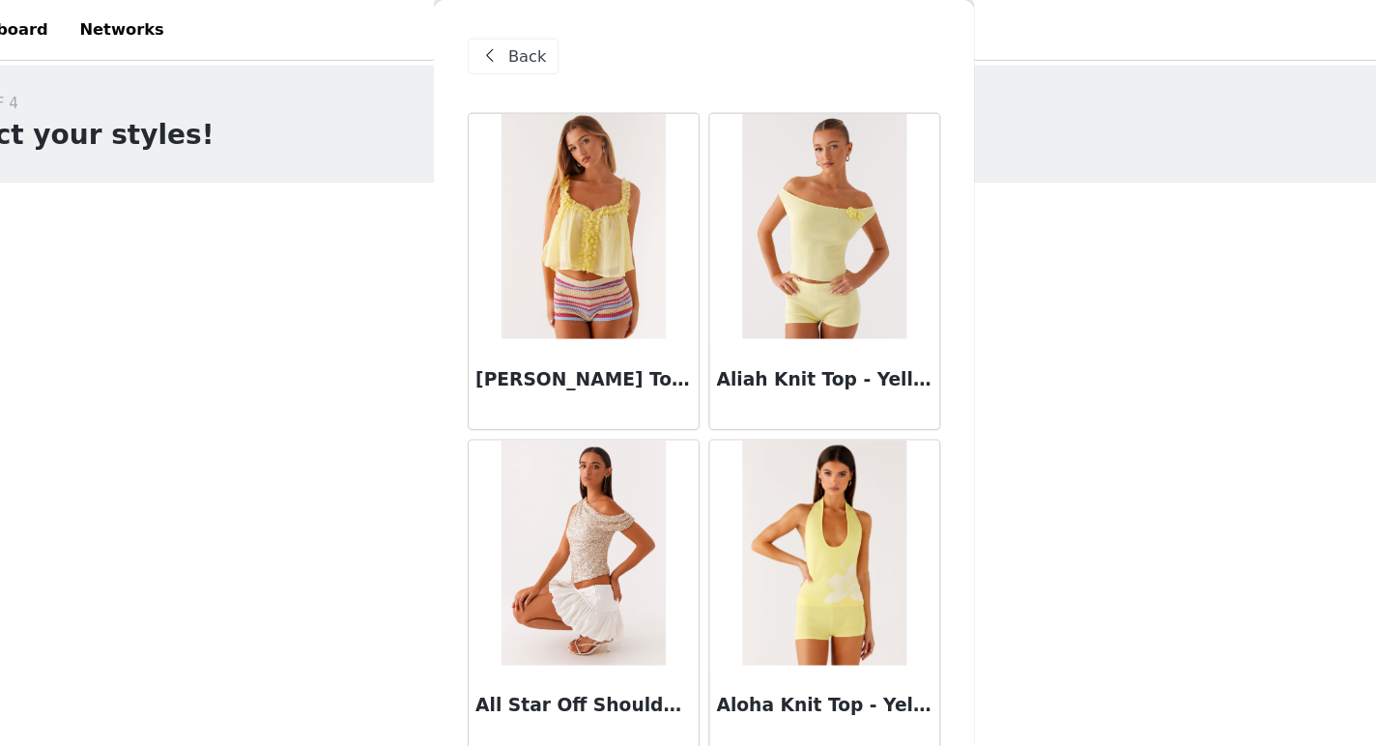
click at [518, 33] on div "Back" at bounding box center [524, 48] width 78 height 31
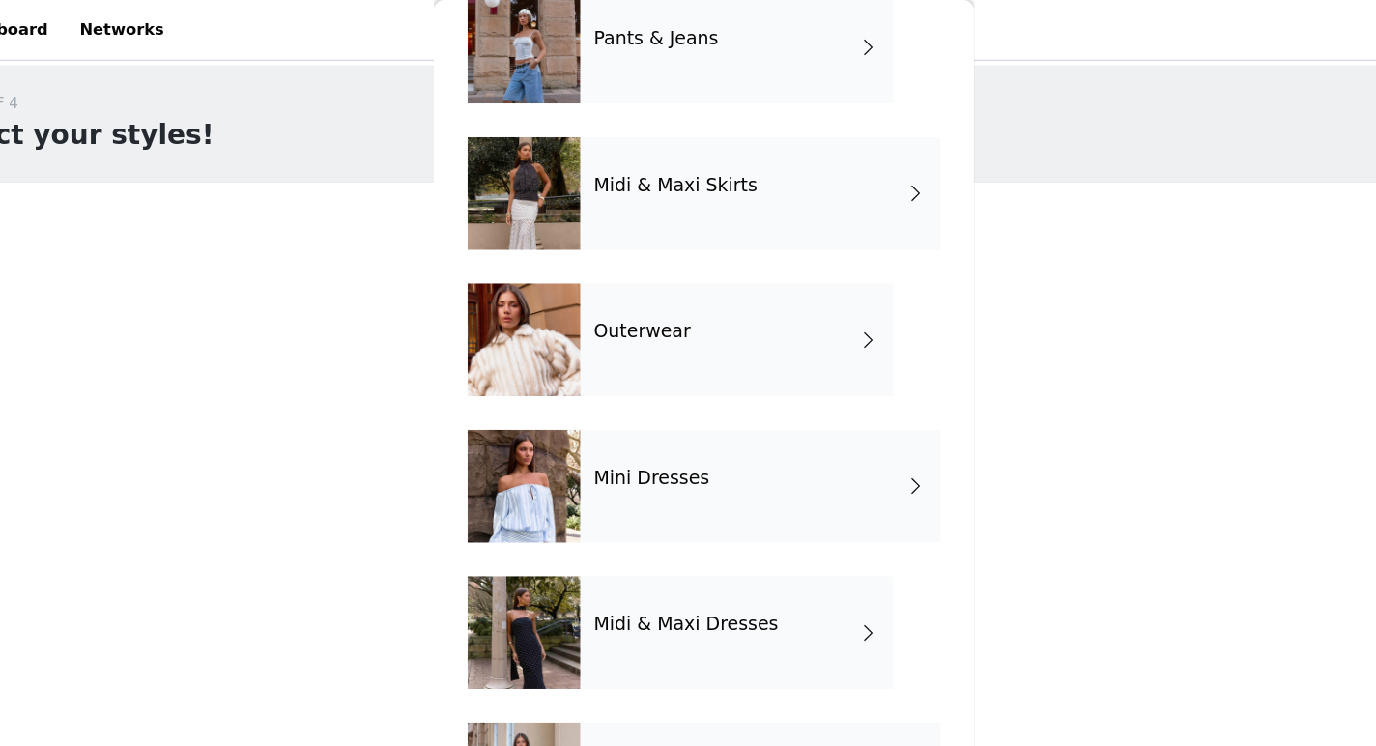
click at [657, 439] on div "Mini Dresses" at bounding box center [736, 417] width 309 height 97
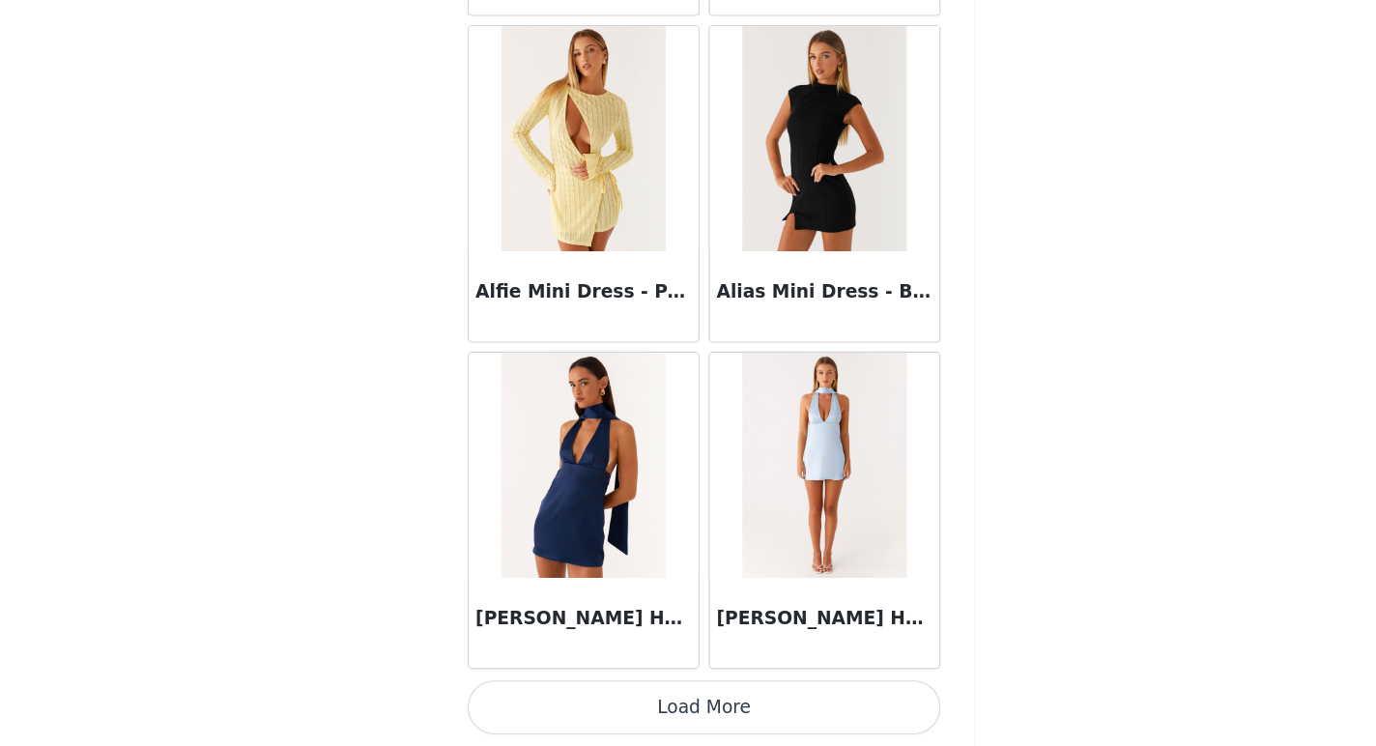
click at [707, 722] on button "Load More" at bounding box center [688, 713] width 406 height 46
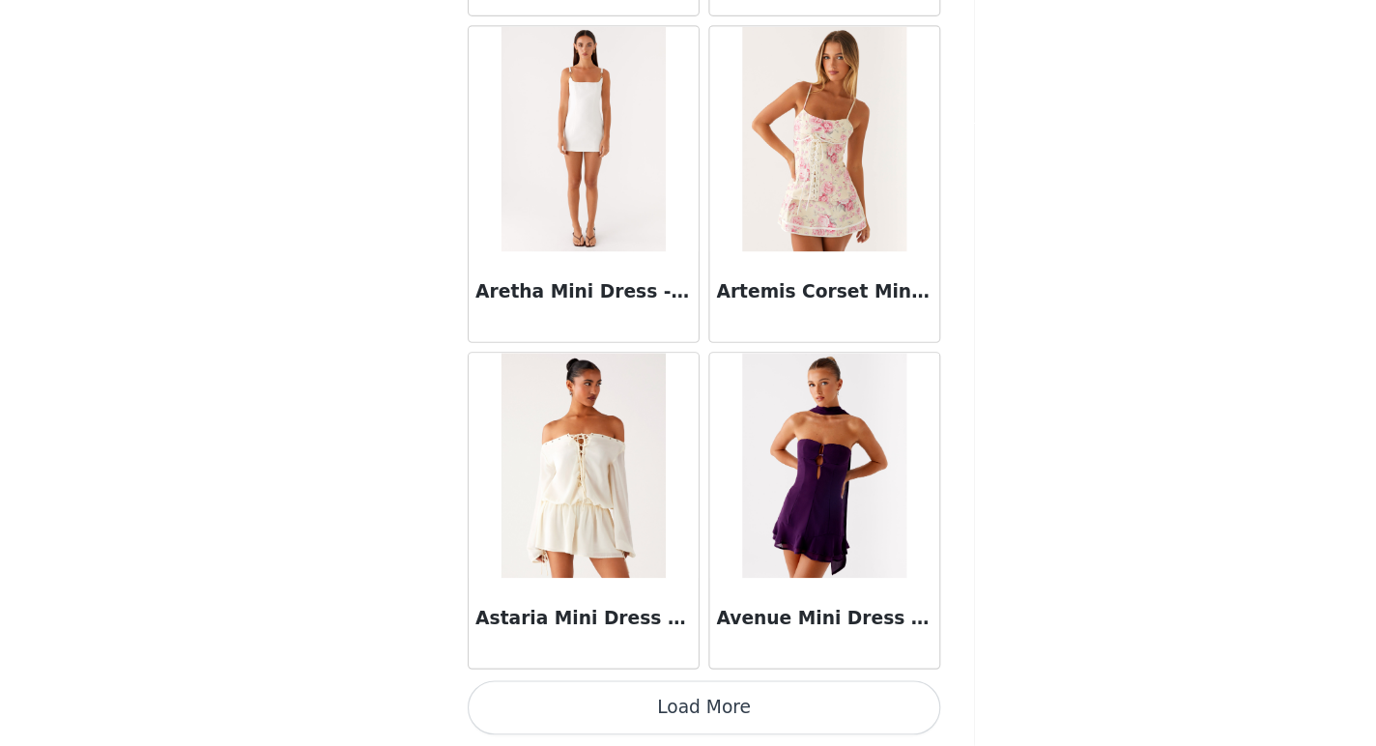
click at [720, 706] on button "Load More" at bounding box center [688, 713] width 406 height 46
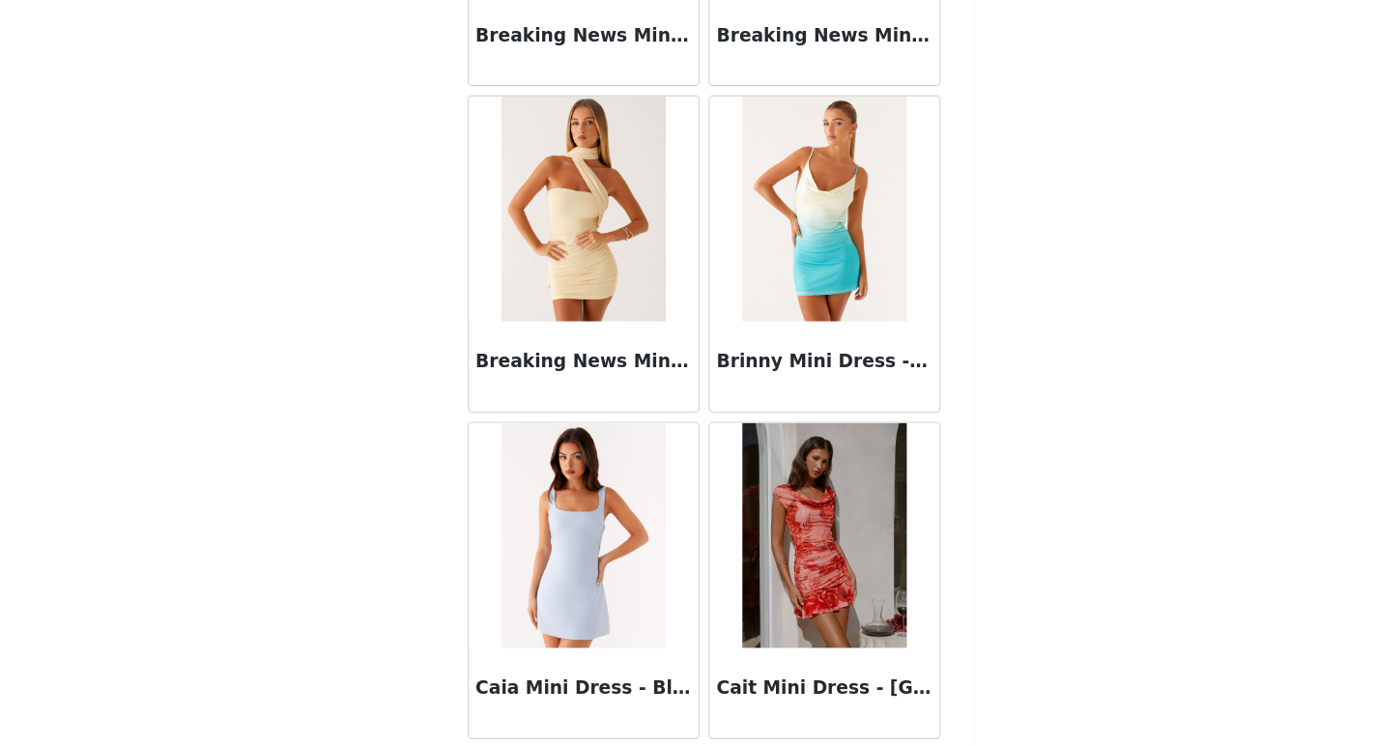
scroll to position [7818, 0]
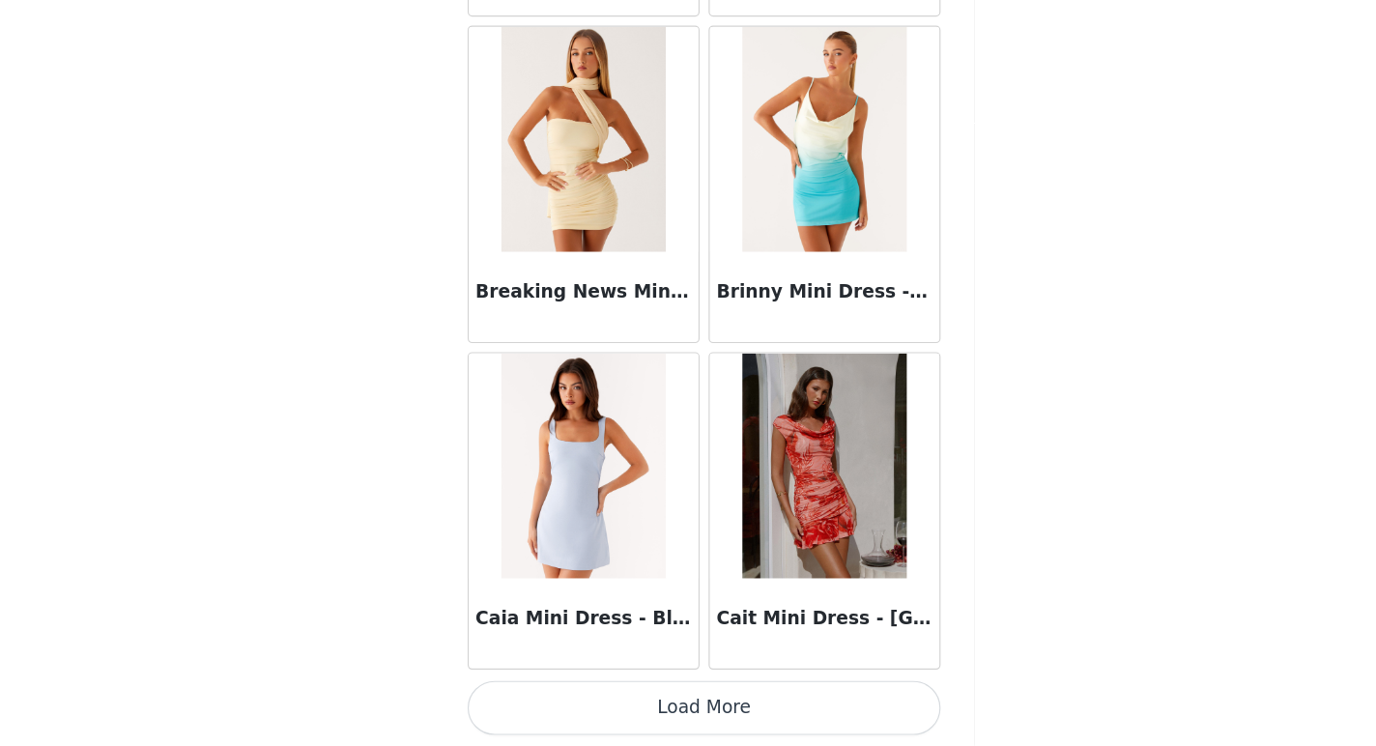
click at [720, 698] on button "Load More" at bounding box center [688, 713] width 406 height 46
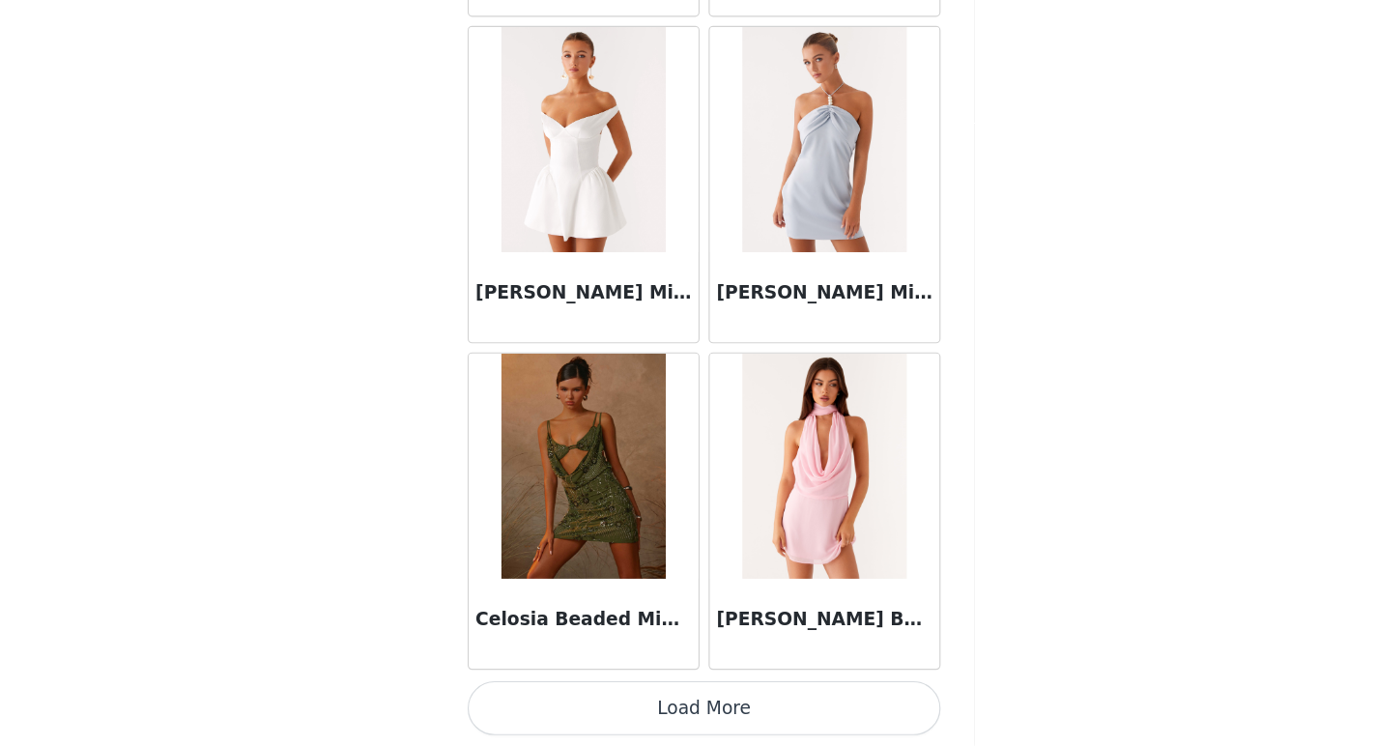
scroll to position [126, 0]
click at [722, 705] on button "Load More" at bounding box center [688, 713] width 406 height 46
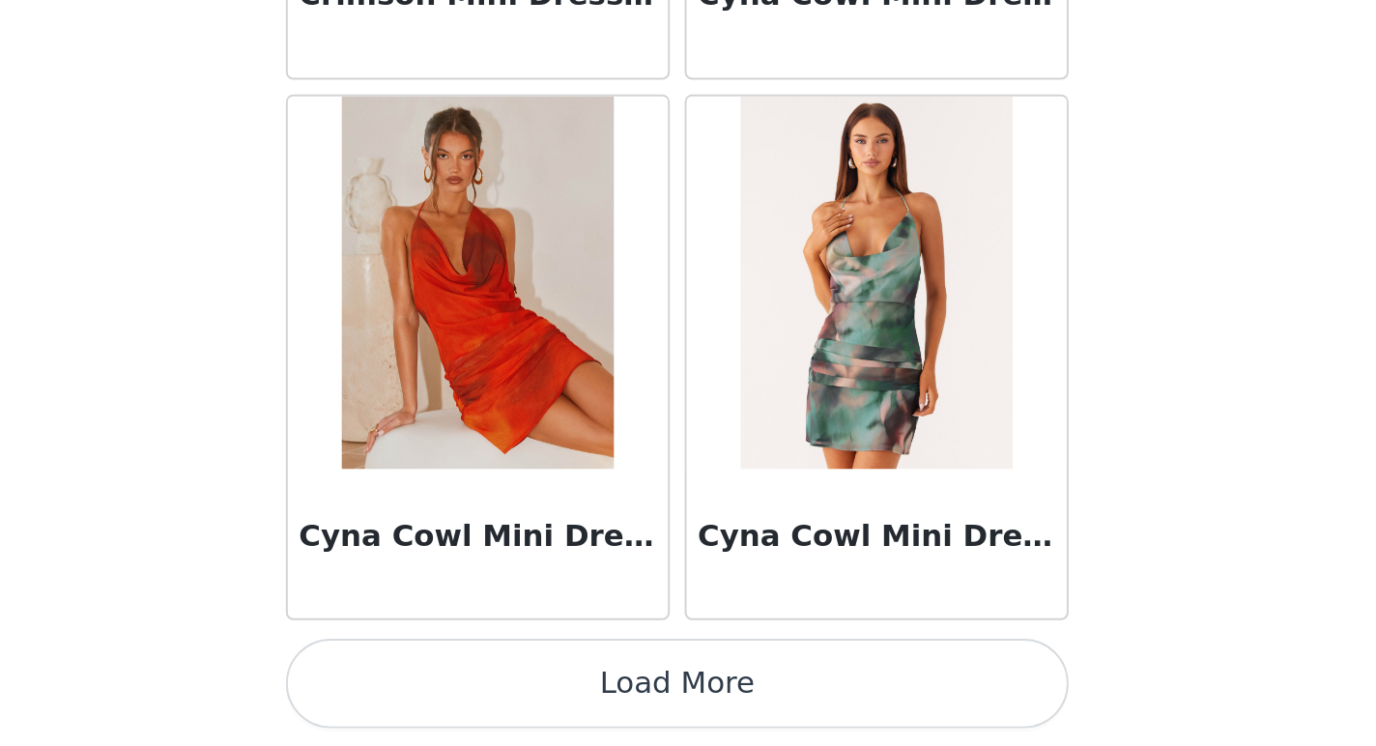
scroll to position [333, 0]
click at [824, 713] on button "Load More" at bounding box center [688, 713] width 406 height 46
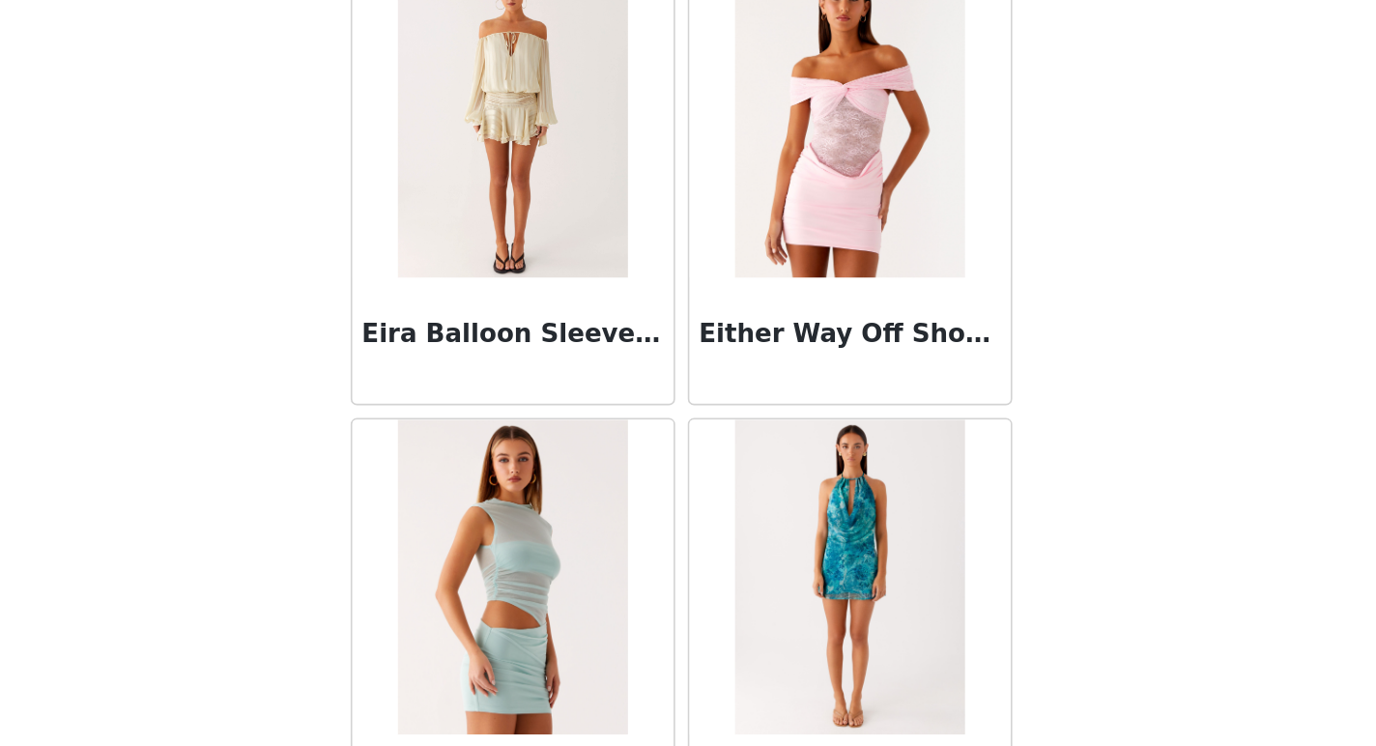
scroll to position [16090, 0]
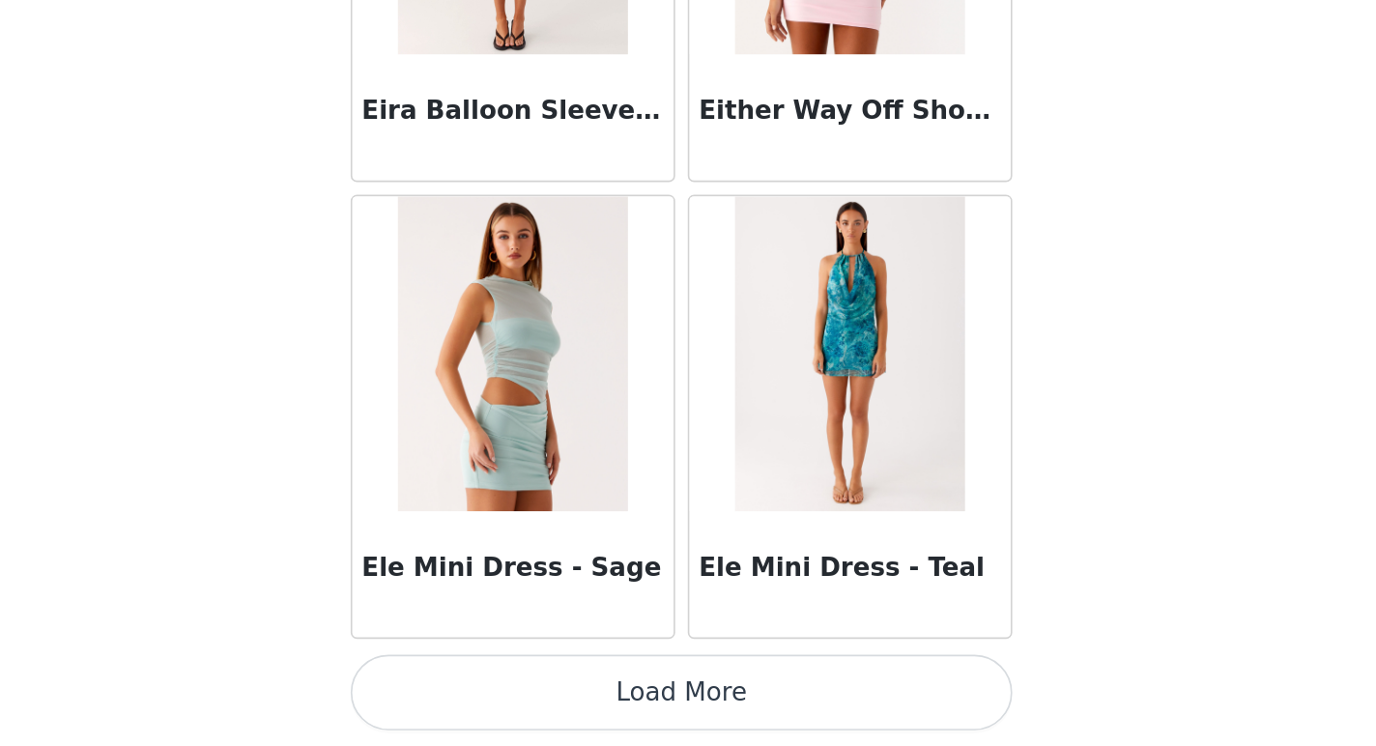
click at [772, 709] on button "Load More" at bounding box center [688, 713] width 406 height 46
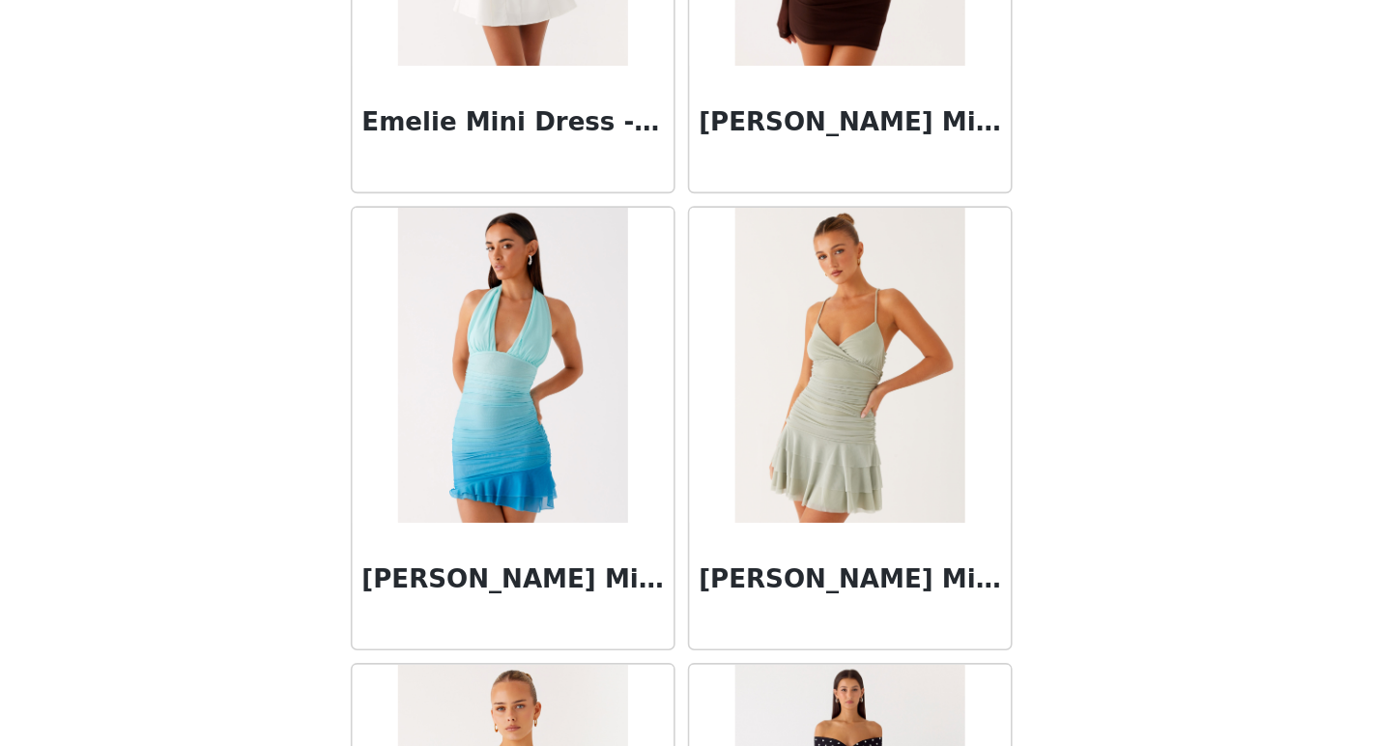
scroll to position [19030, 0]
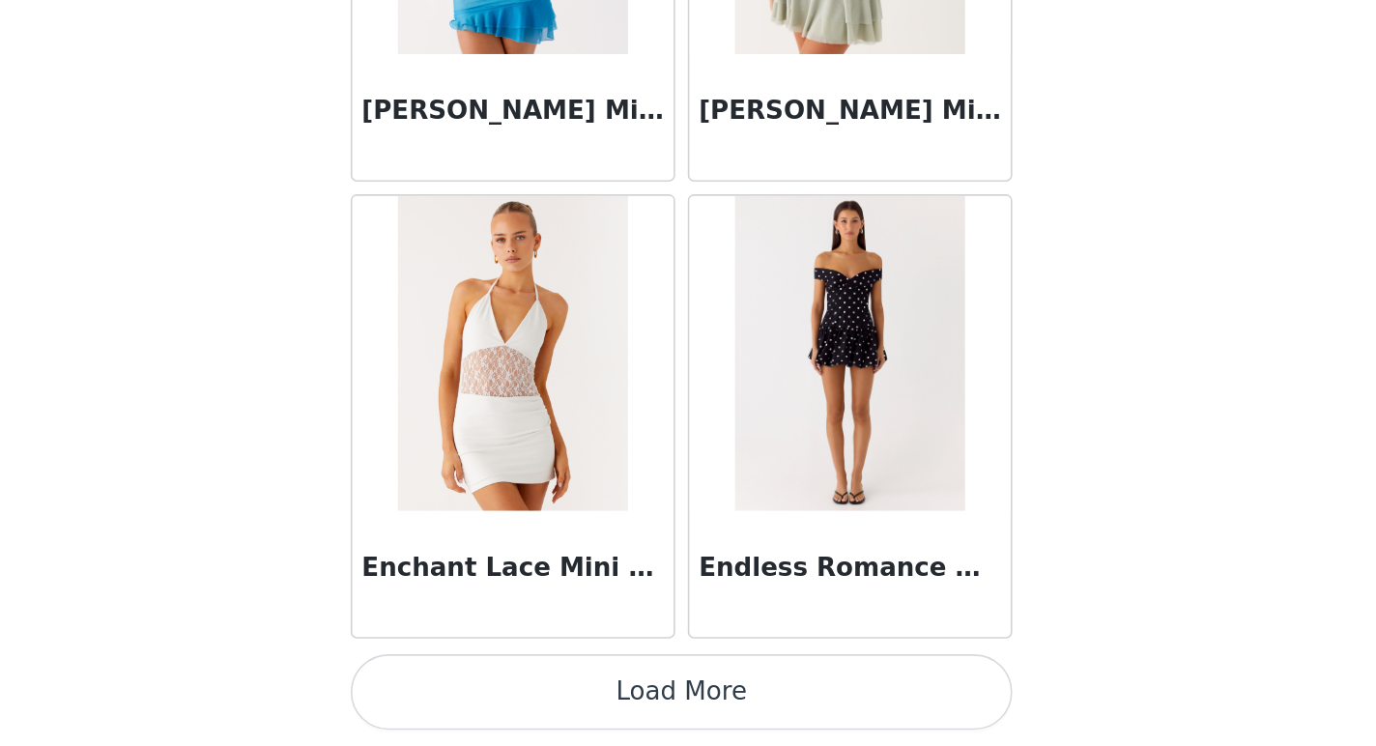
click at [789, 694] on button "Load More" at bounding box center [688, 713] width 406 height 46
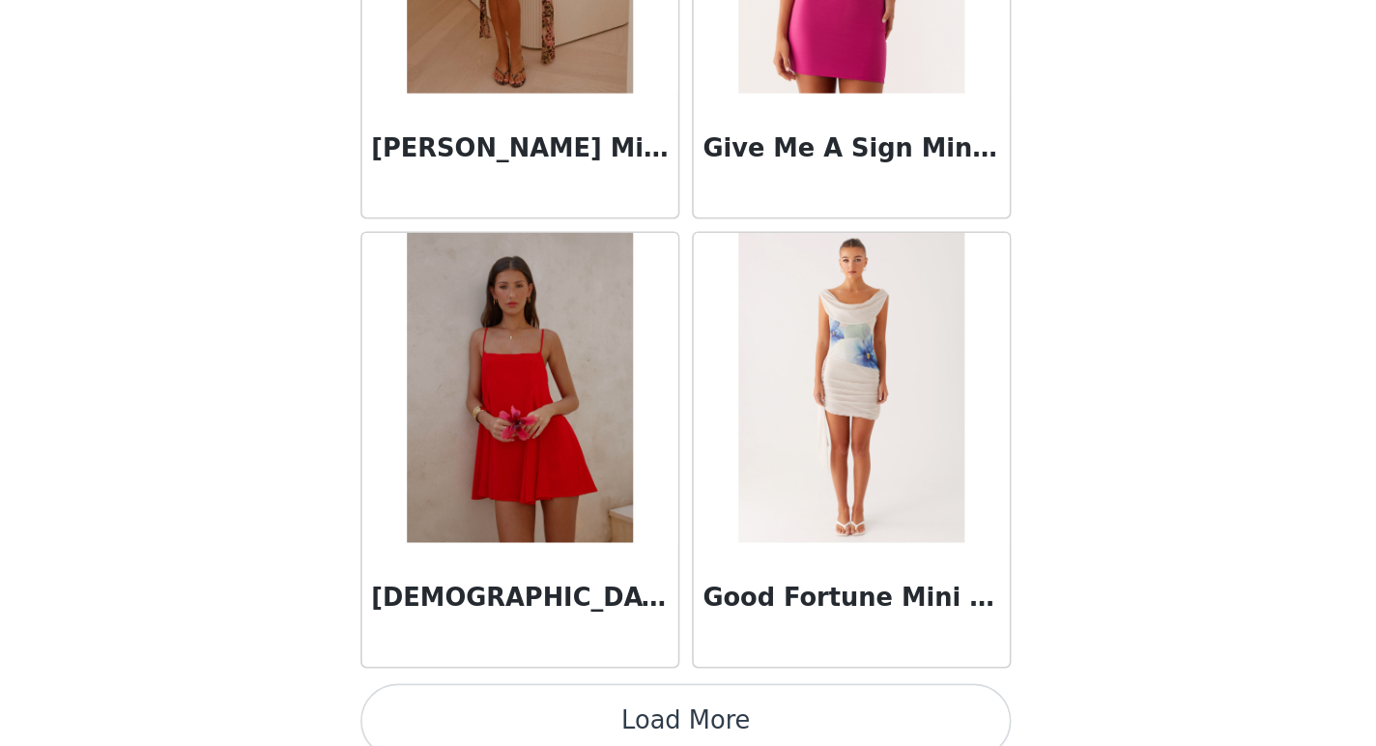
scroll to position [21816, 0]
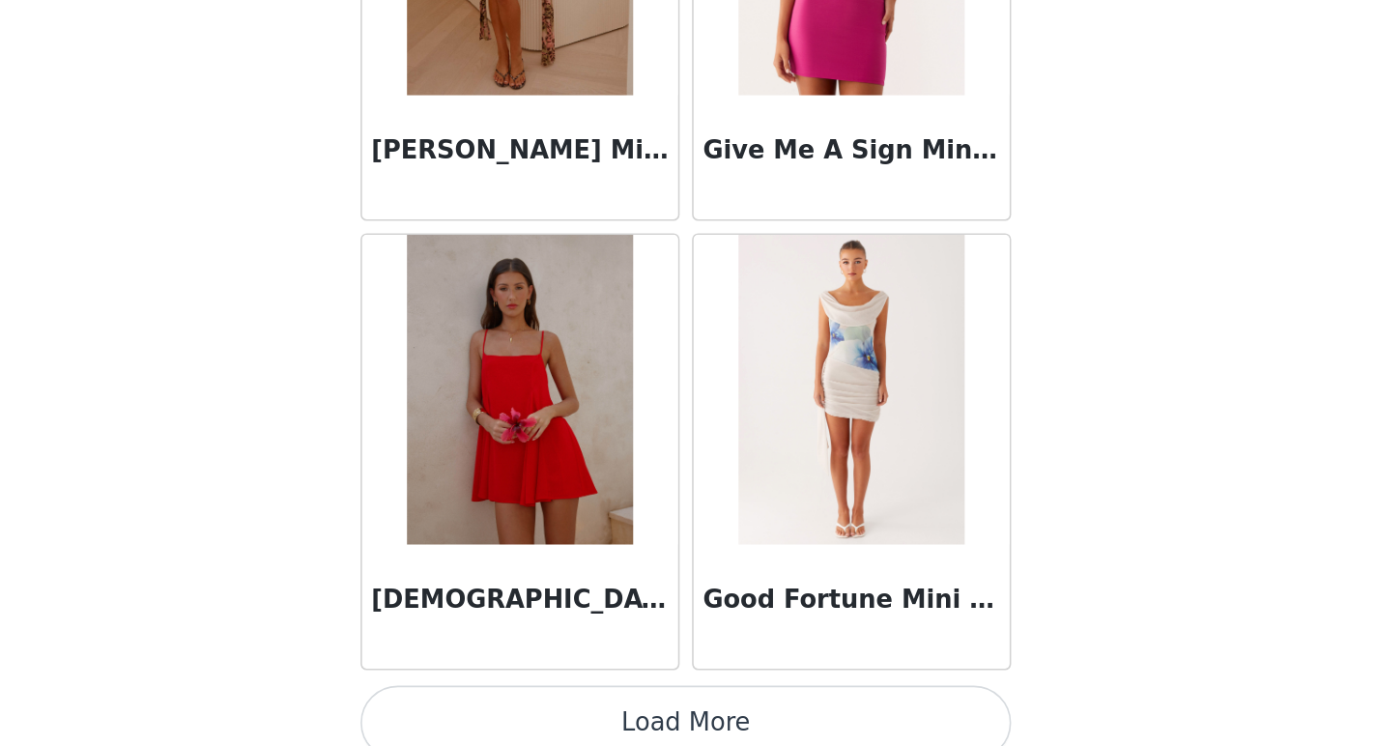
click at [798, 719] on button "Load More" at bounding box center [688, 730] width 406 height 46
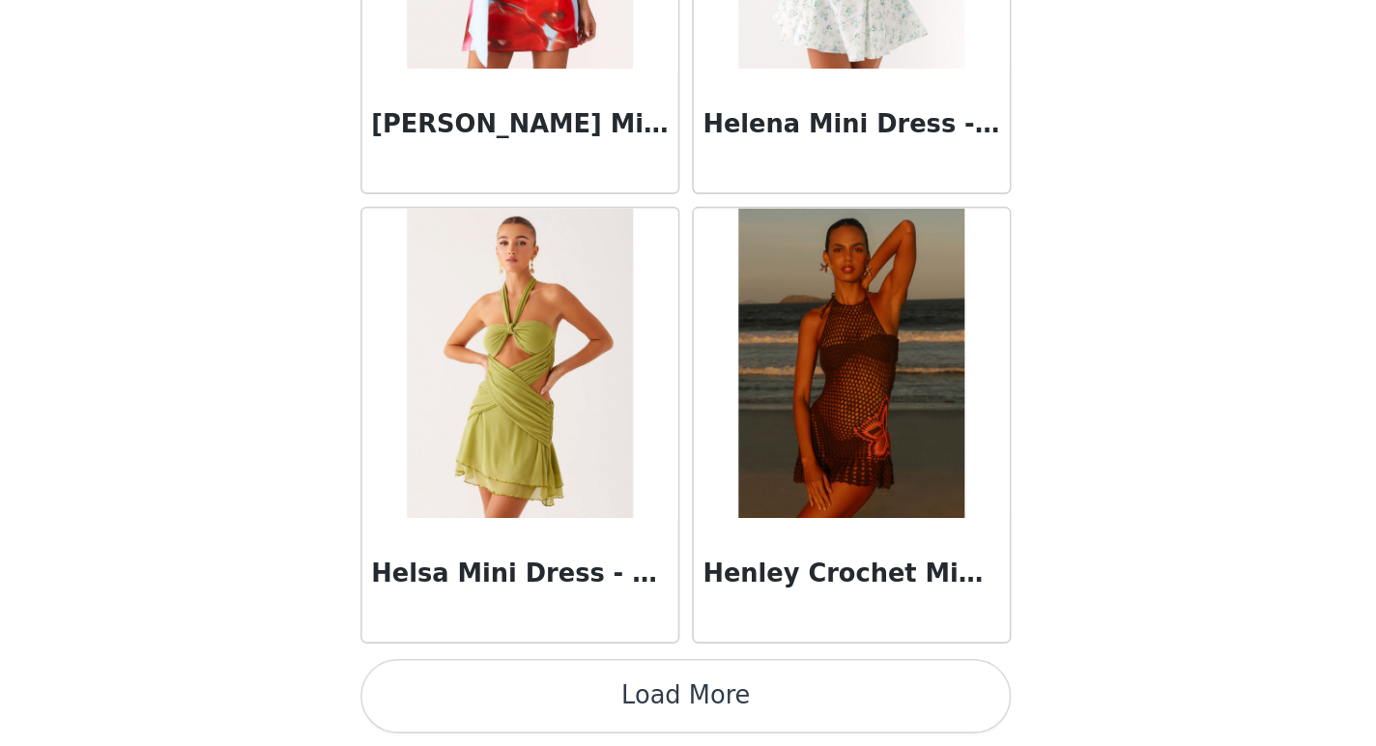
scroll to position [439, 0]
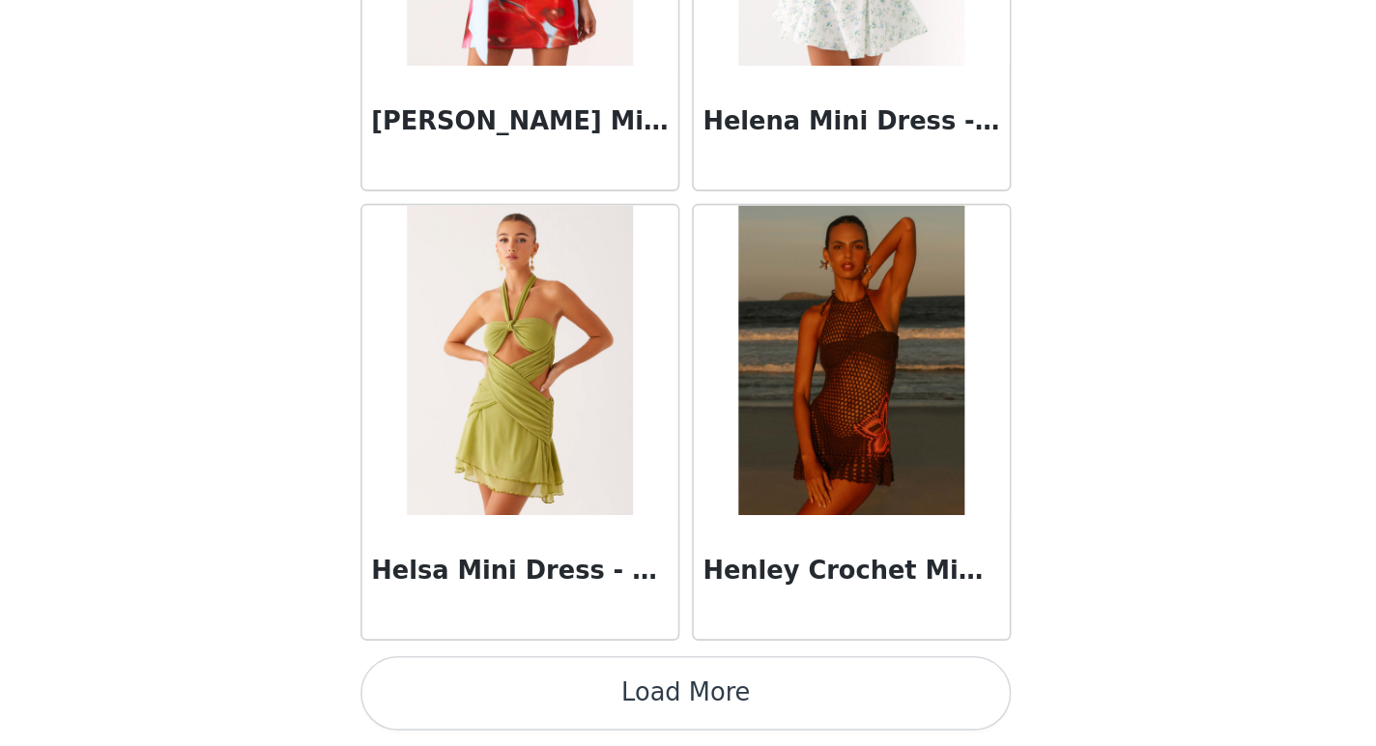
click at [749, 705] on button "Load More" at bounding box center [688, 713] width 406 height 46
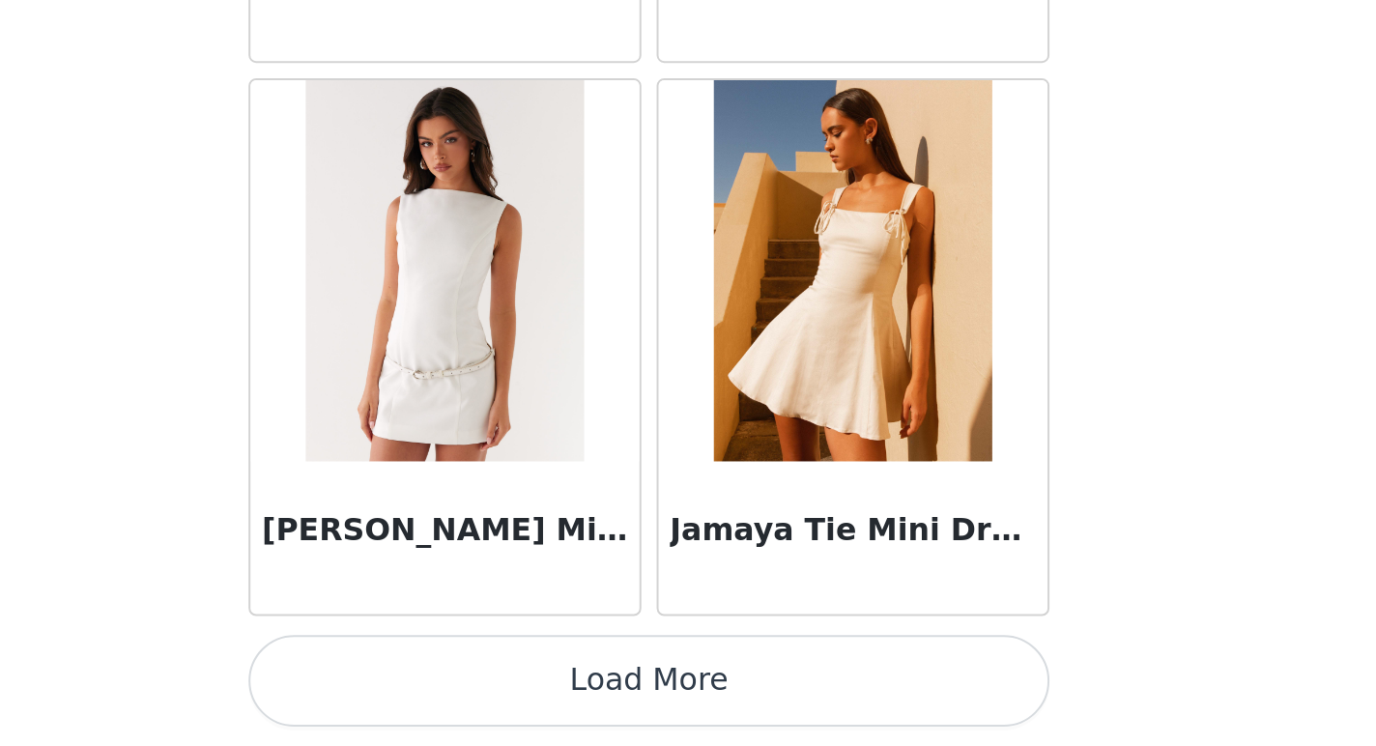
click at [821, 708] on button "Load More" at bounding box center [688, 713] width 406 height 46
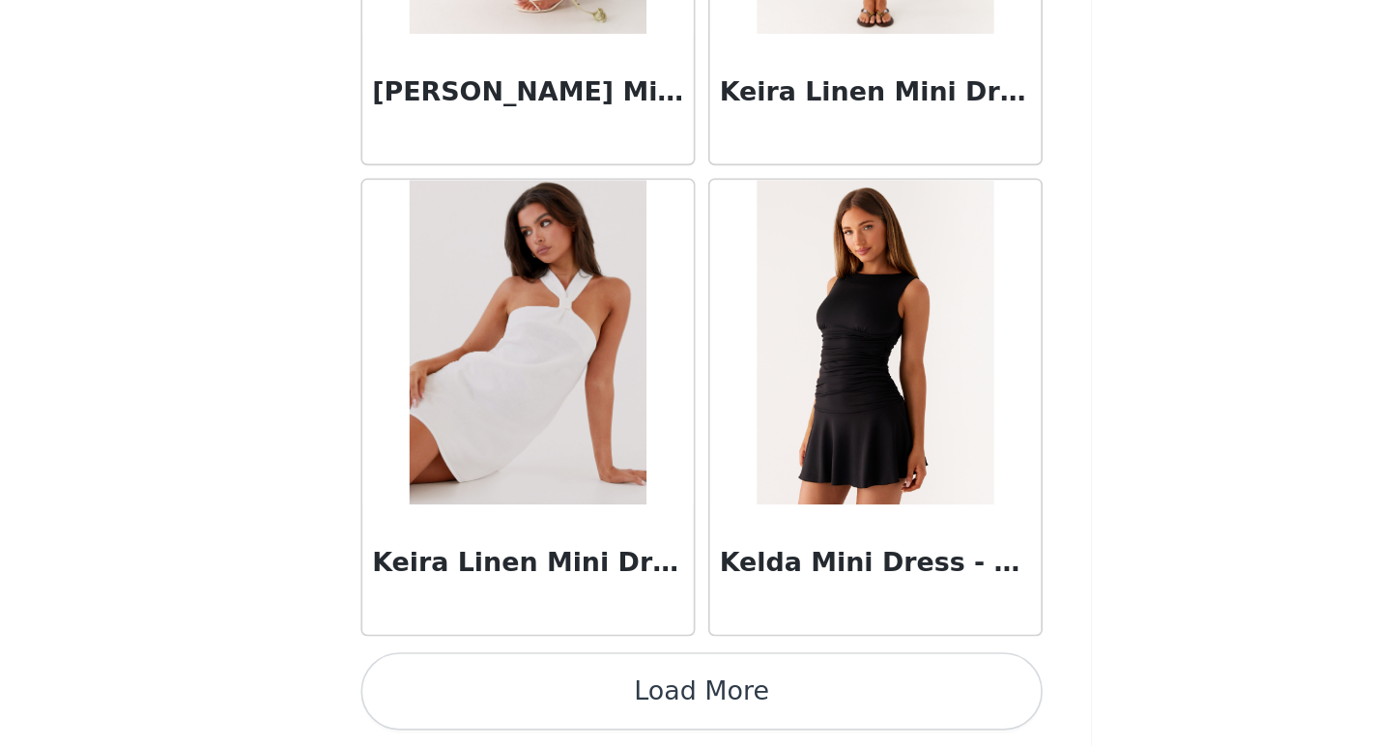
click at [747, 700] on button "Load More" at bounding box center [688, 713] width 406 height 46
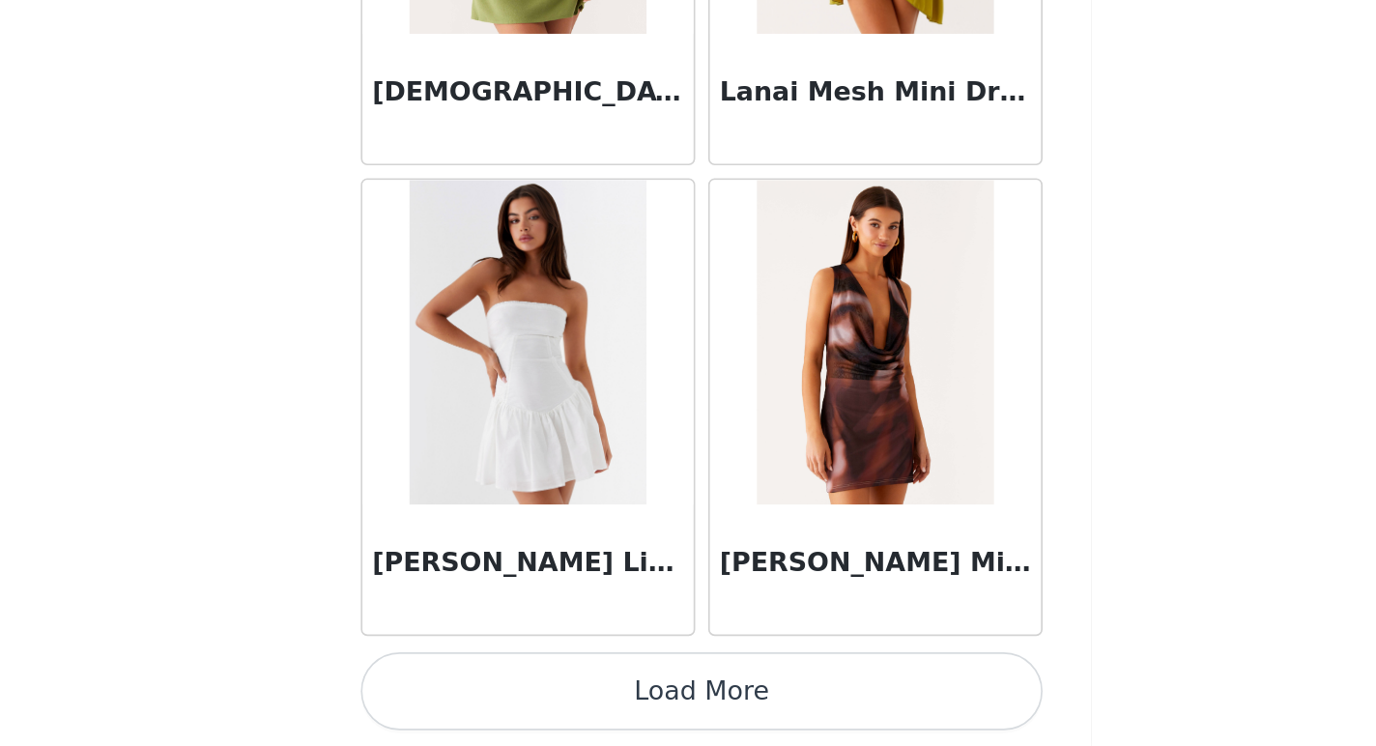
click at [731, 709] on button "Load More" at bounding box center [688, 713] width 406 height 46
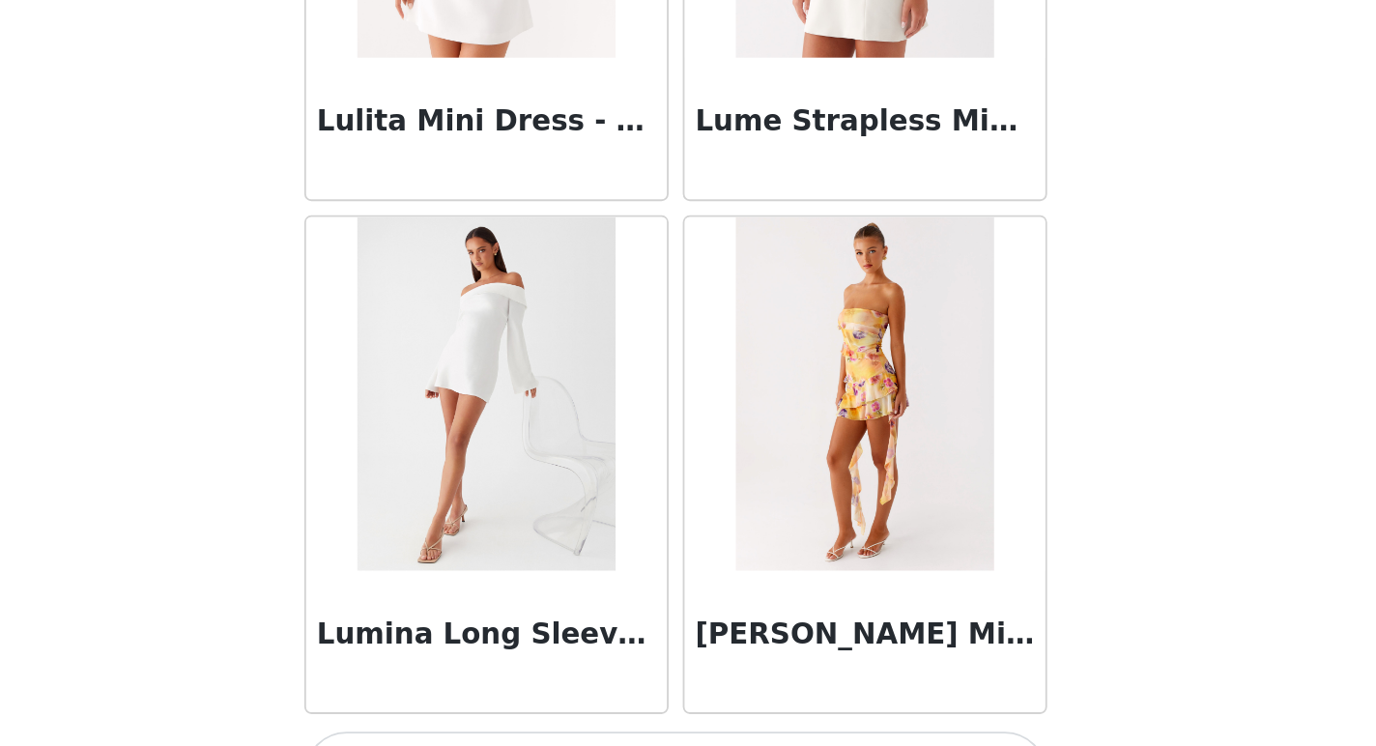
scroll to position [35848, 0]
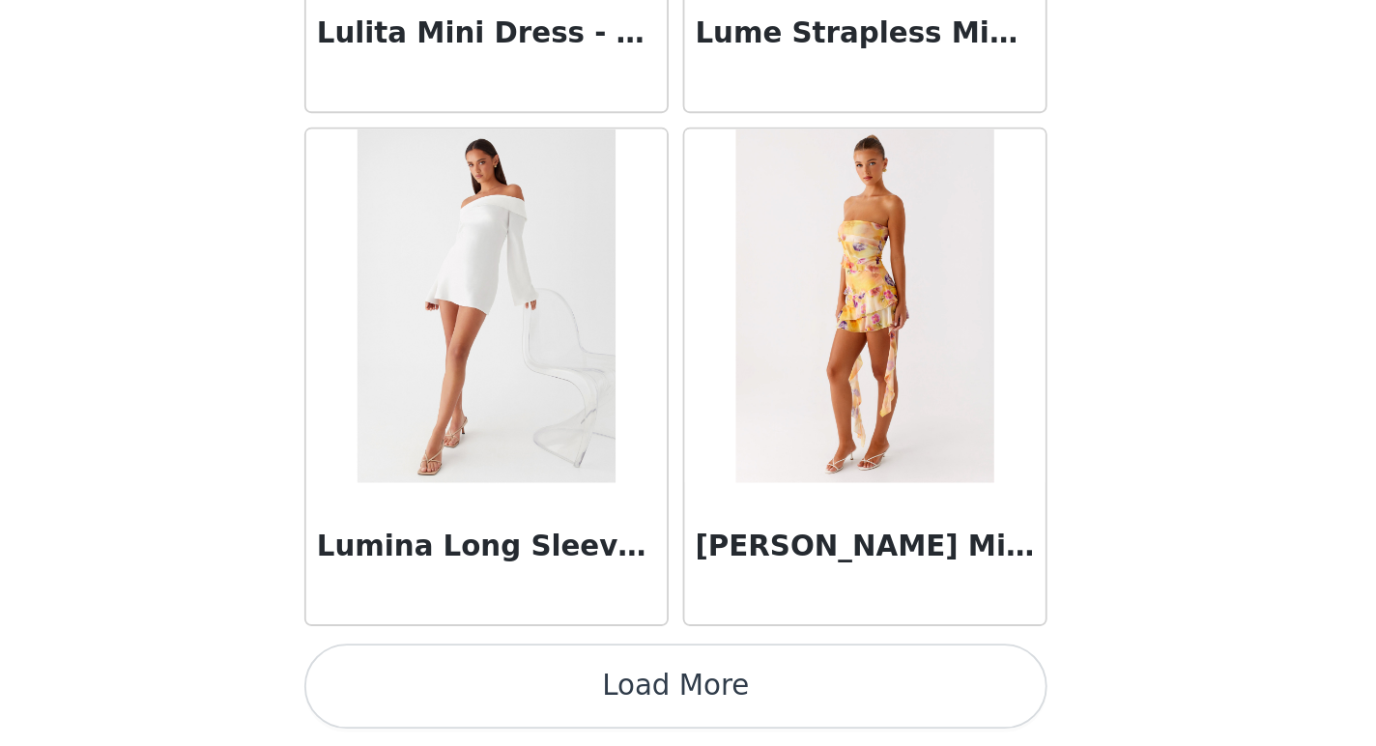
click at [740, 716] on button "Load More" at bounding box center [688, 713] width 406 height 46
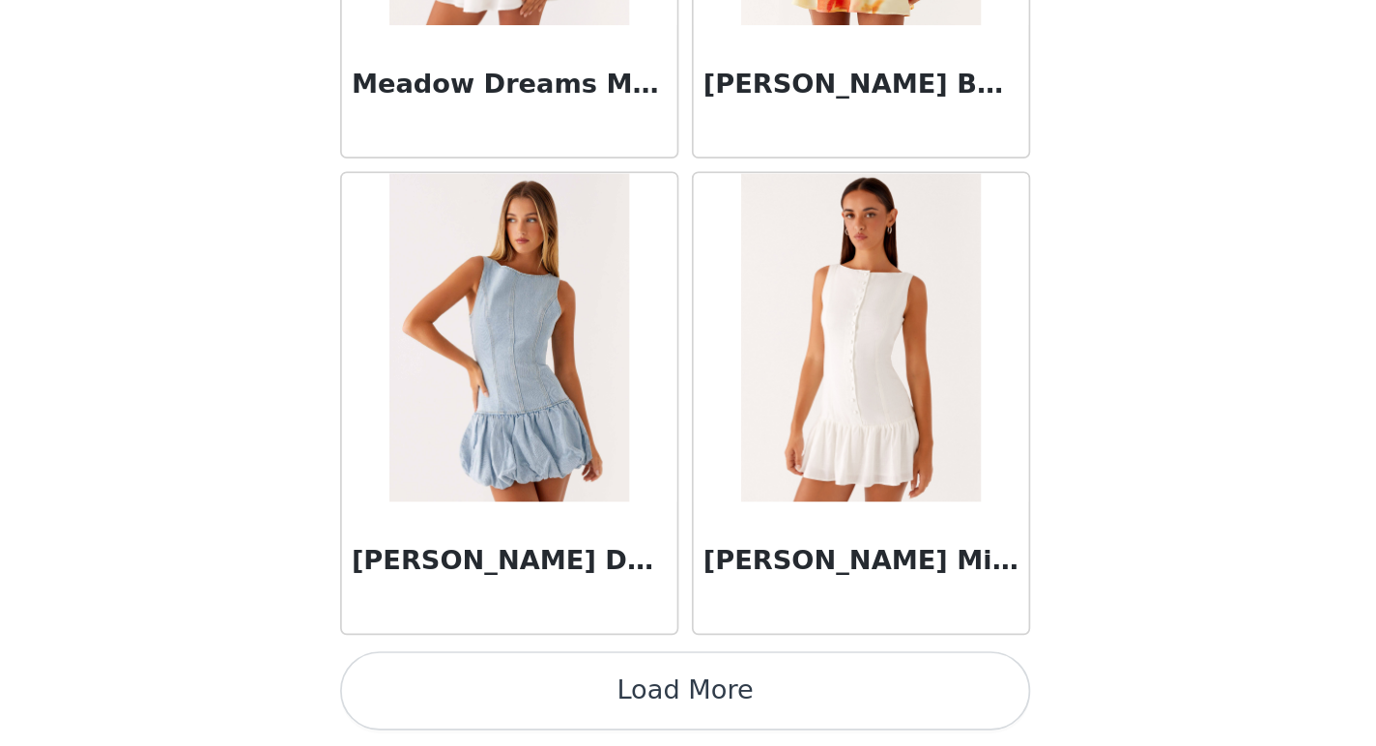
scroll to position [439, 0]
click at [800, 708] on button "Load More" at bounding box center [688, 713] width 406 height 46
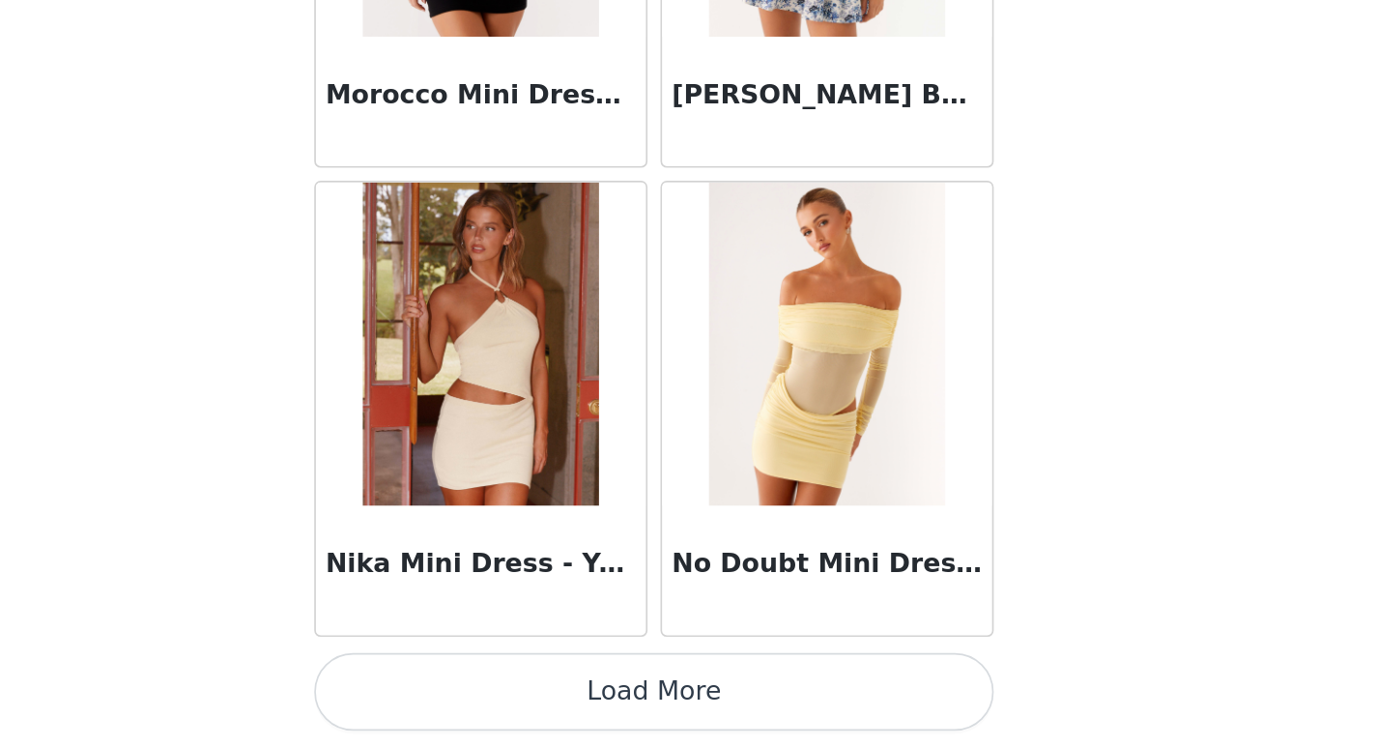
click at [768, 715] on button "Load More" at bounding box center [688, 713] width 406 height 46
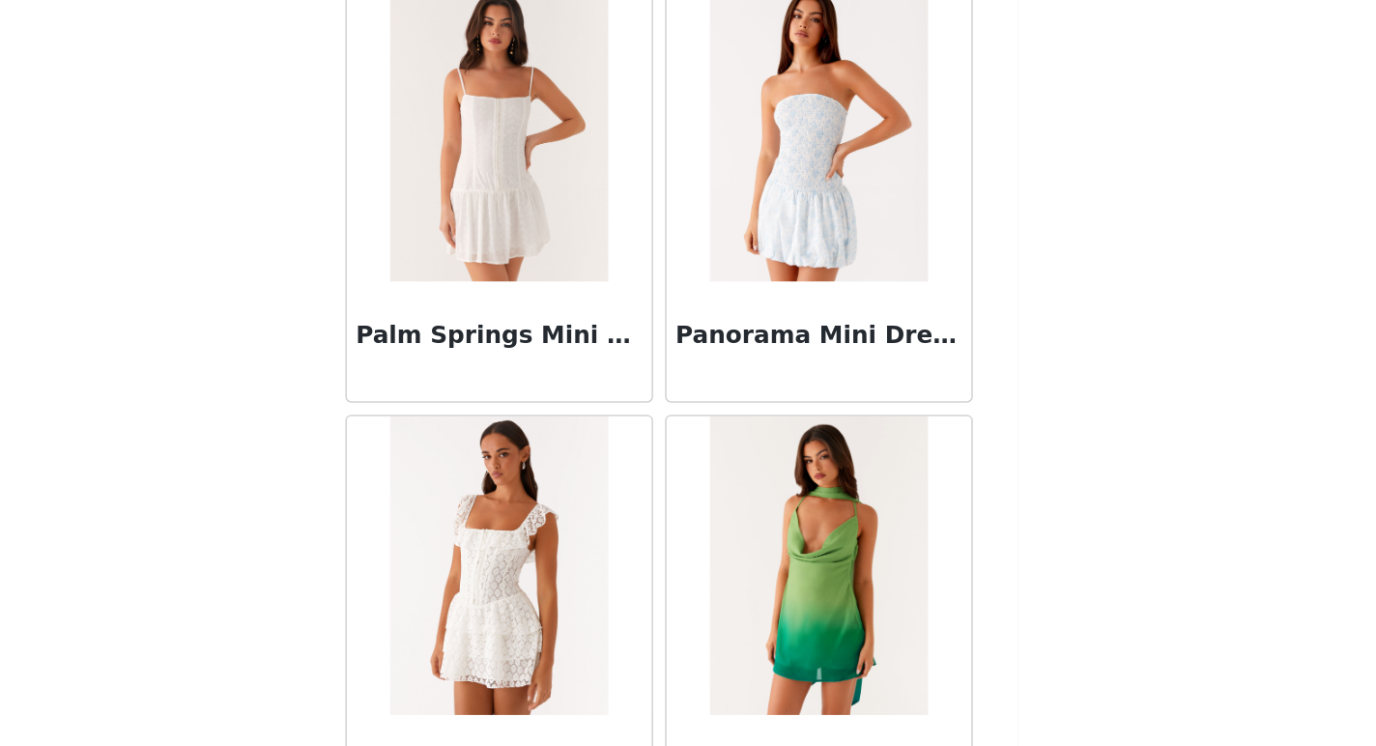
scroll to position [44248, 0]
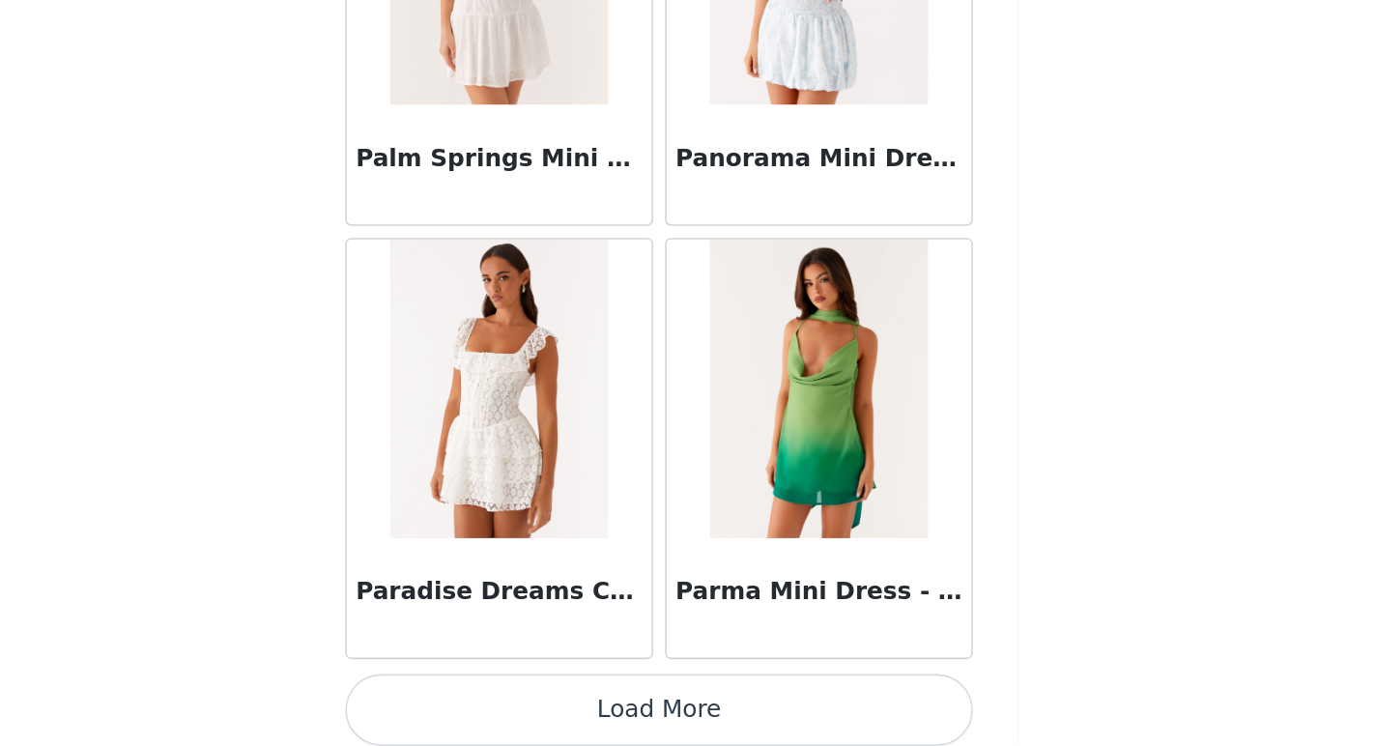
click at [734, 705] on button "Load More" at bounding box center [688, 723] width 406 height 46
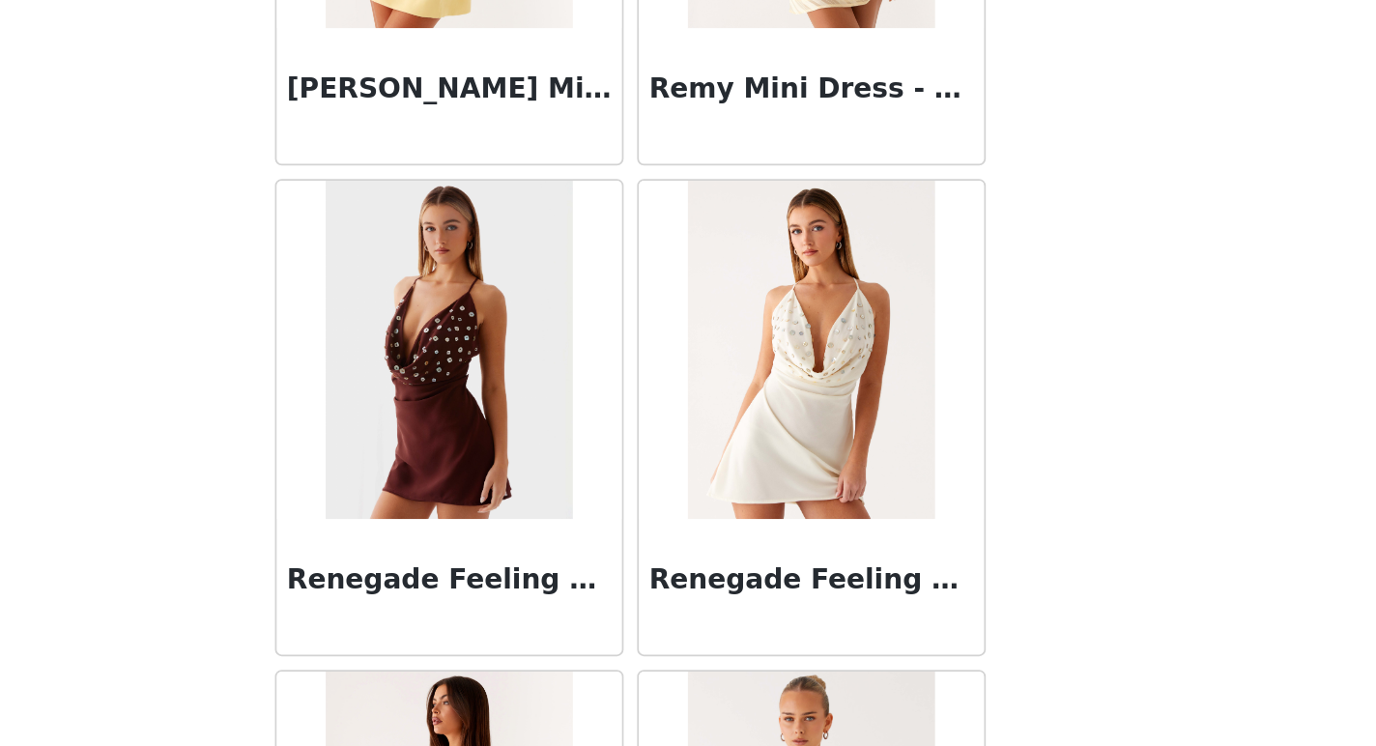
scroll to position [47060, 0]
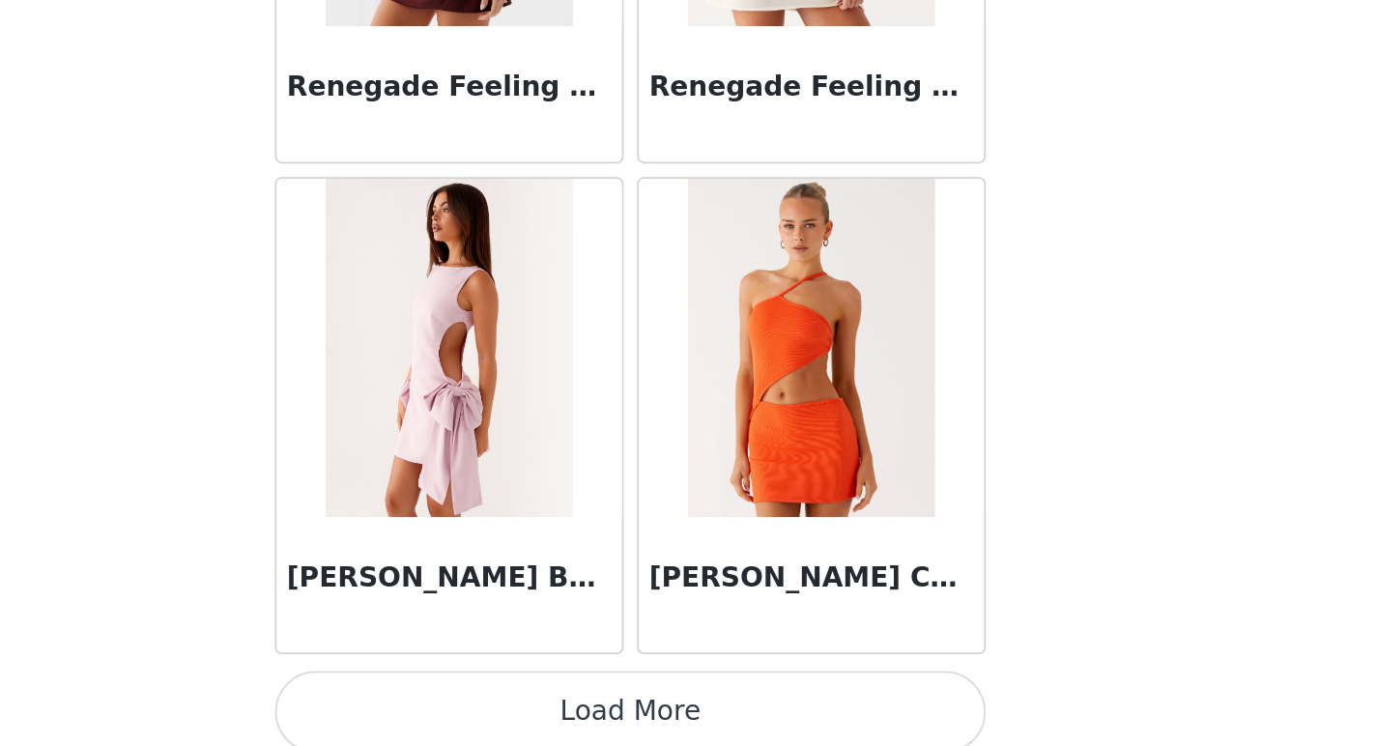
click at [770, 707] on button "Load More" at bounding box center [688, 713] width 406 height 46
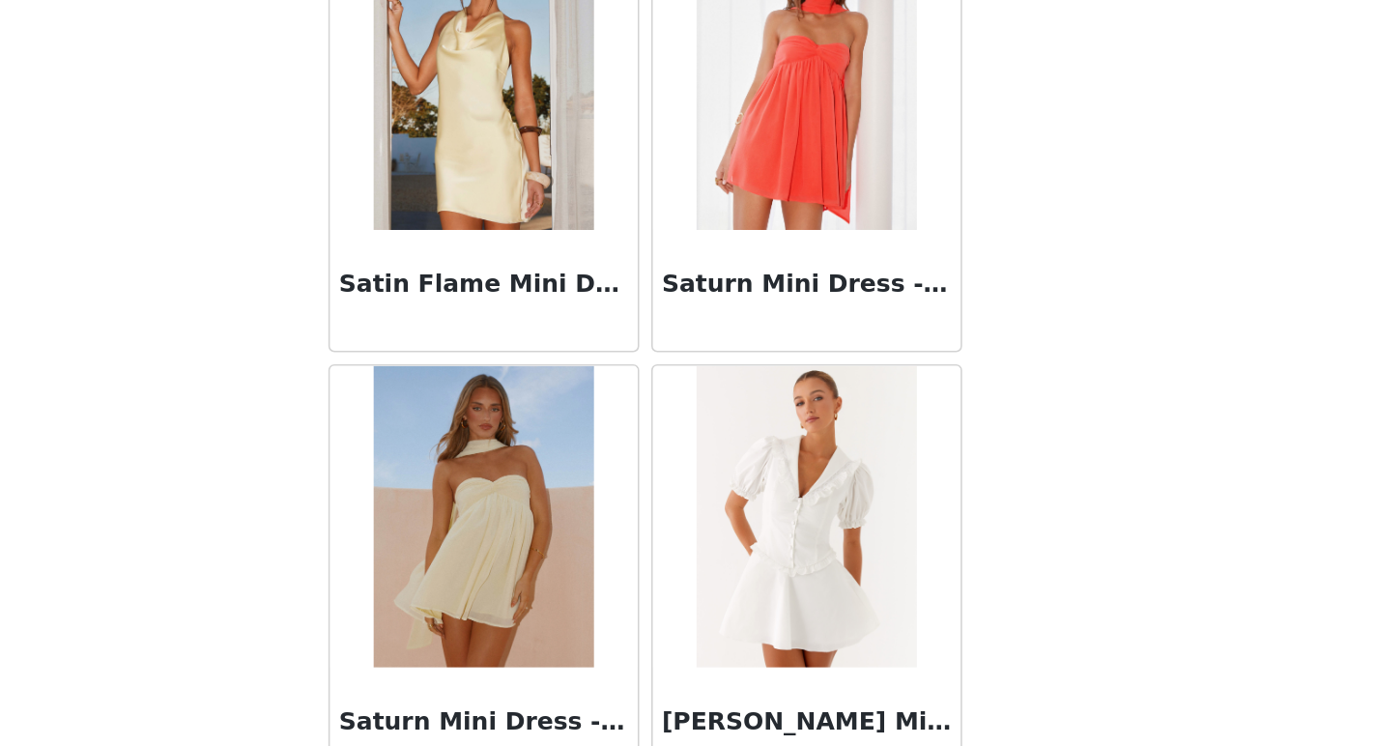
scroll to position [49863, 0]
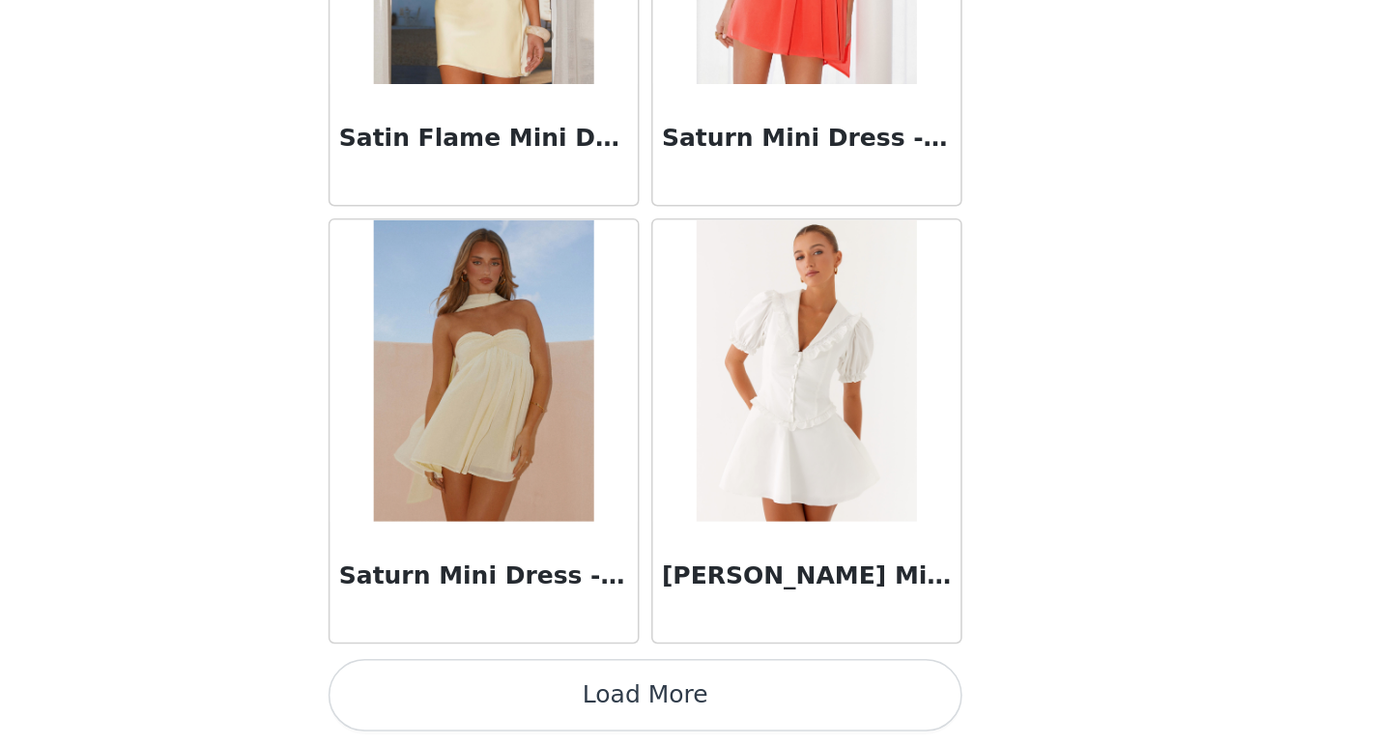
click at [749, 730] on button "Load More" at bounding box center [688, 713] width 406 height 46
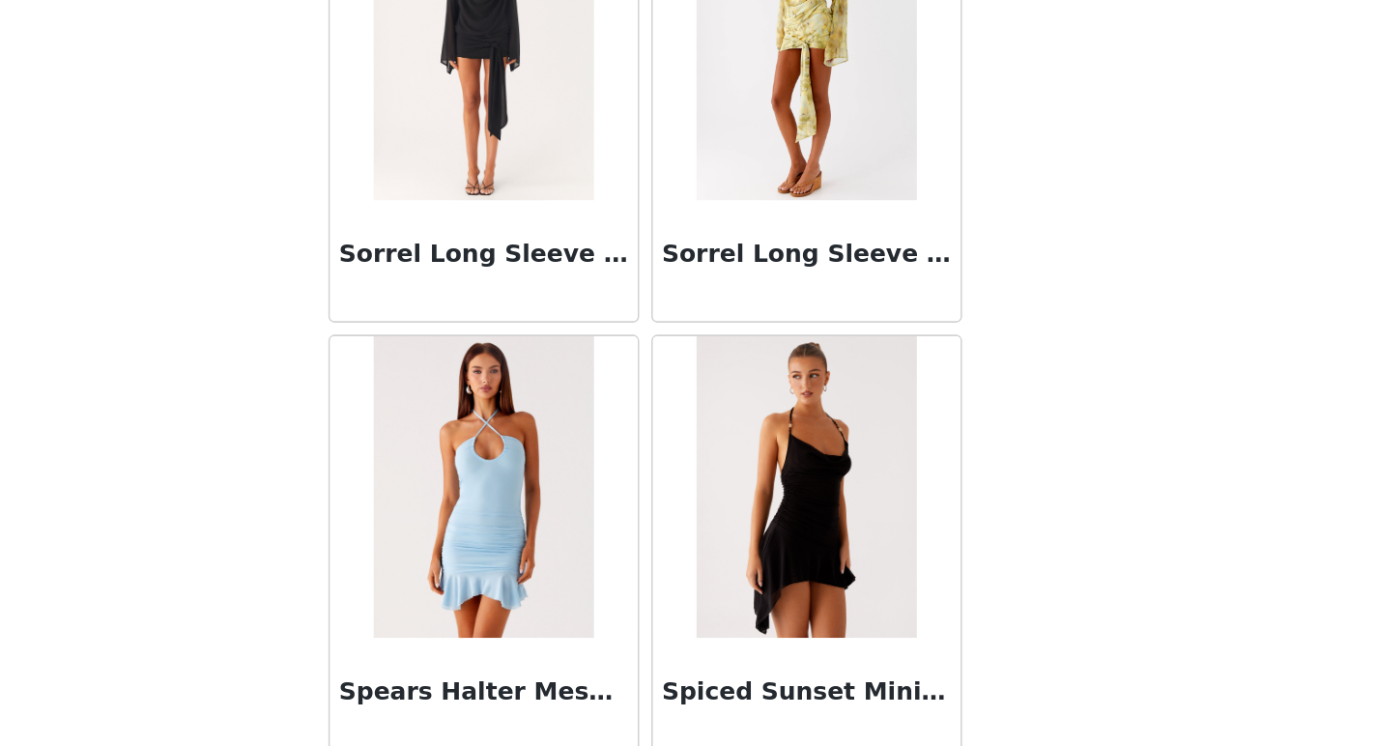
scroll to position [52667, 0]
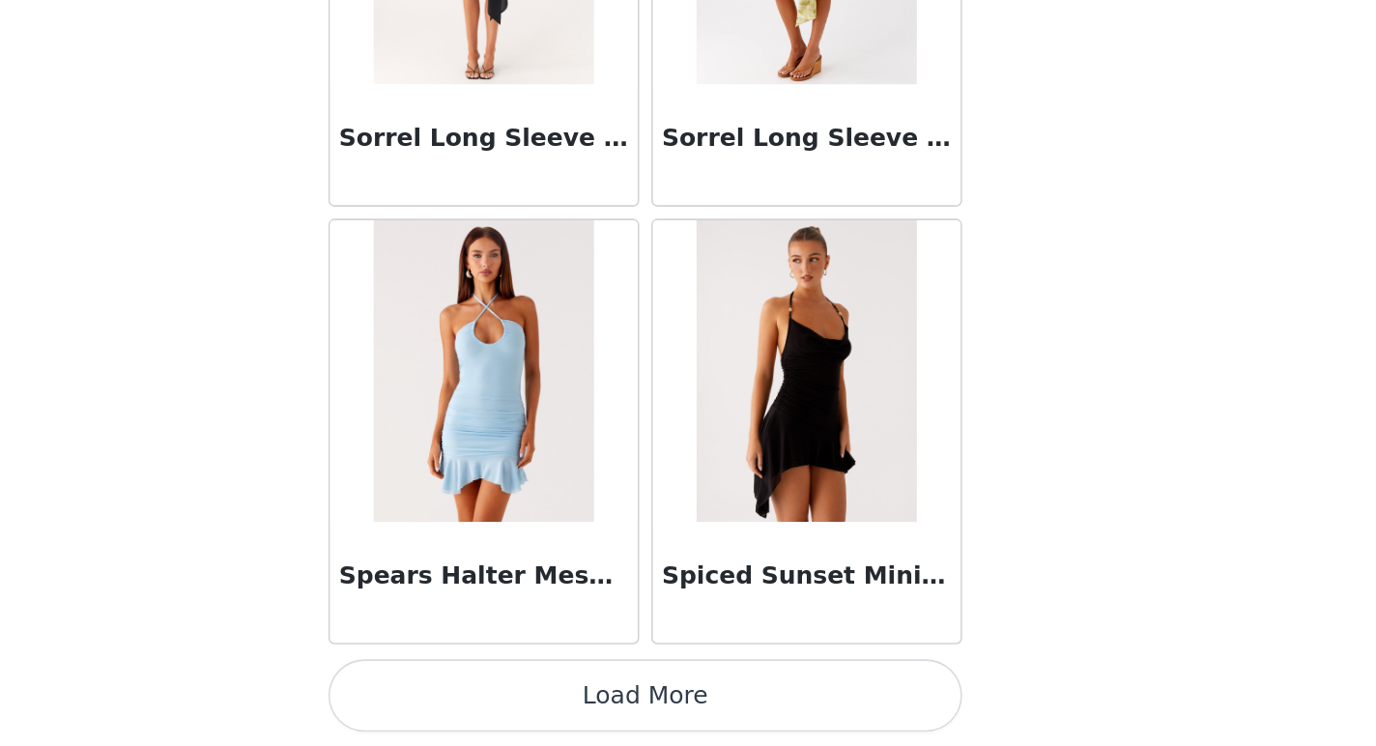
click at [831, 700] on button "Load More" at bounding box center [688, 713] width 406 height 46
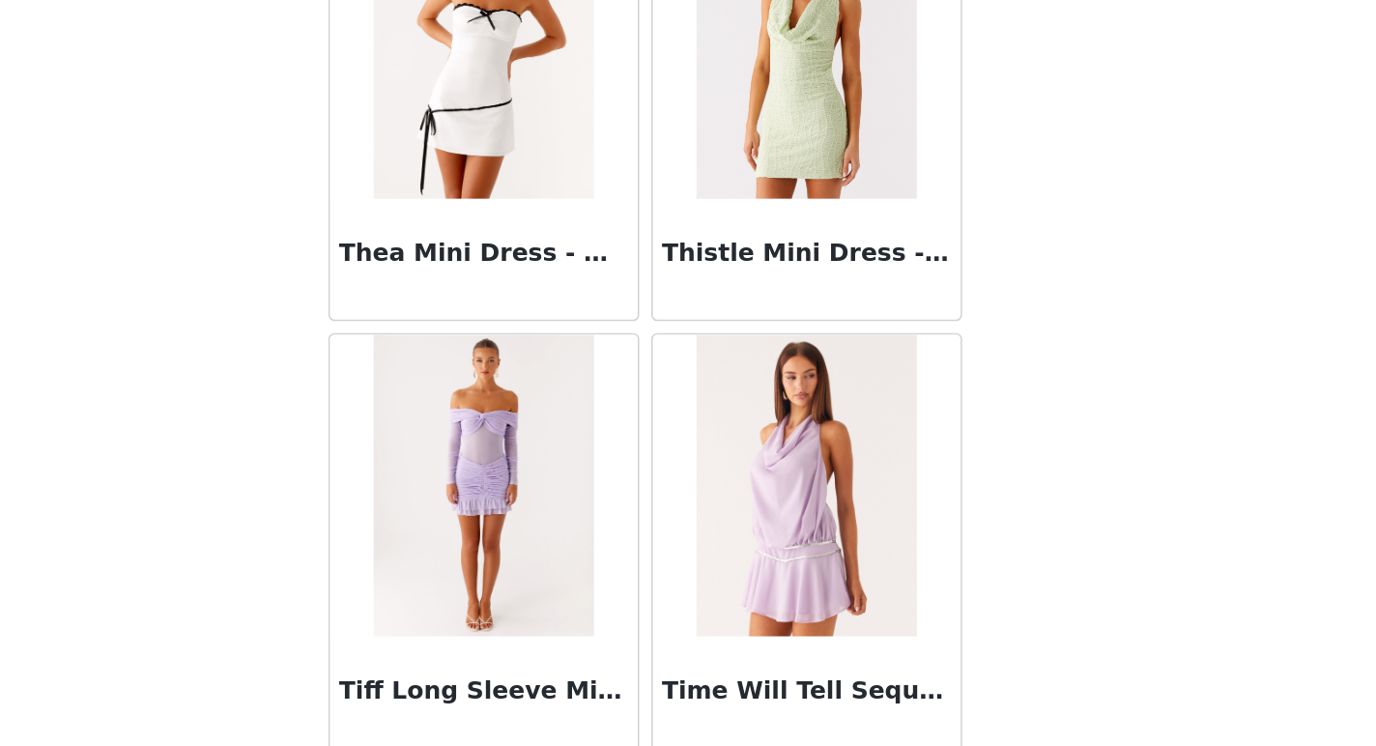
scroll to position [55470, 0]
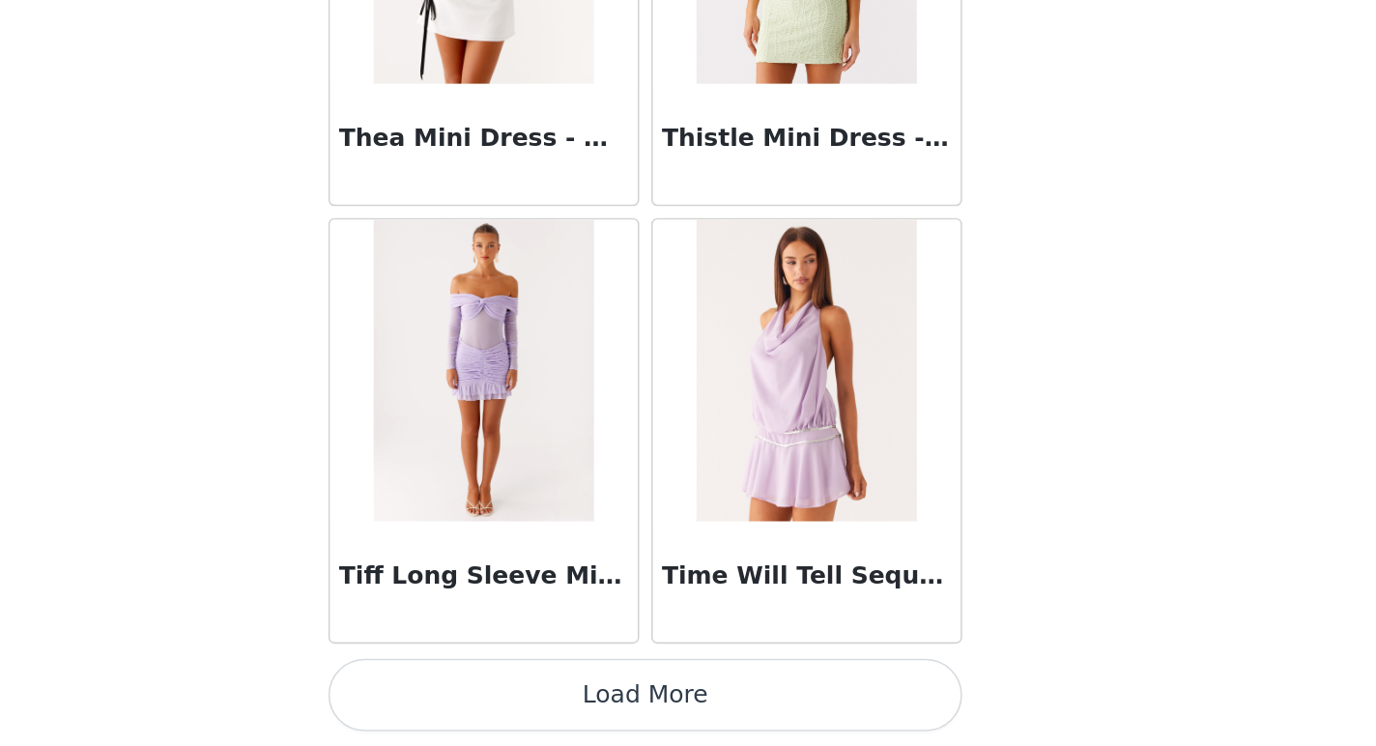
click at [804, 720] on button "Load More" at bounding box center [688, 713] width 406 height 46
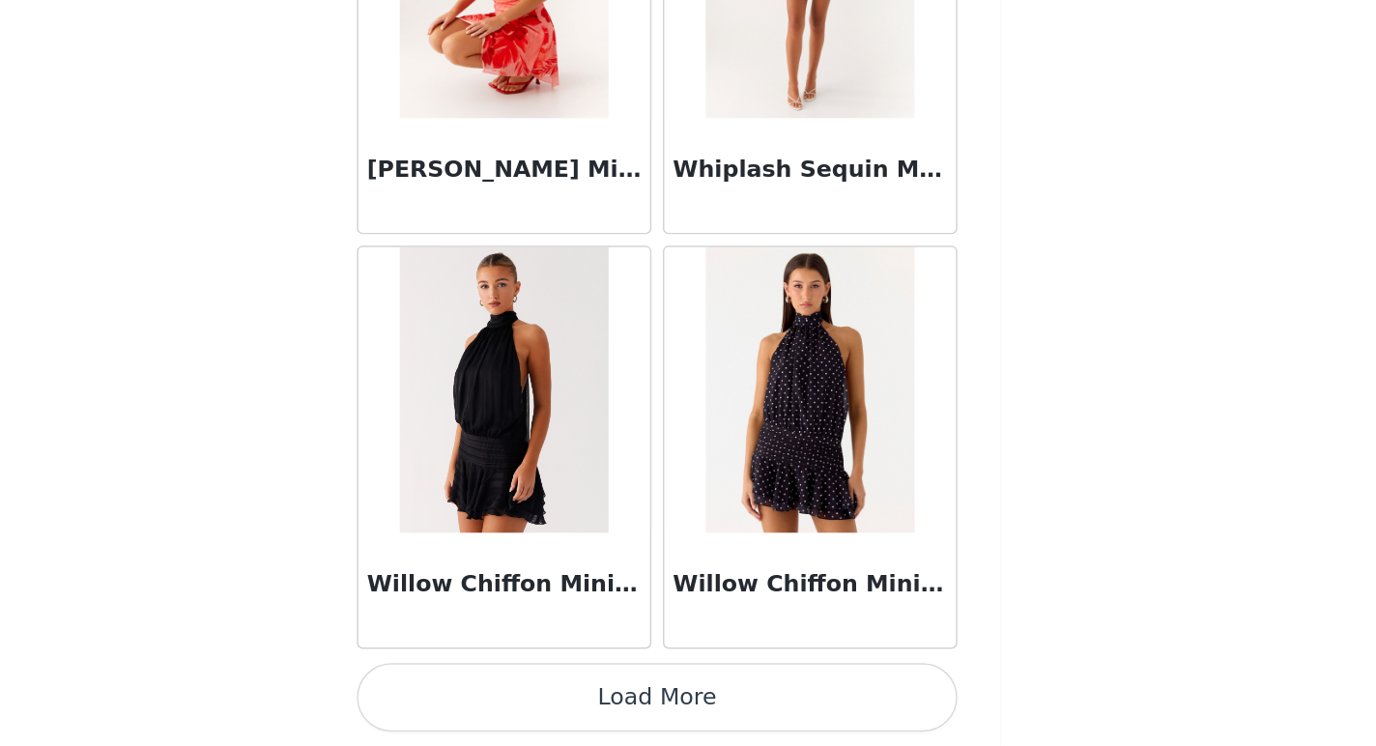
scroll to position [439, 0]
click at [790, 721] on button "Load More" at bounding box center [688, 713] width 406 height 46
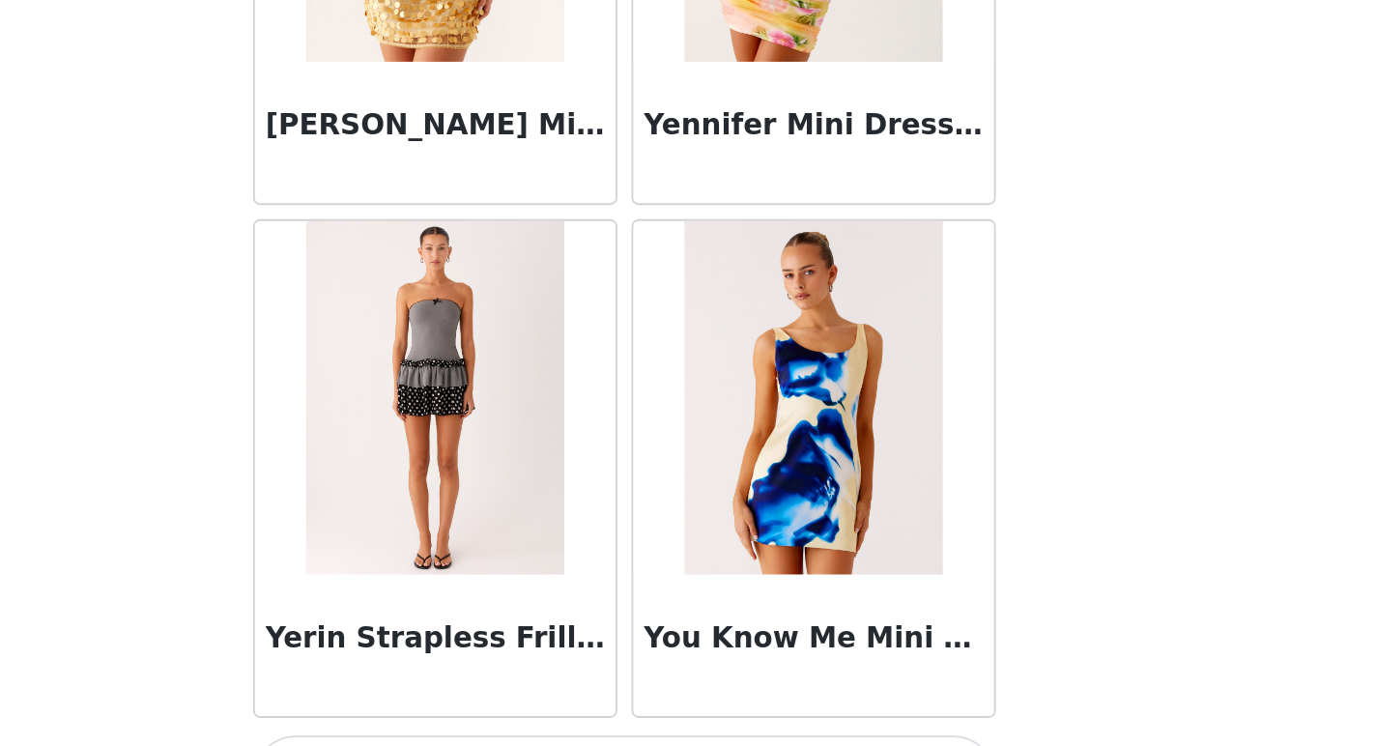
scroll to position [61076, 0]
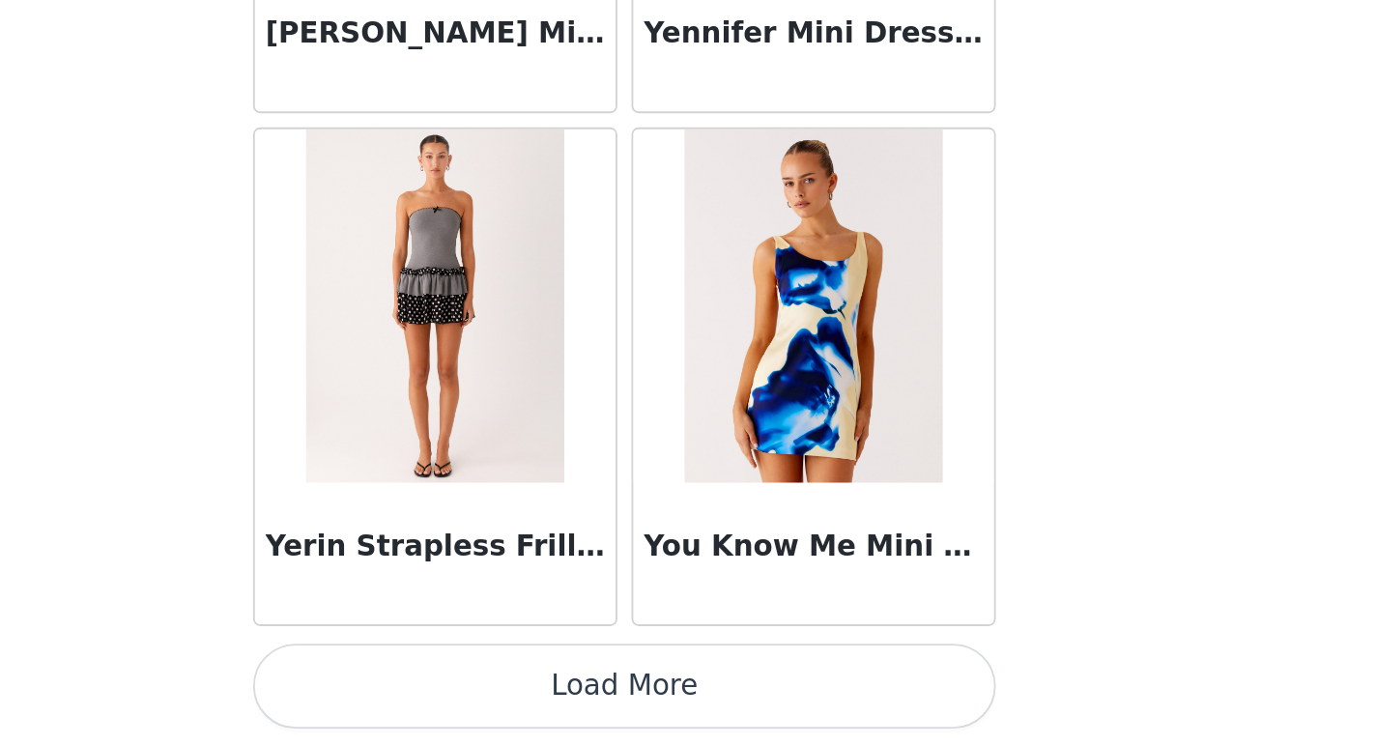
click at [832, 704] on button "Load More" at bounding box center [688, 713] width 406 height 46
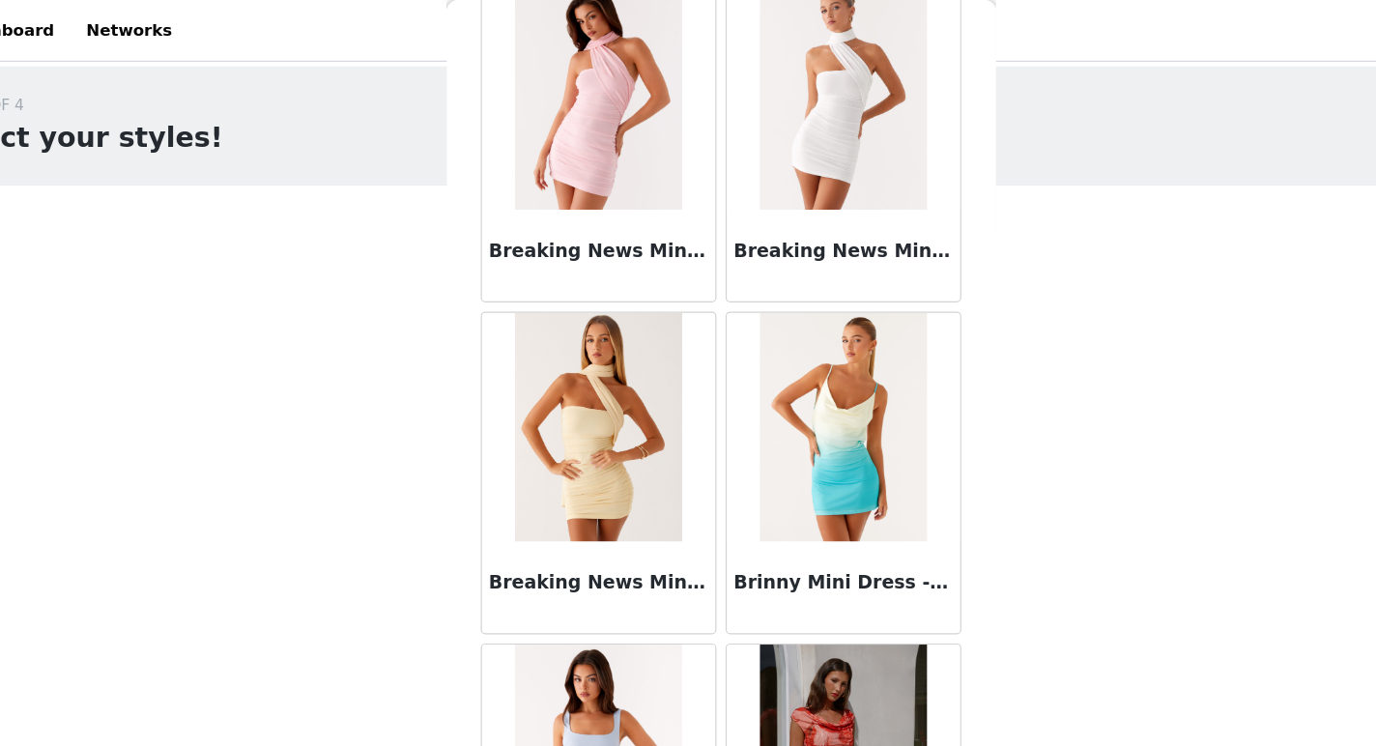
scroll to position [0, 0]
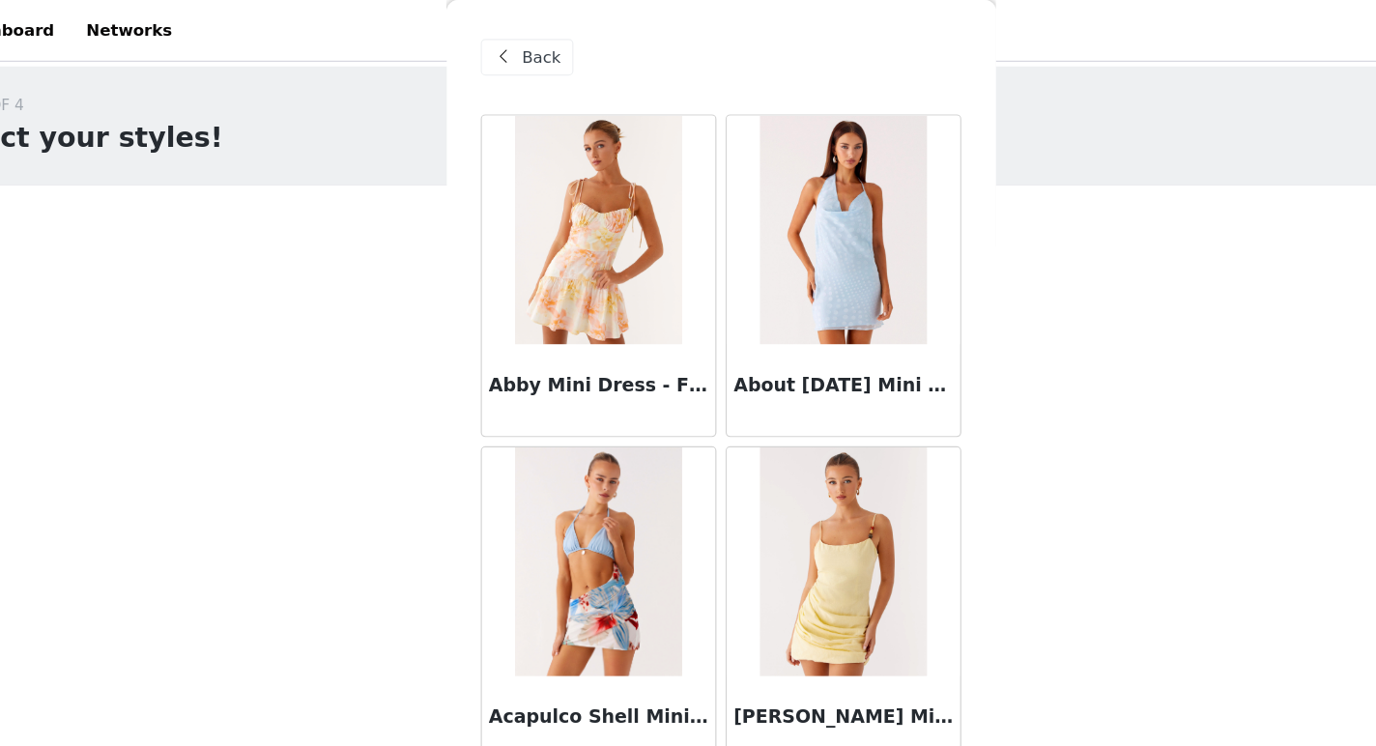
click at [526, 50] on span "Back" at bounding box center [536, 49] width 33 height 20
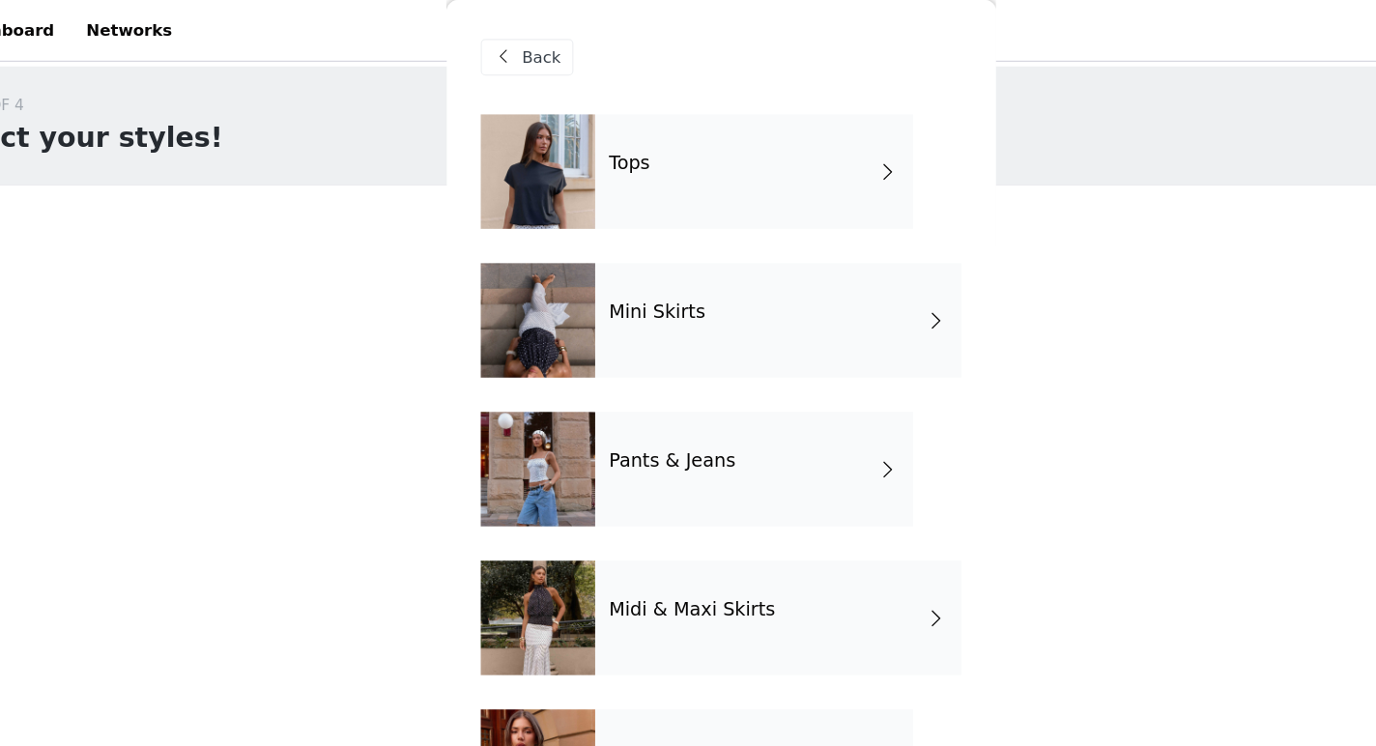
click at [626, 179] on div "Tops" at bounding box center [716, 145] width 269 height 97
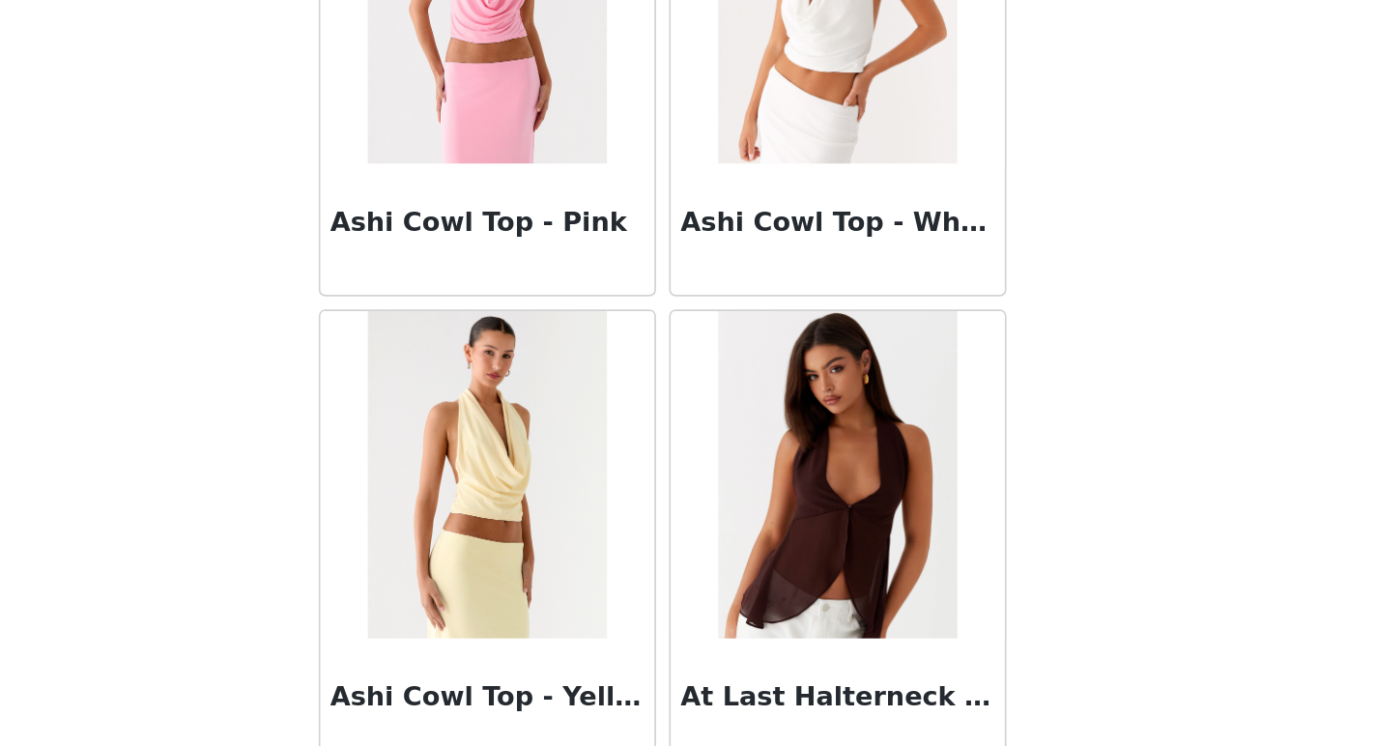
scroll to position [439, 0]
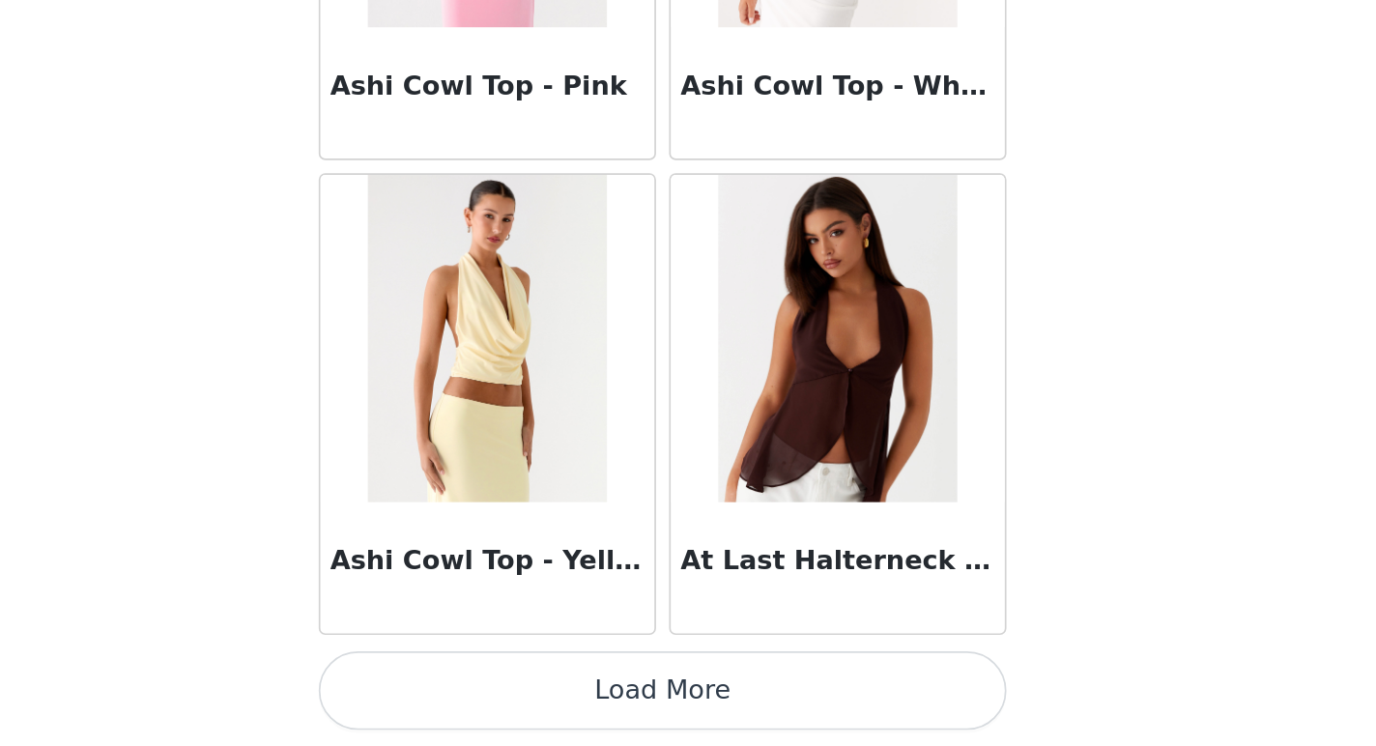
click at [742, 714] on button "Load More" at bounding box center [688, 713] width 406 height 46
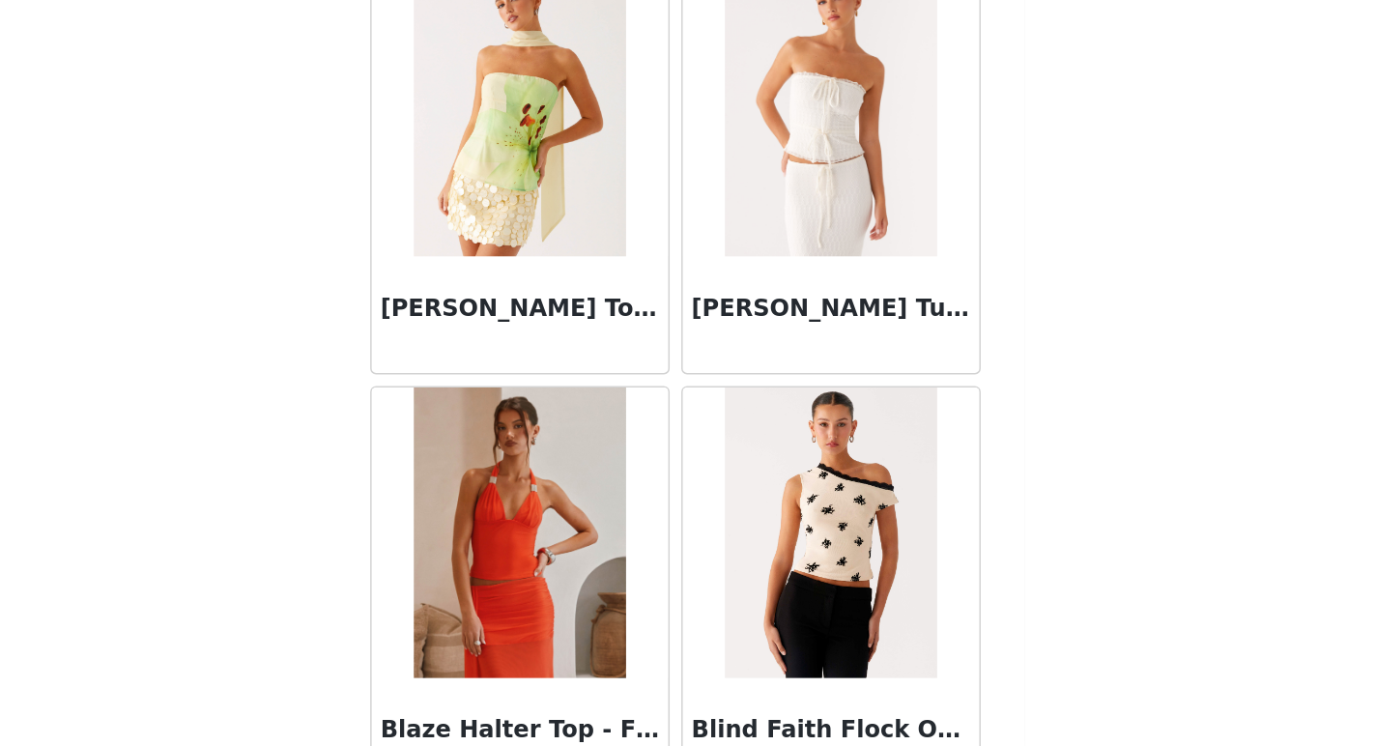
scroll to position [5015, 0]
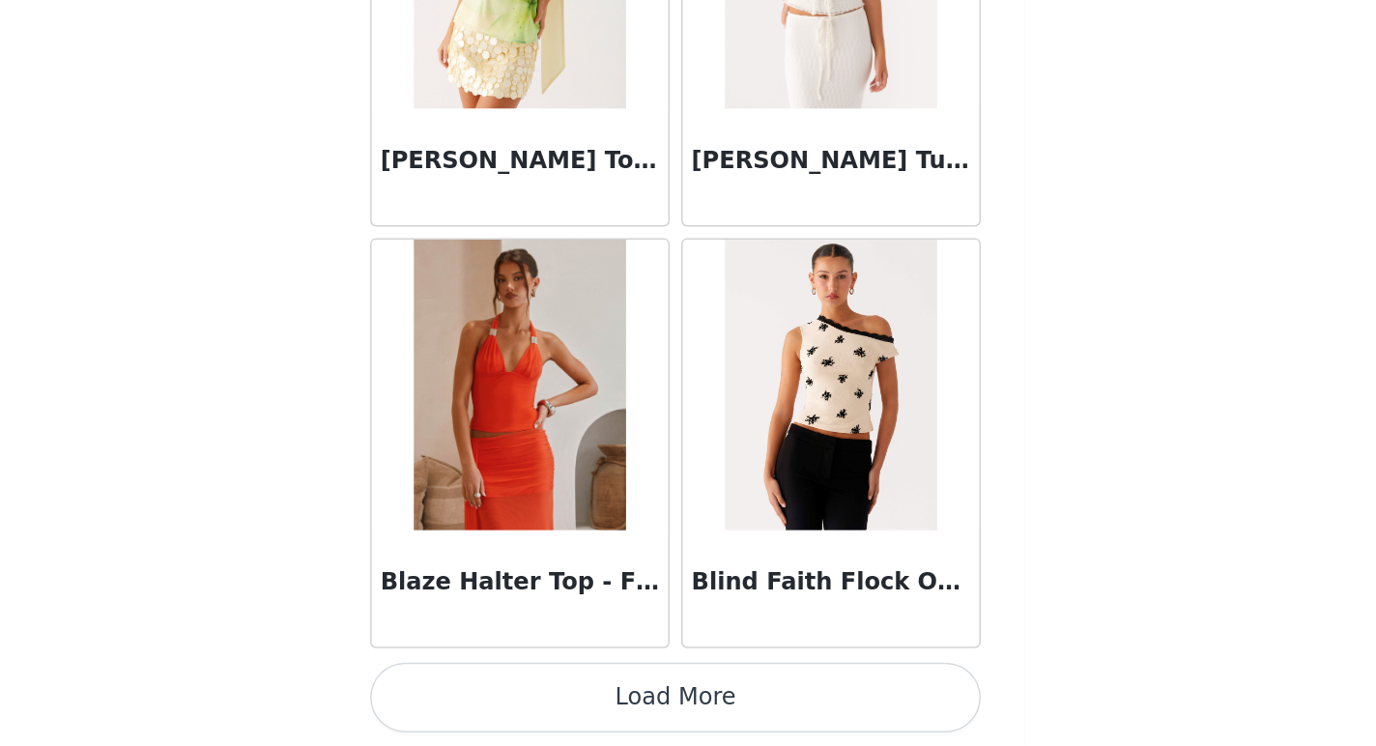
click at [738, 698] on button "Load More" at bounding box center [688, 713] width 406 height 46
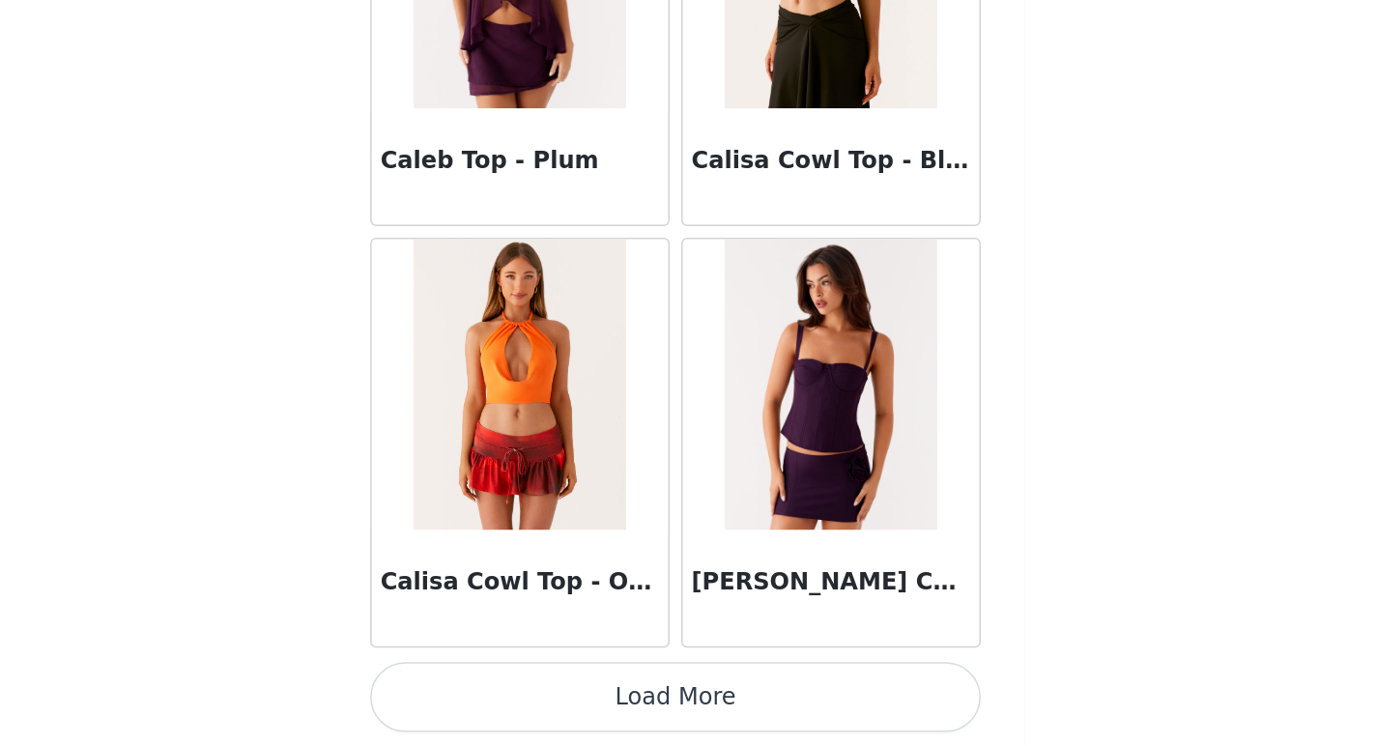
scroll to position [7817, 0]
click at [774, 708] on button "Load More" at bounding box center [688, 714] width 406 height 46
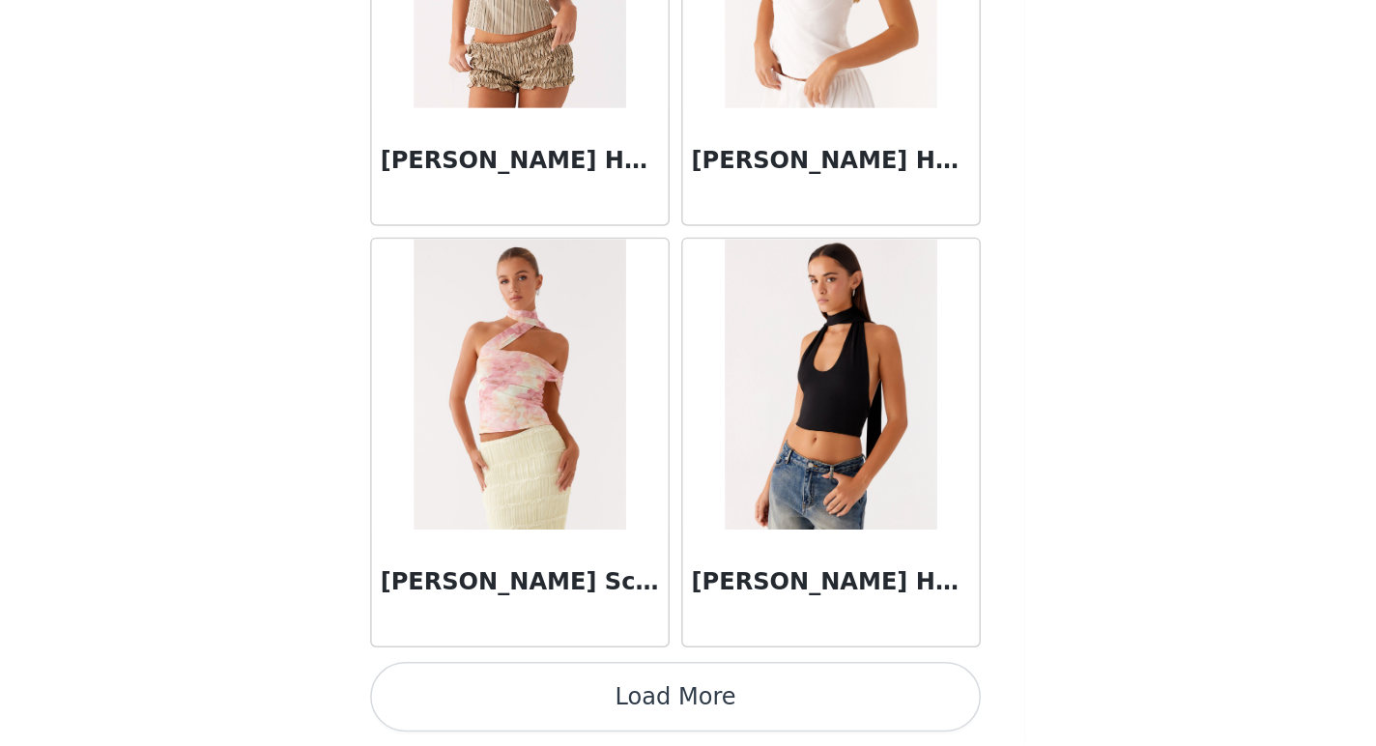
scroll to position [439, 0]
click at [759, 711] on button "Load More" at bounding box center [688, 713] width 406 height 46
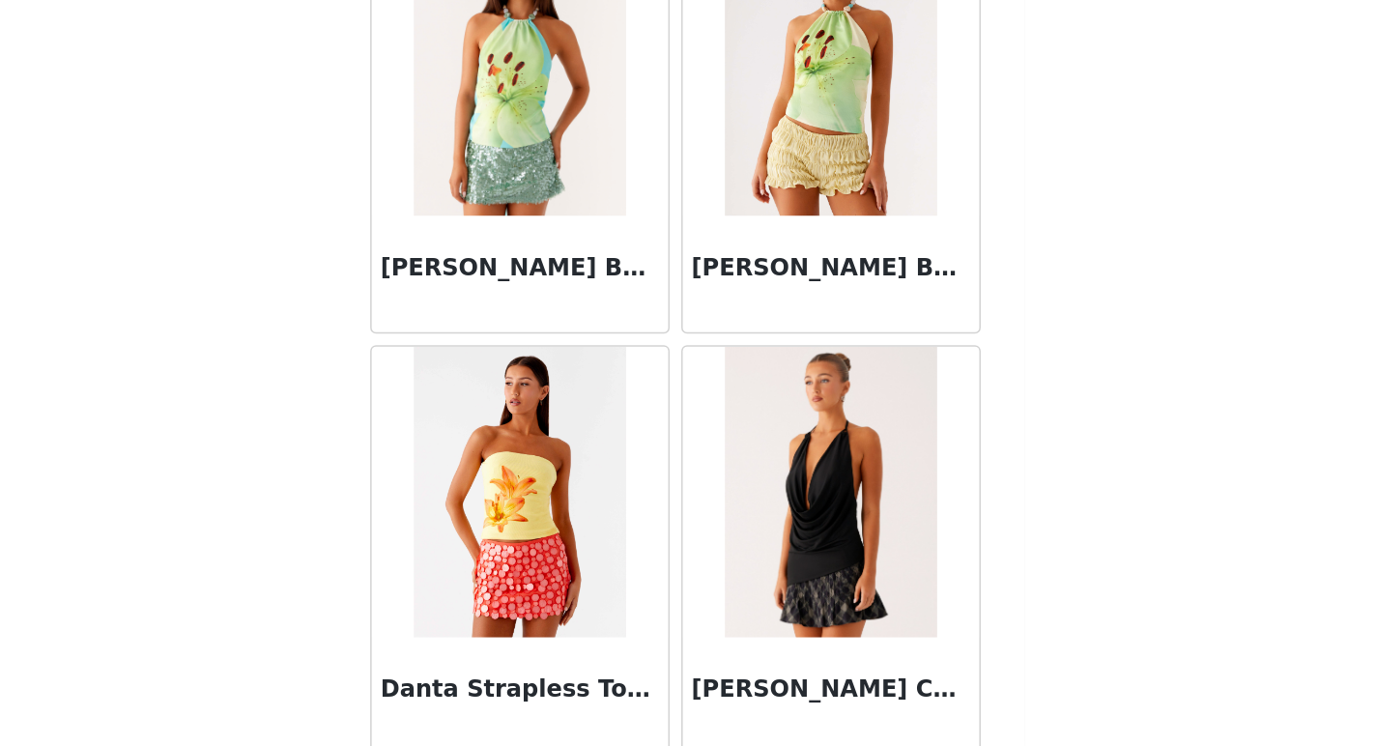
scroll to position [13424, 0]
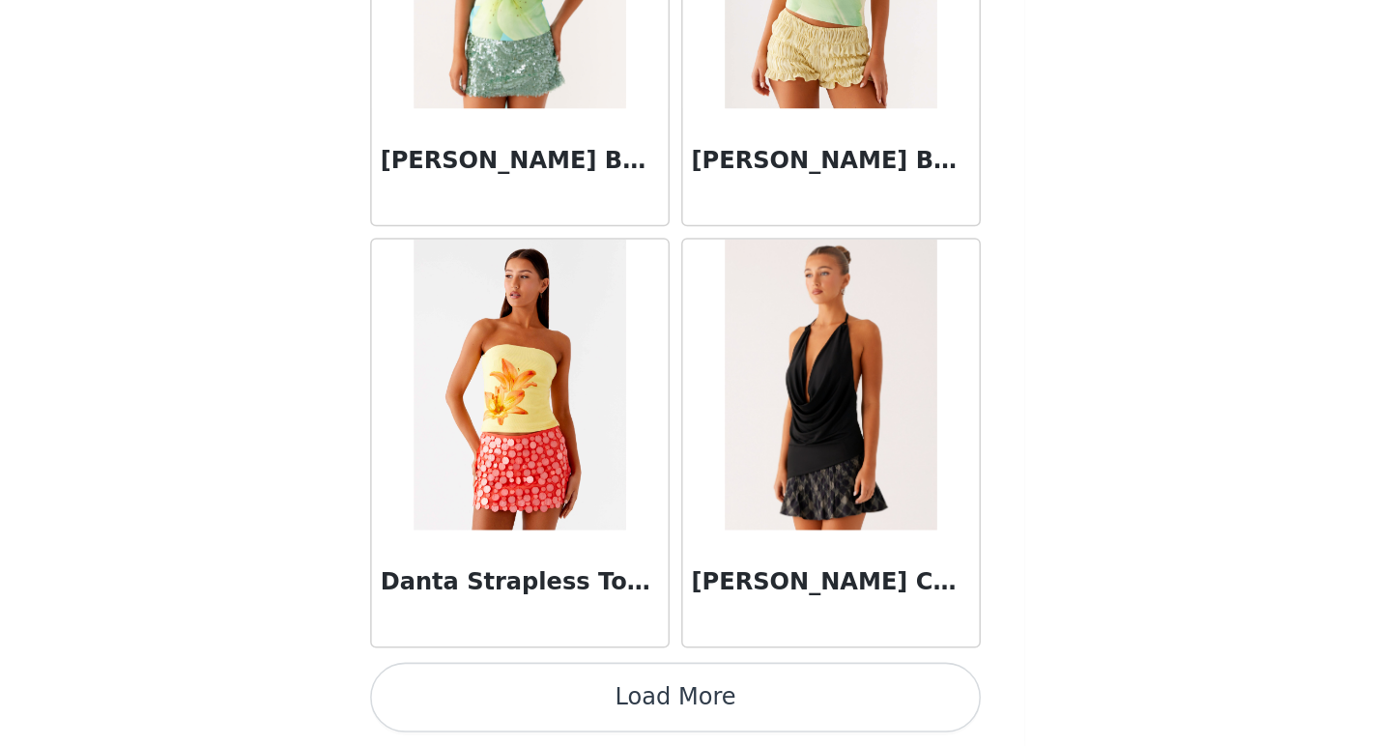
click at [741, 709] on button "Load More" at bounding box center [688, 713] width 406 height 46
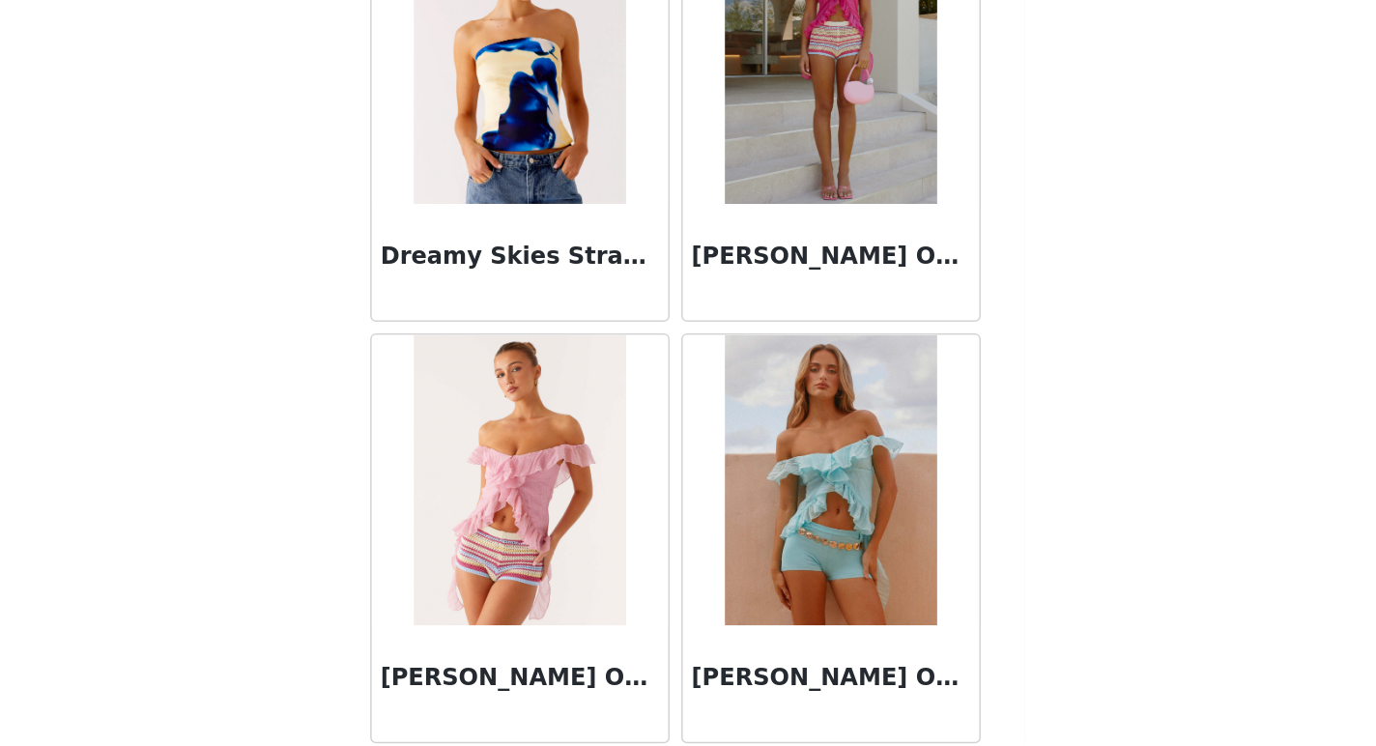
scroll to position [16227, 0]
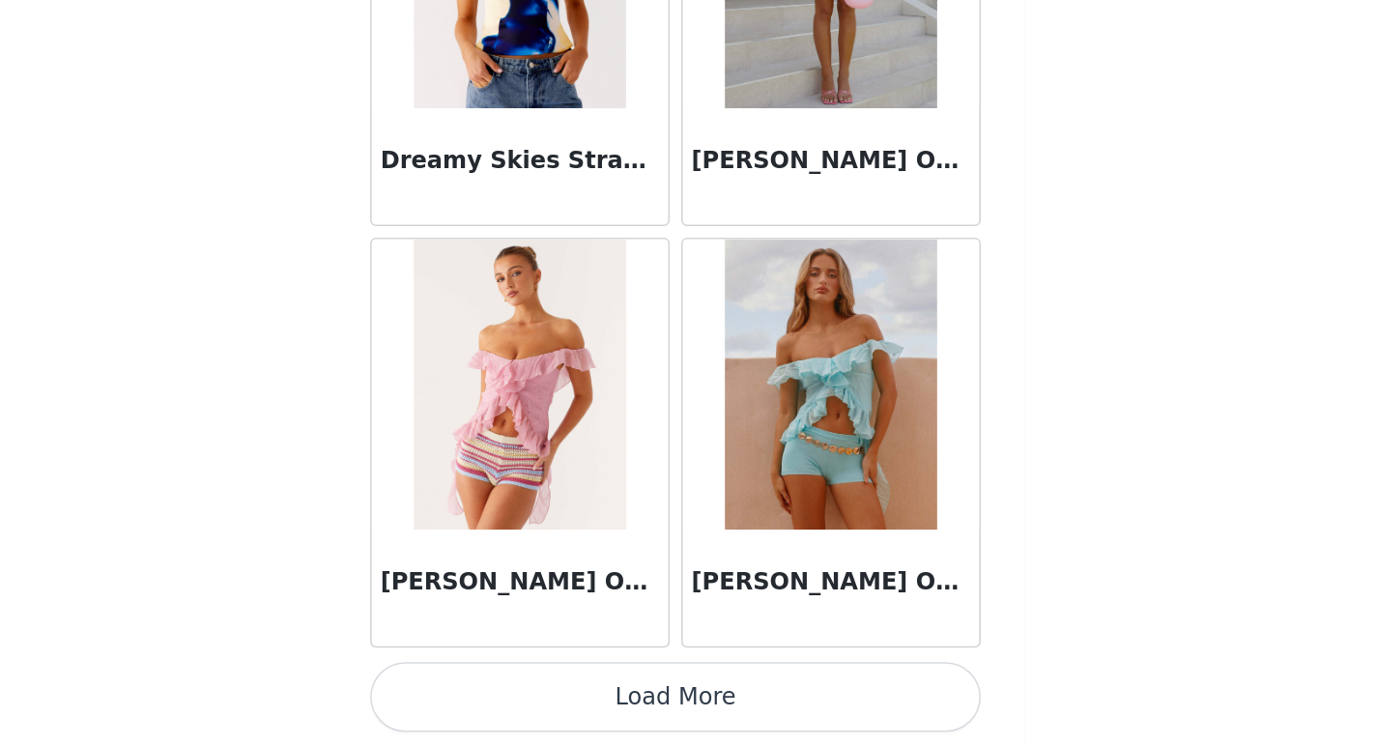
click at [731, 708] on button "Load More" at bounding box center [688, 713] width 406 height 46
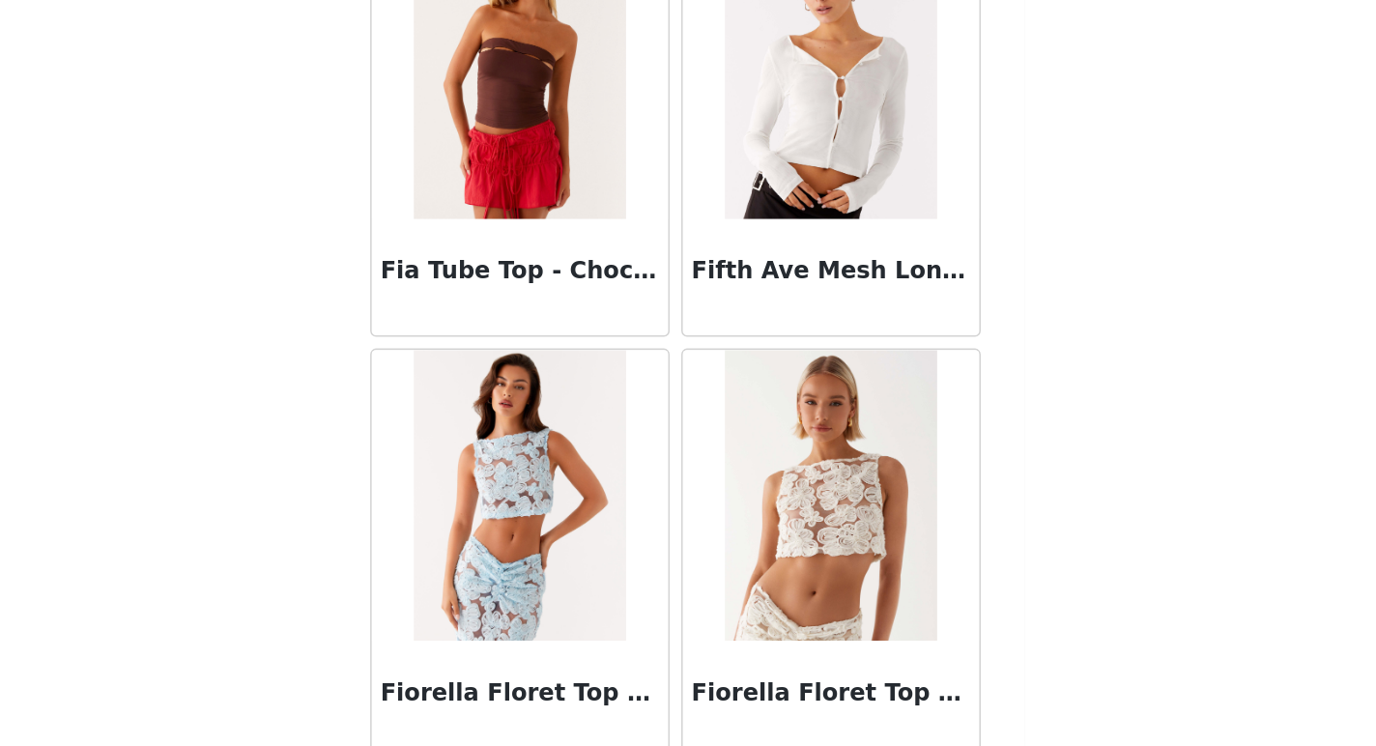
scroll to position [19030, 0]
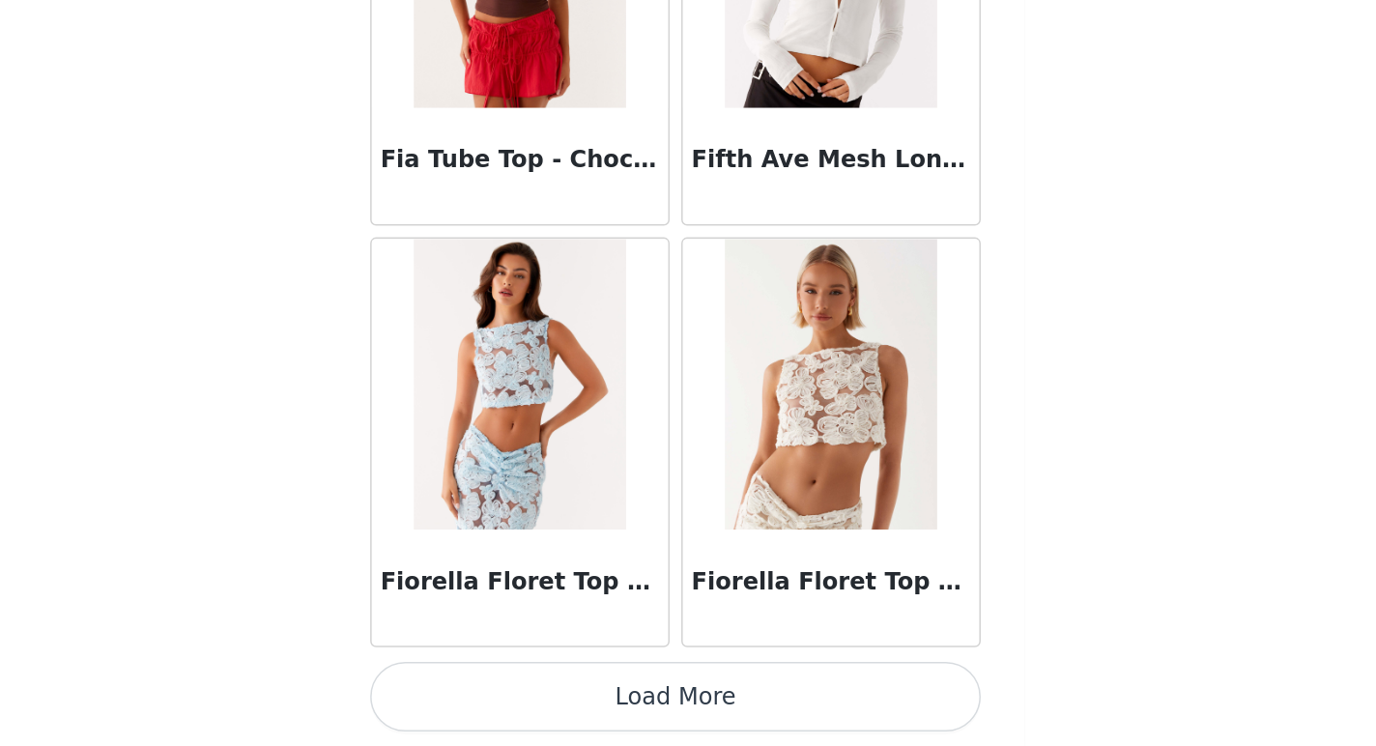
click at [730, 709] on button "Load More" at bounding box center [688, 713] width 406 height 46
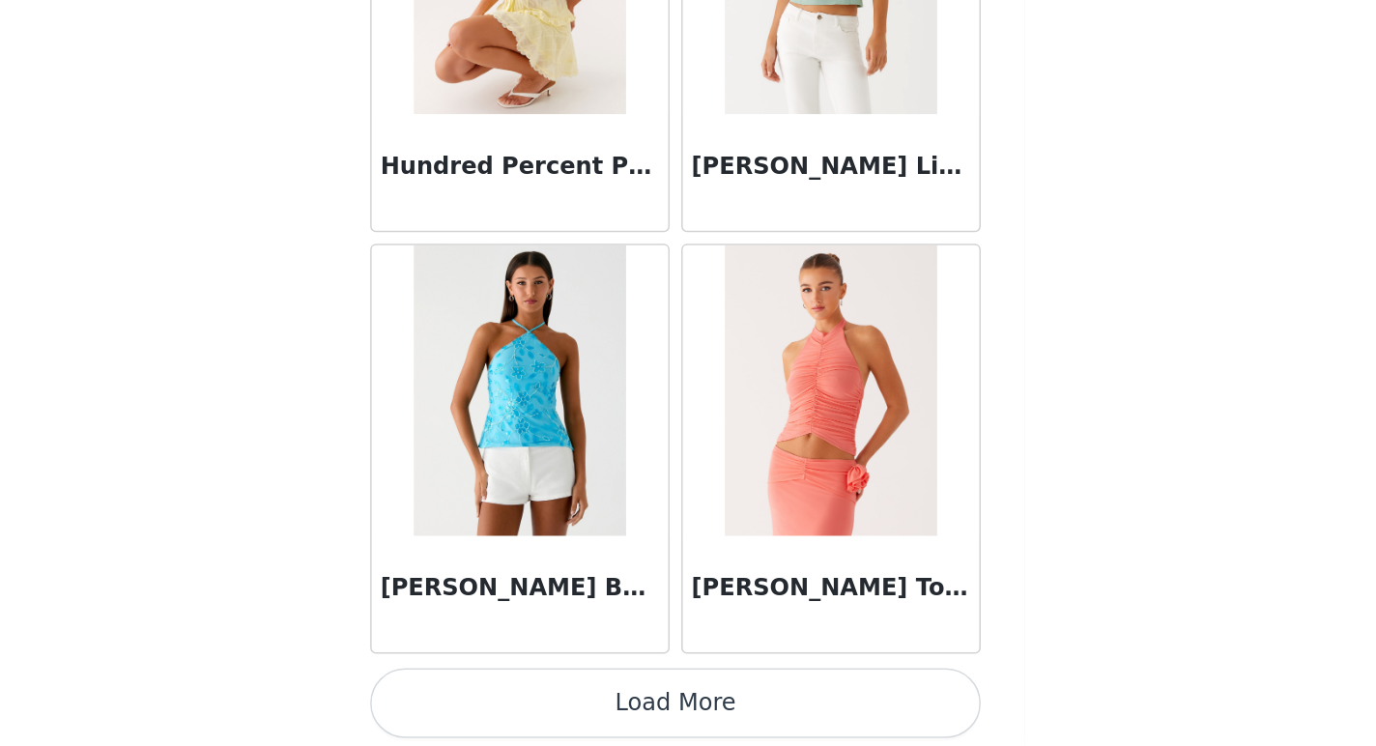
scroll to position [21833, 0]
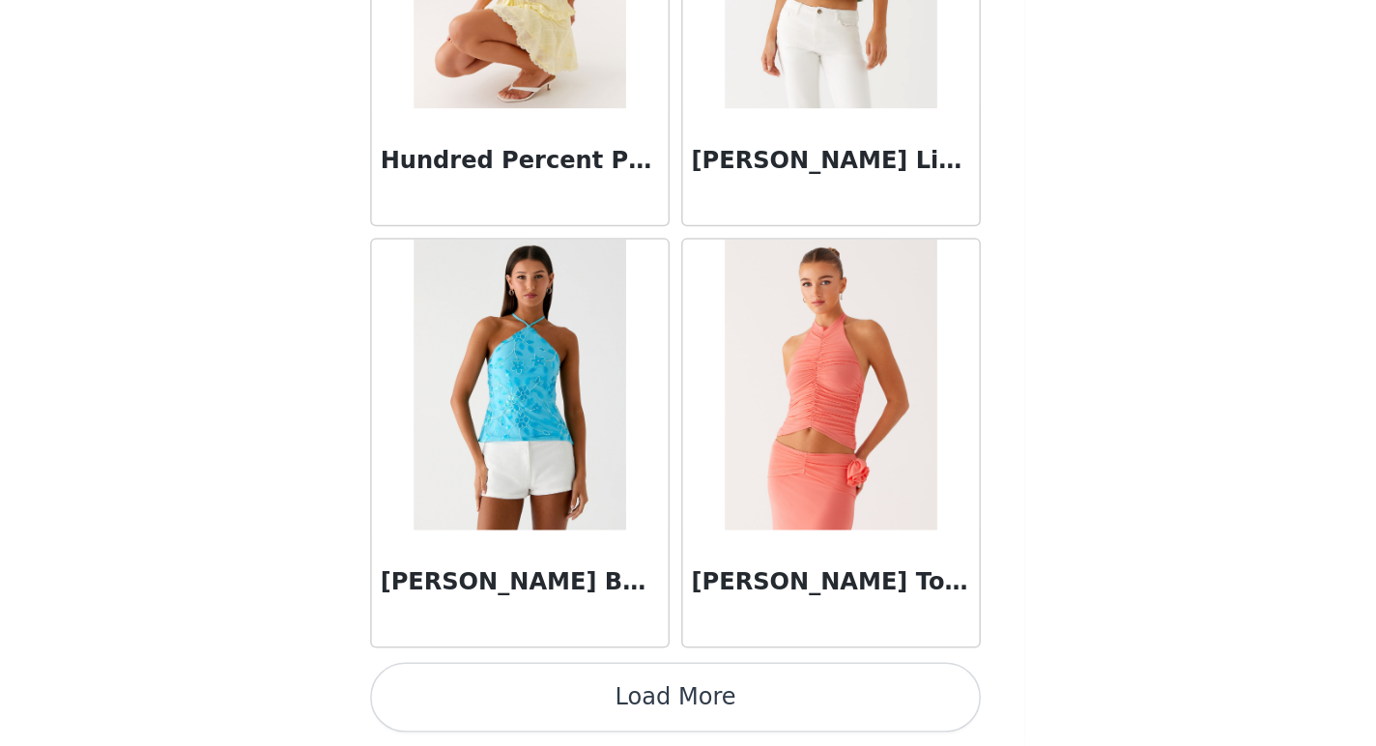
click at [752, 708] on button "Load More" at bounding box center [688, 713] width 406 height 46
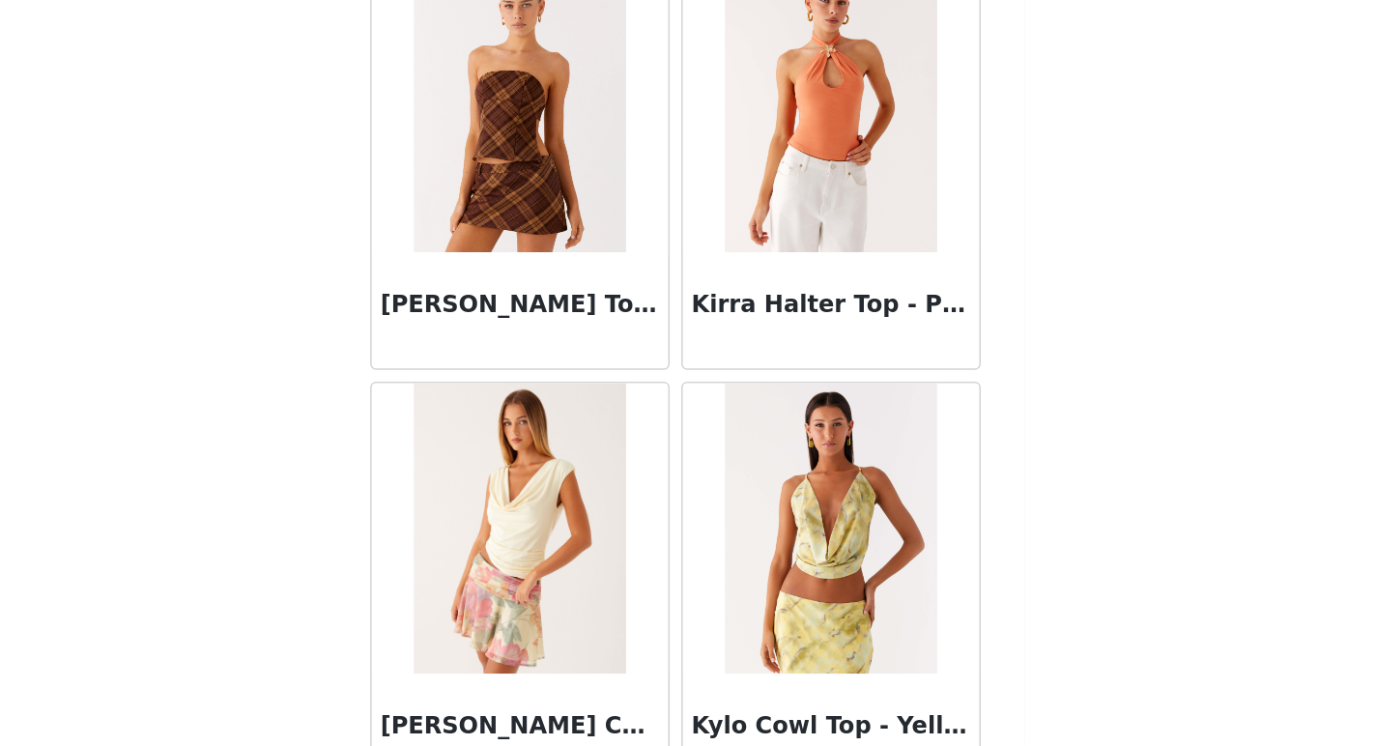
scroll to position [24636, 0]
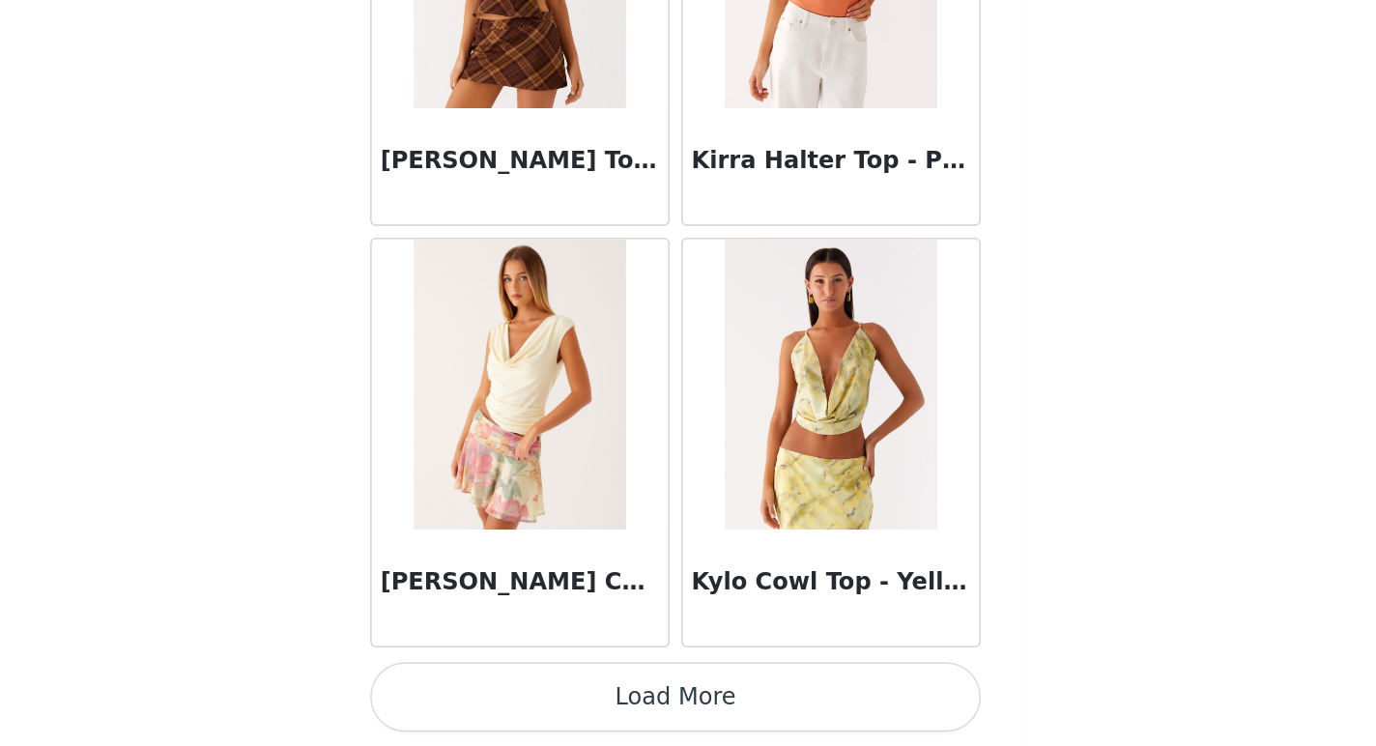
click at [721, 704] on button "Load More" at bounding box center [688, 713] width 406 height 46
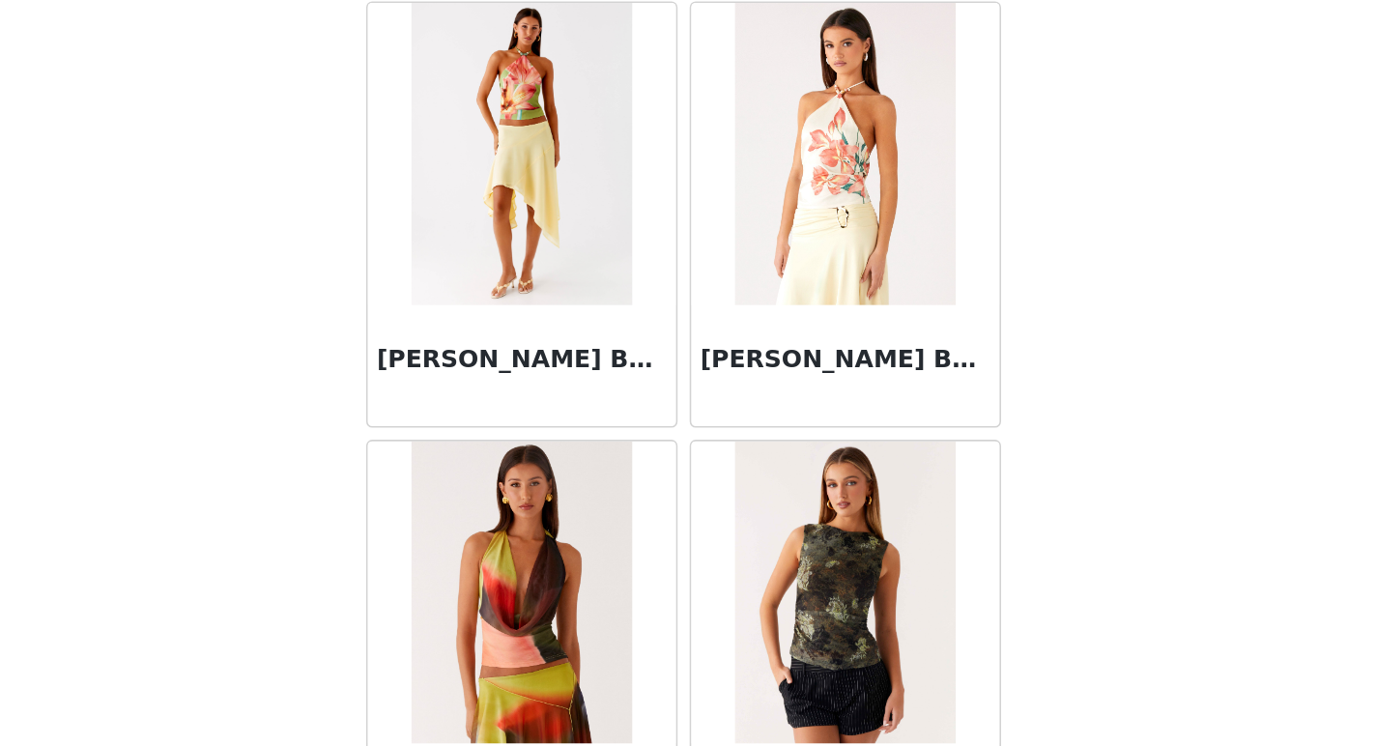
scroll to position [27439, 0]
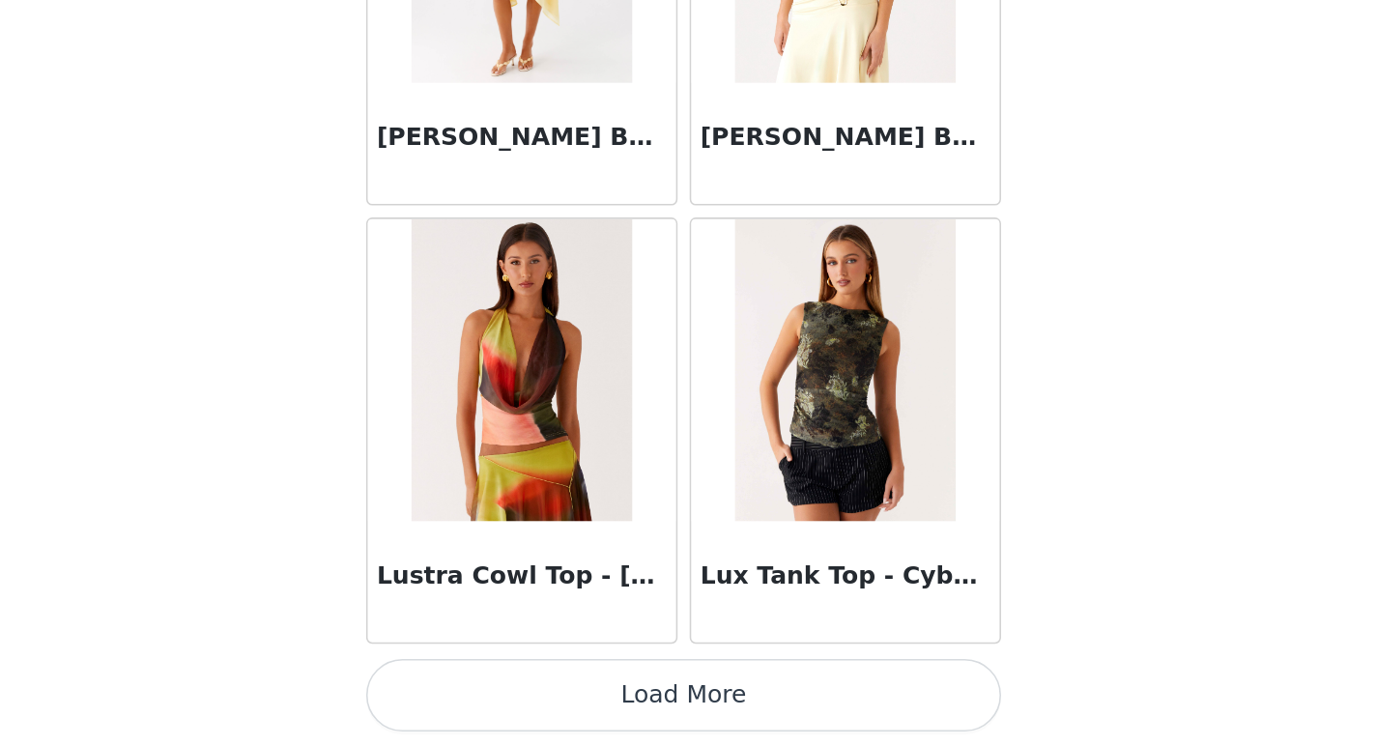
click at [751, 711] on button "Load More" at bounding box center [688, 713] width 406 height 46
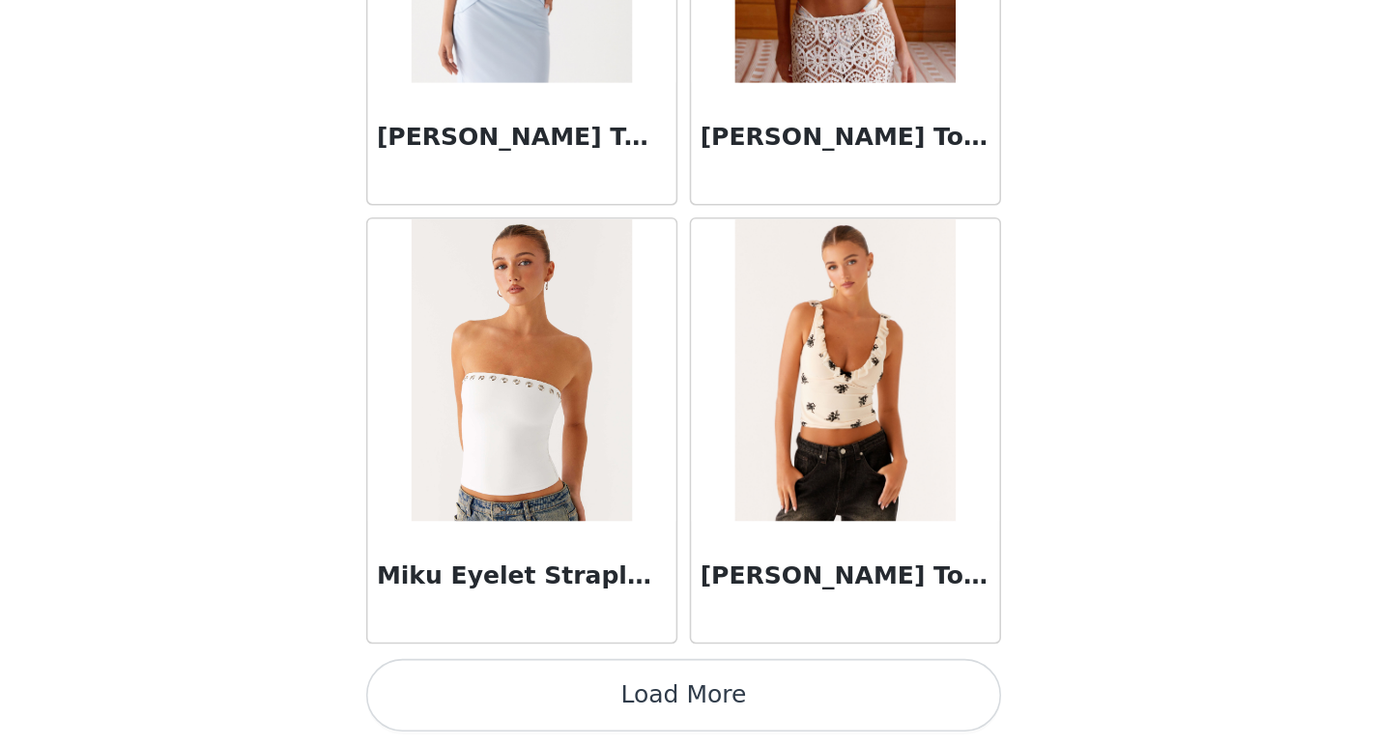
scroll to position [30241, 0]
click at [757, 711] on button "Load More" at bounding box center [688, 714] width 406 height 46
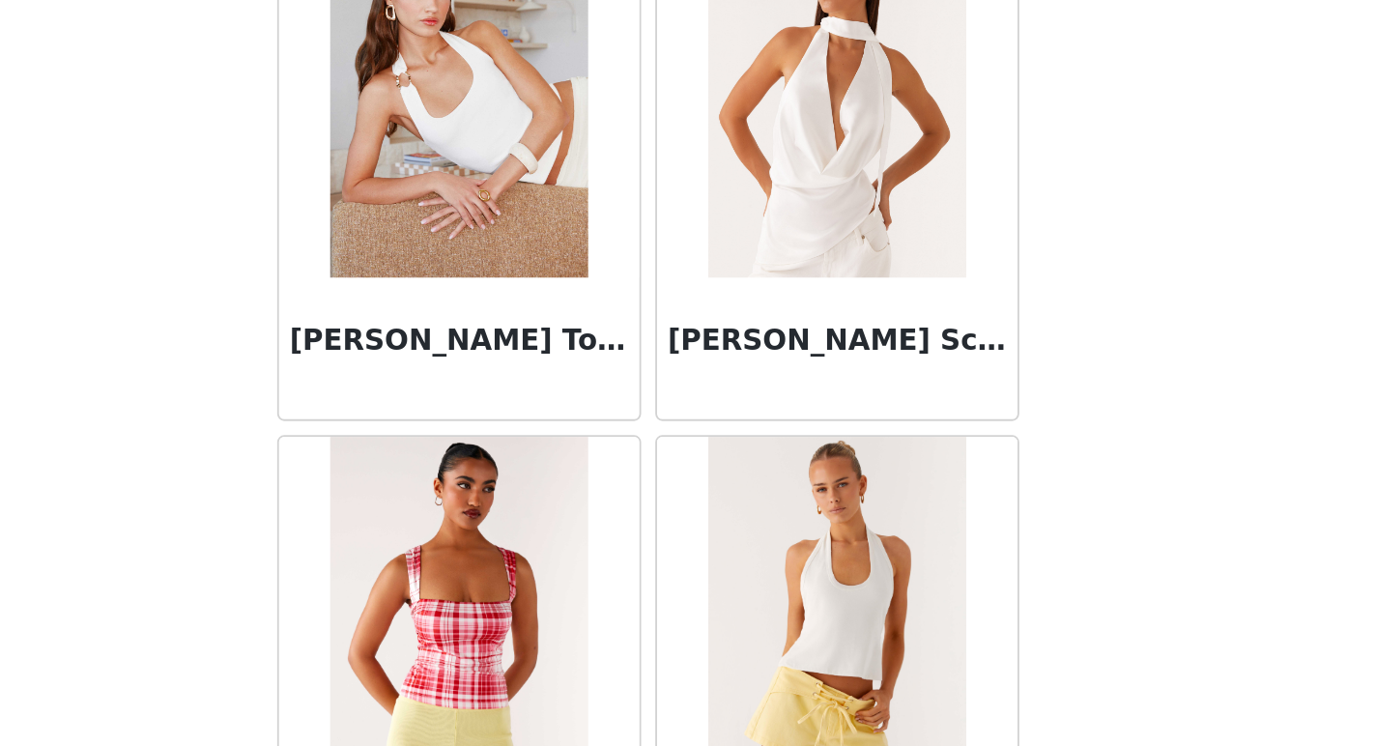
scroll to position [33045, 0]
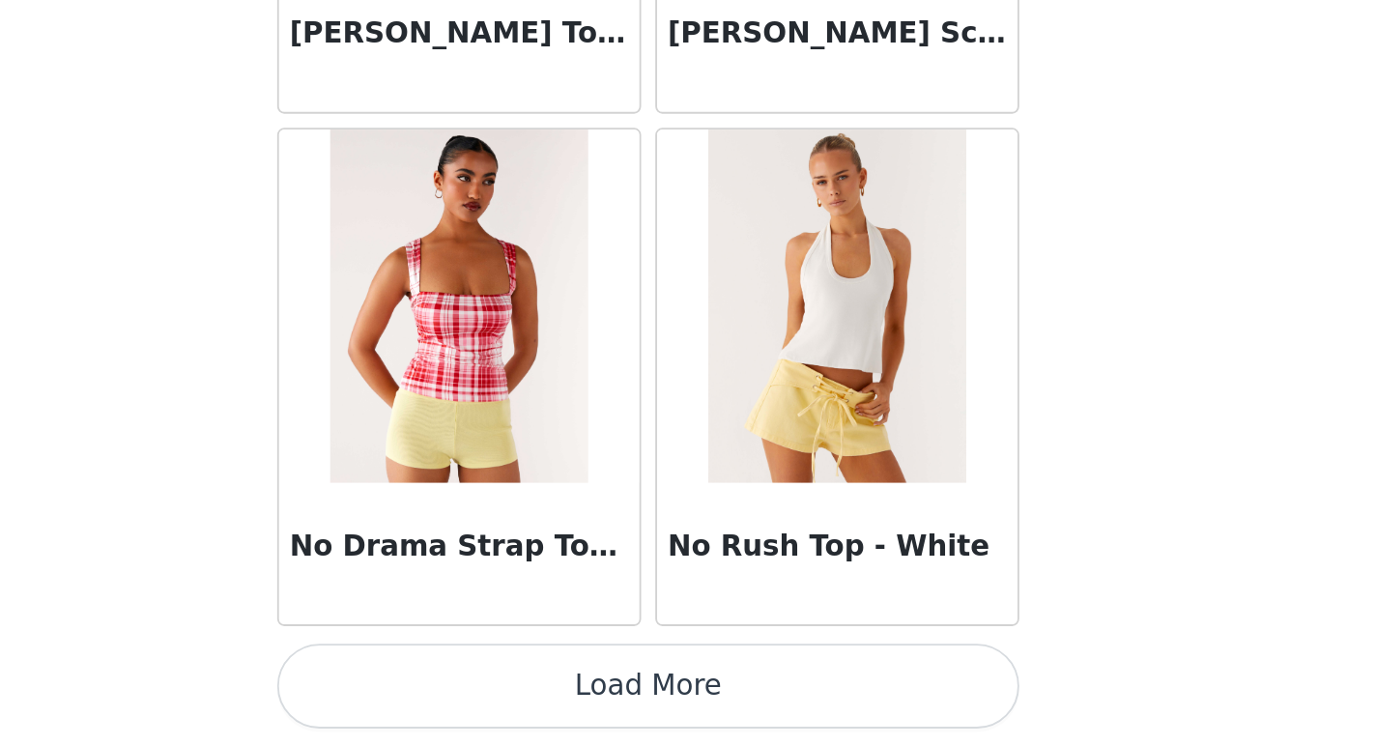
click at [784, 716] on button "Load More" at bounding box center [688, 713] width 406 height 46
